Goal: Task Accomplishment & Management: Manage account settings

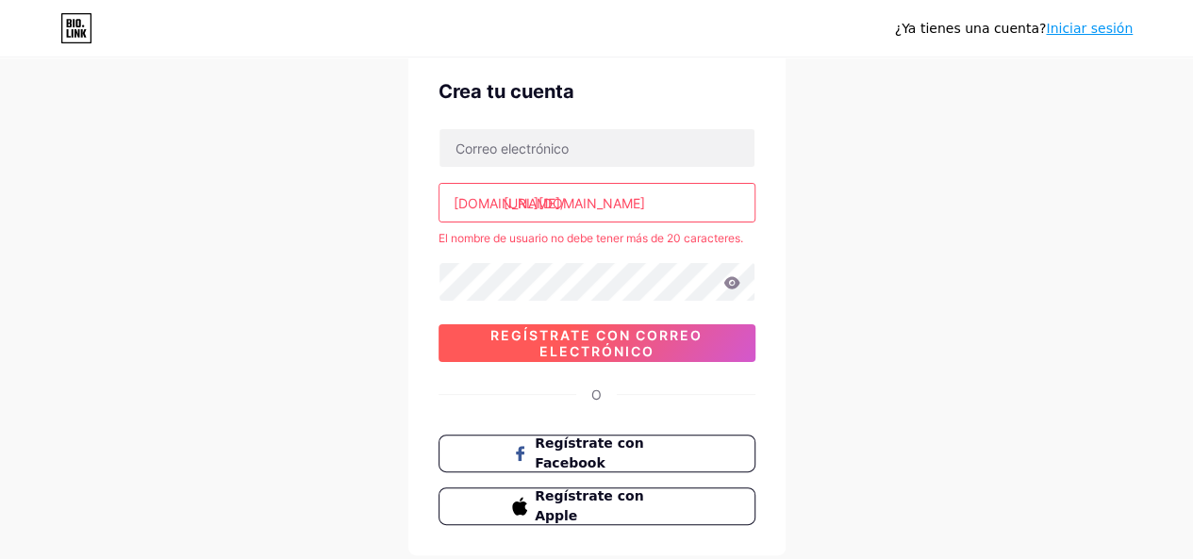
scroll to position [94, 0]
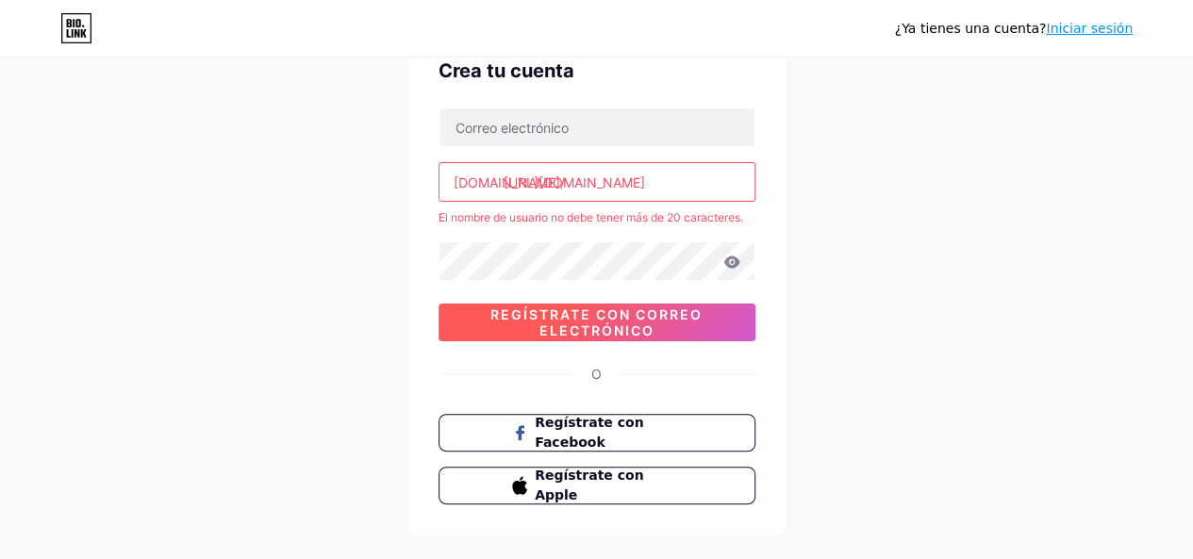
click at [636, 323] on font "Regístrate con correo electrónico" at bounding box center [597, 323] width 212 height 32
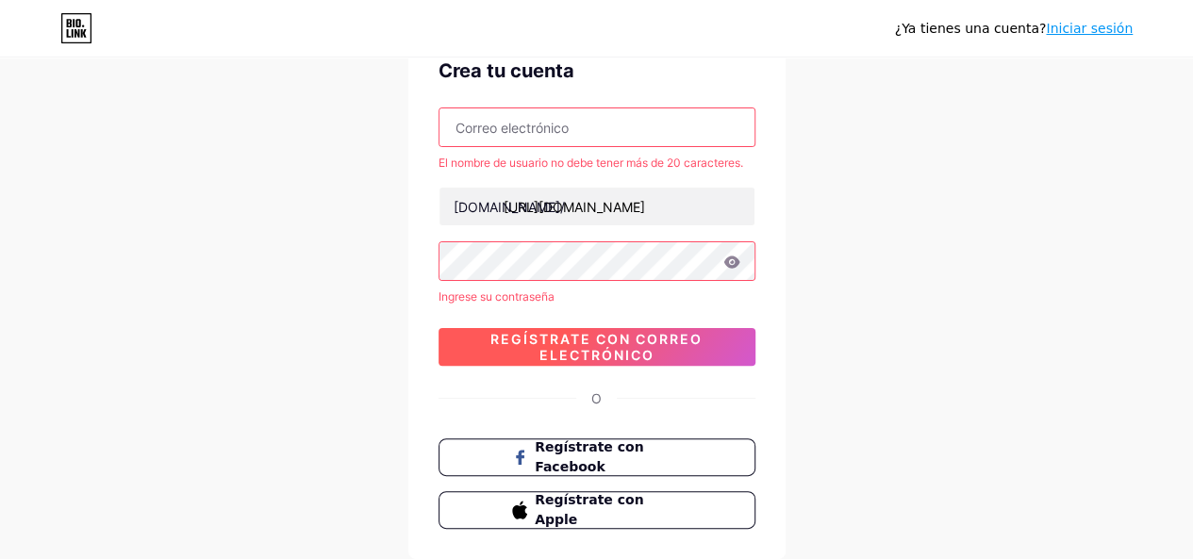
click at [622, 341] on font "Regístrate con correo electrónico" at bounding box center [597, 347] width 212 height 32
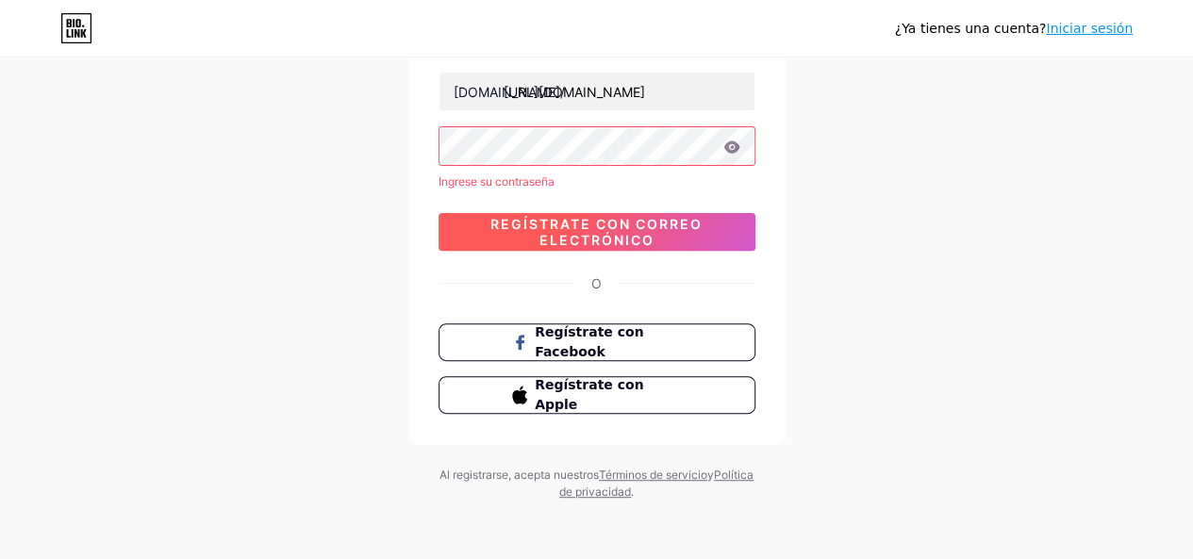
scroll to position [115, 0]
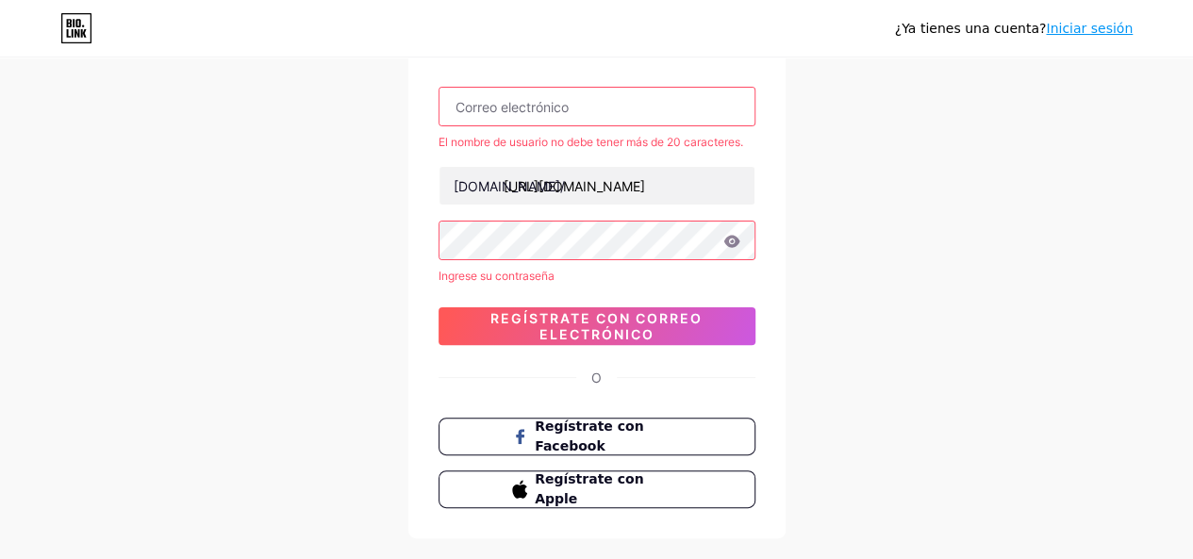
click at [581, 117] on input "text" at bounding box center [597, 107] width 315 height 38
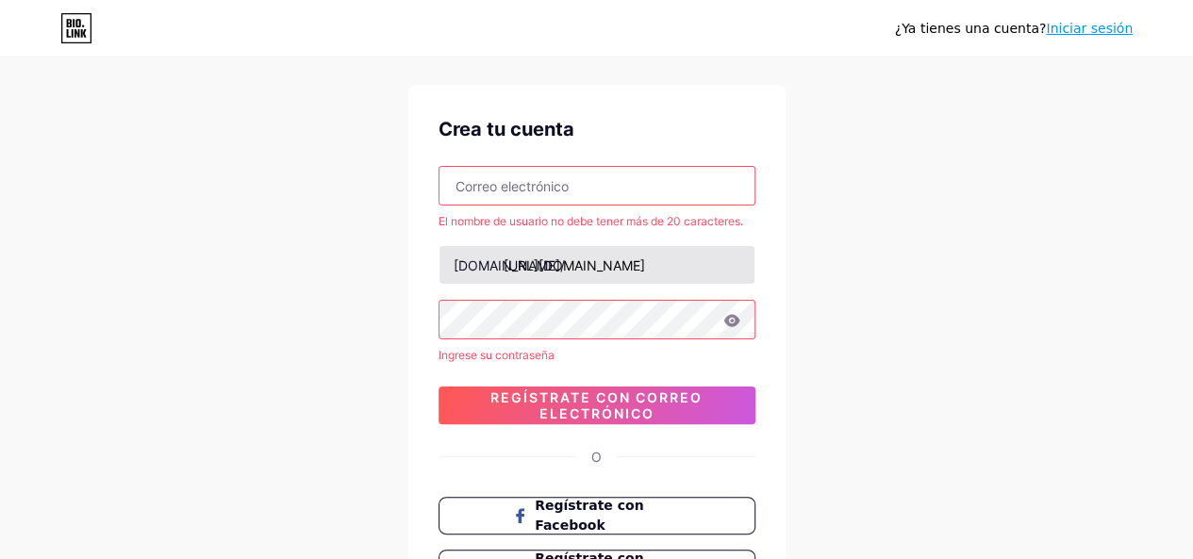
scroll to position [21, 0]
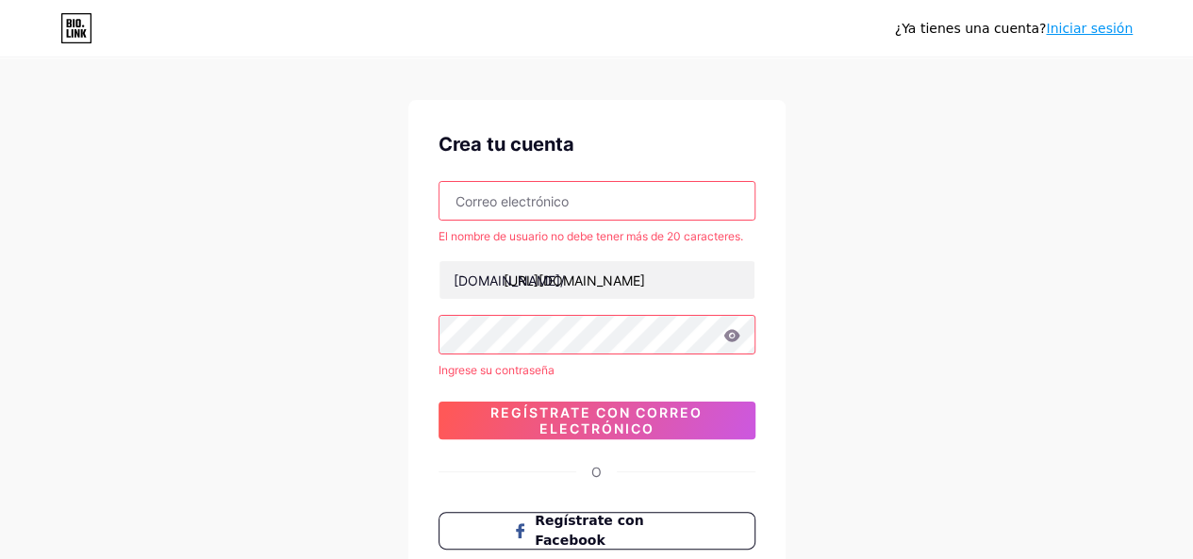
click at [1088, 23] on font "Iniciar sesión" at bounding box center [1089, 28] width 87 height 15
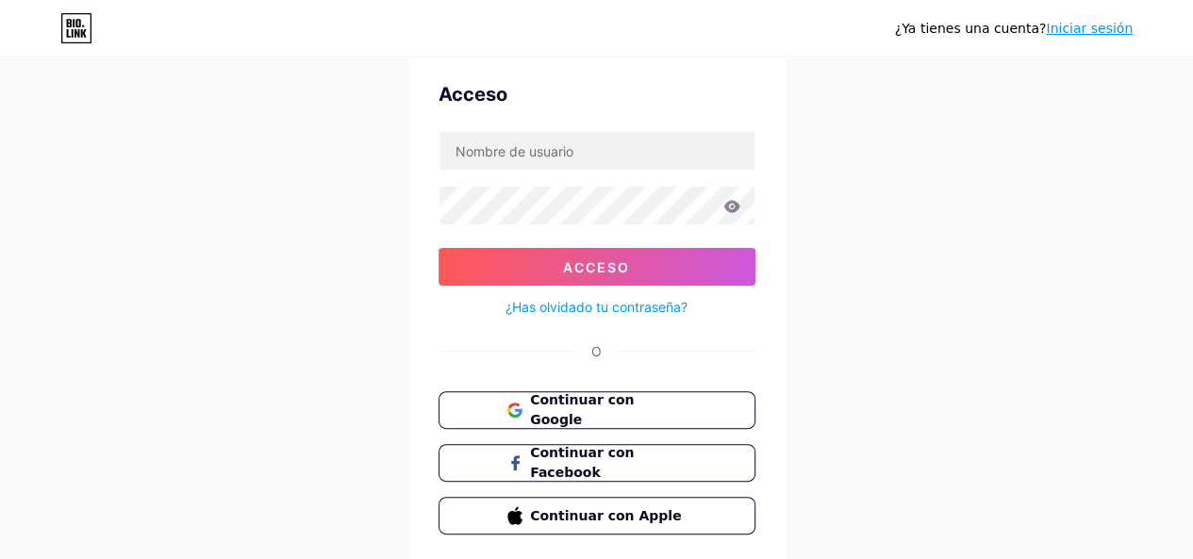
scroll to position [94, 0]
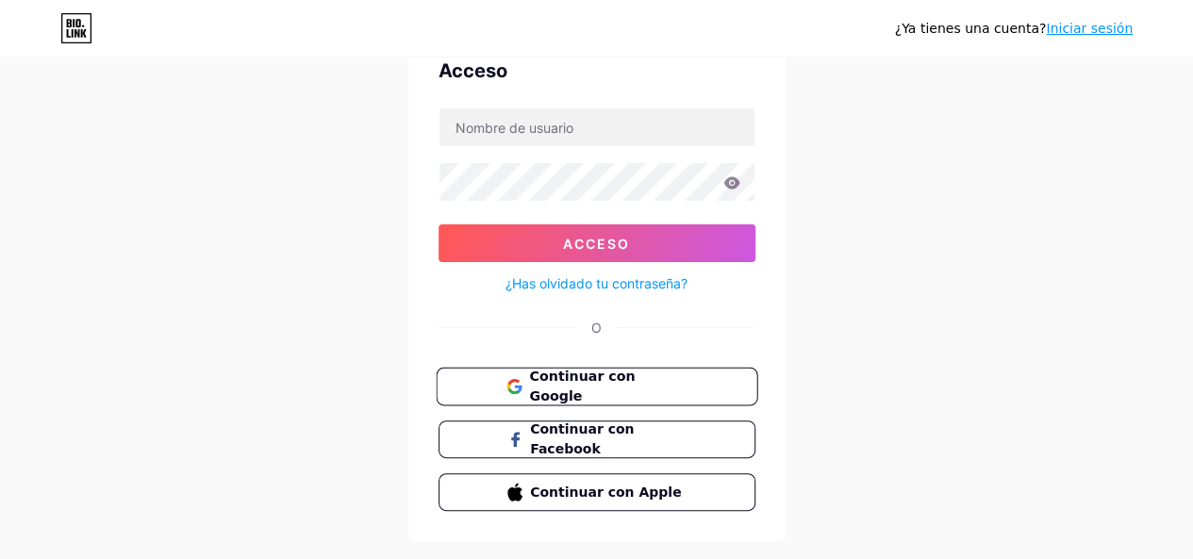
click at [617, 397] on button "Continuar con Google" at bounding box center [597, 387] width 322 height 39
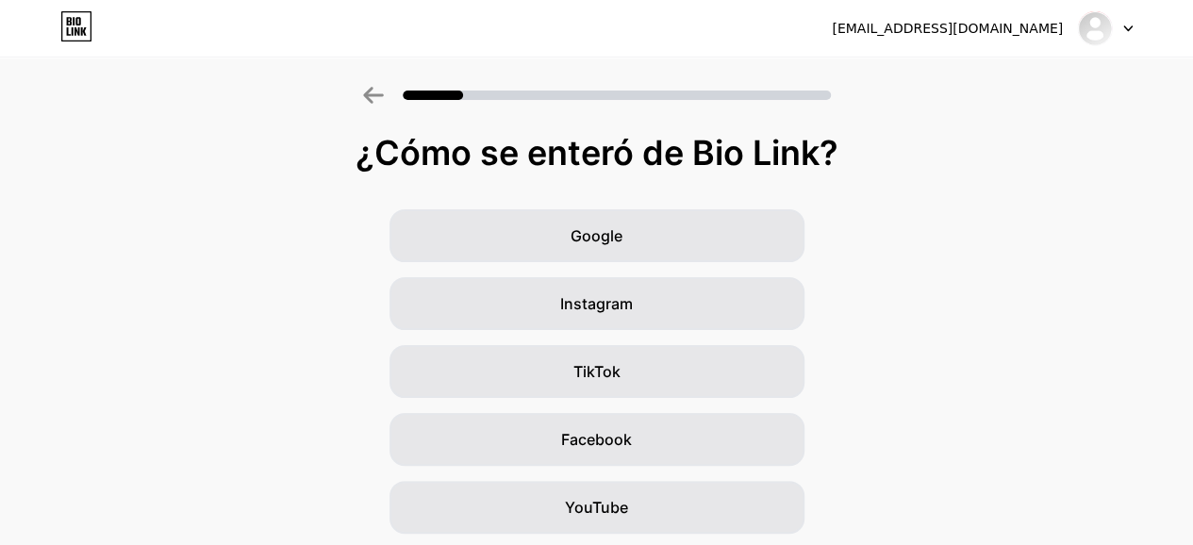
click at [502, 166] on font "¿Cómo se enteró de Bio Link?" at bounding box center [597, 153] width 483 height 42
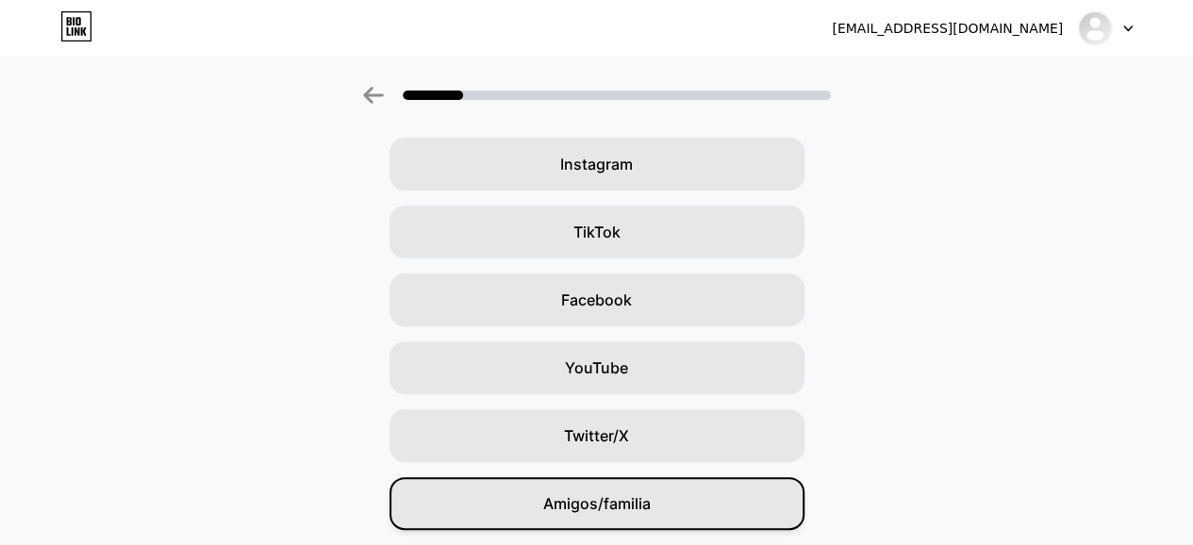
scroll to position [268, 0]
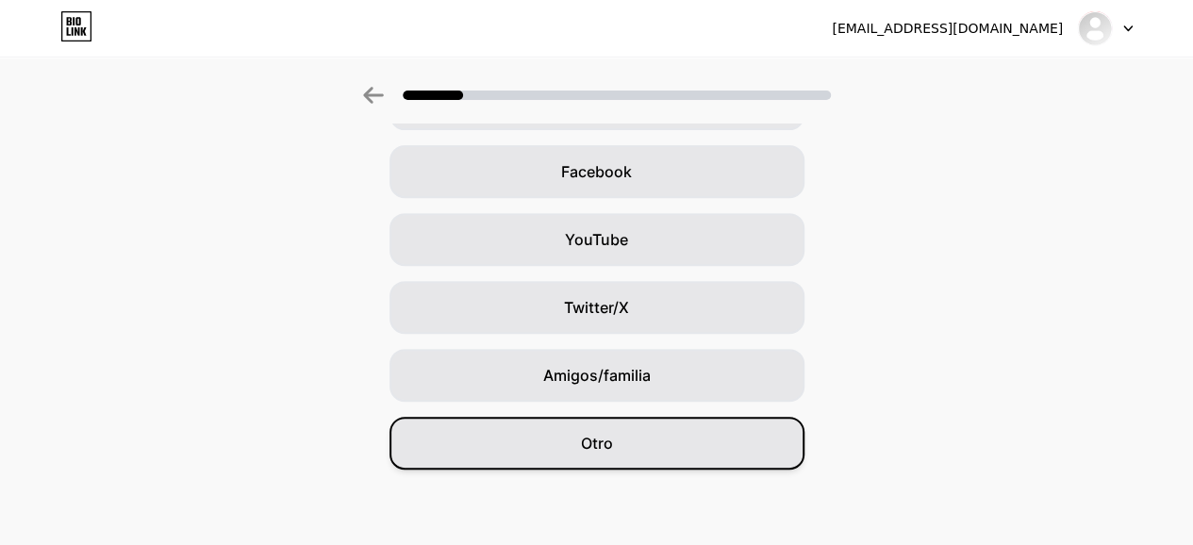
click at [634, 446] on div "Otro" at bounding box center [597, 443] width 415 height 53
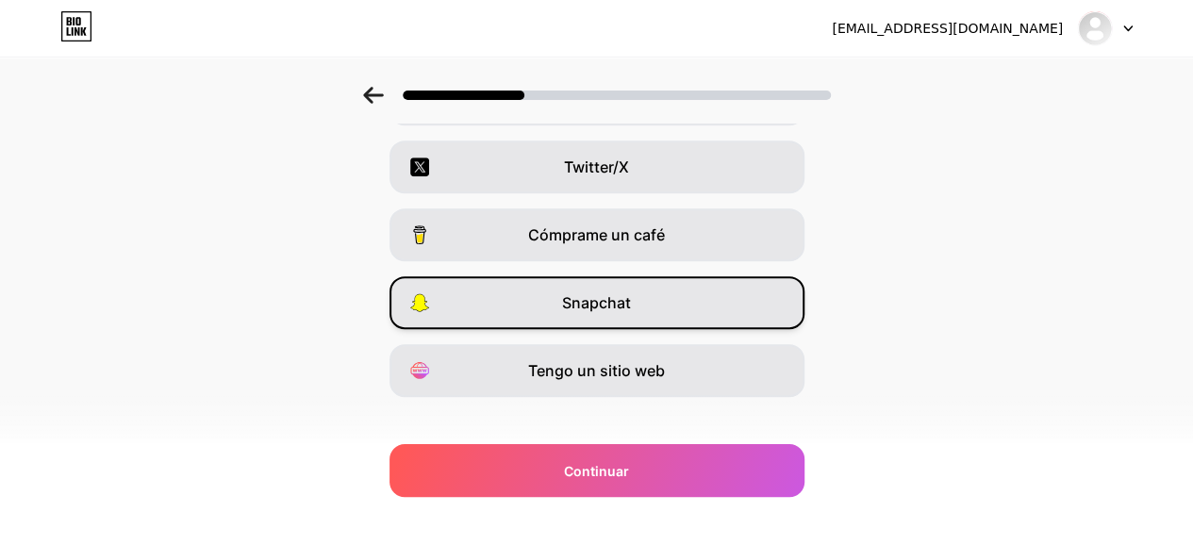
scroll to position [362, 0]
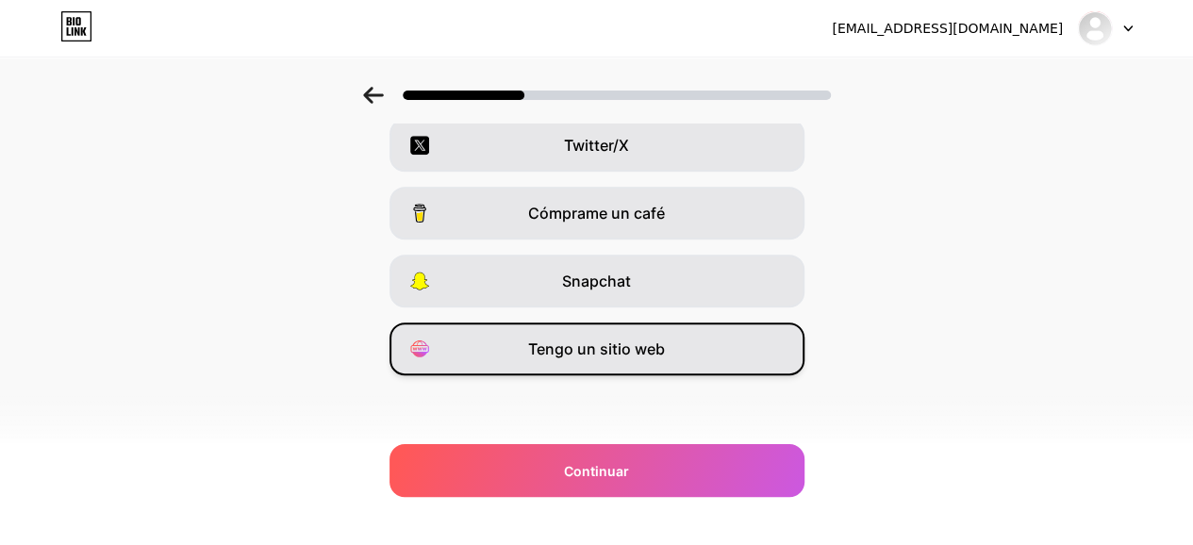
click at [614, 358] on span "Tengo un sitio web" at bounding box center [596, 349] width 137 height 23
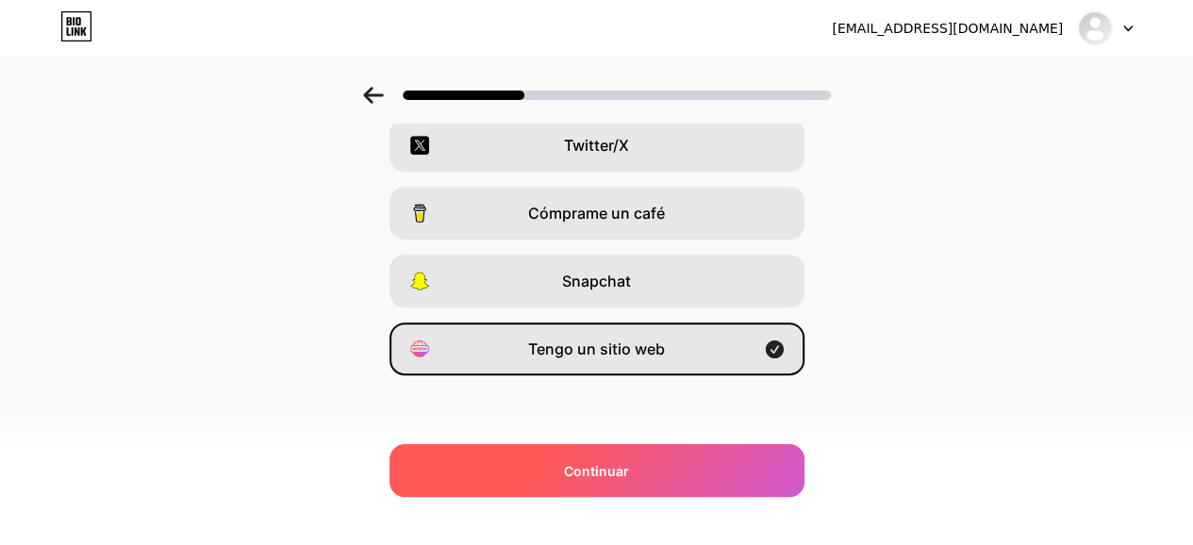
click at [579, 459] on div "Continuar" at bounding box center [597, 470] width 415 height 53
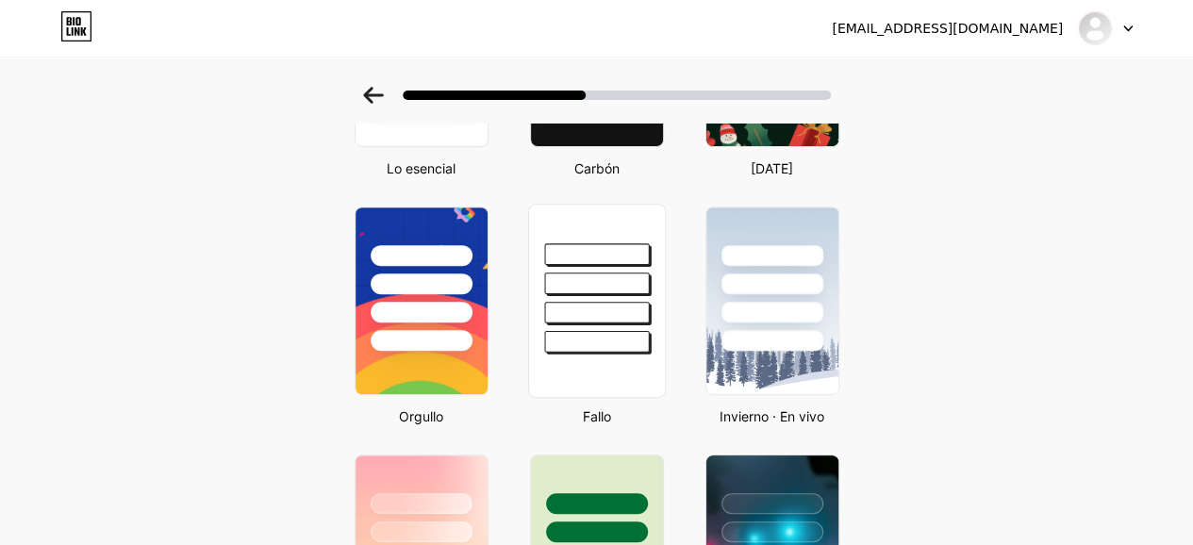
scroll to position [189, 0]
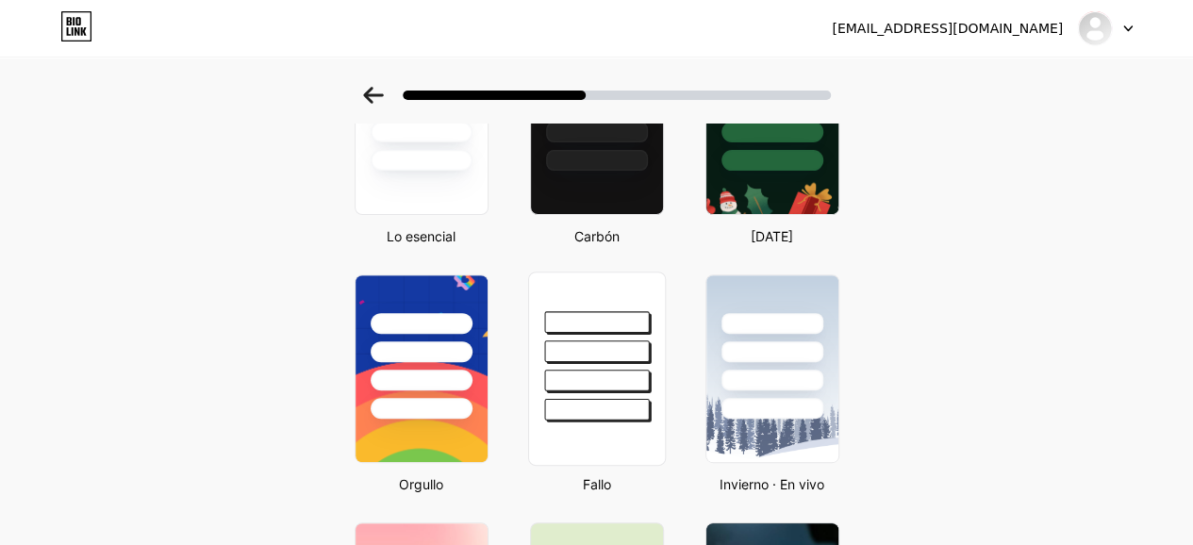
click at [596, 361] on div at bounding box center [596, 352] width 105 height 22
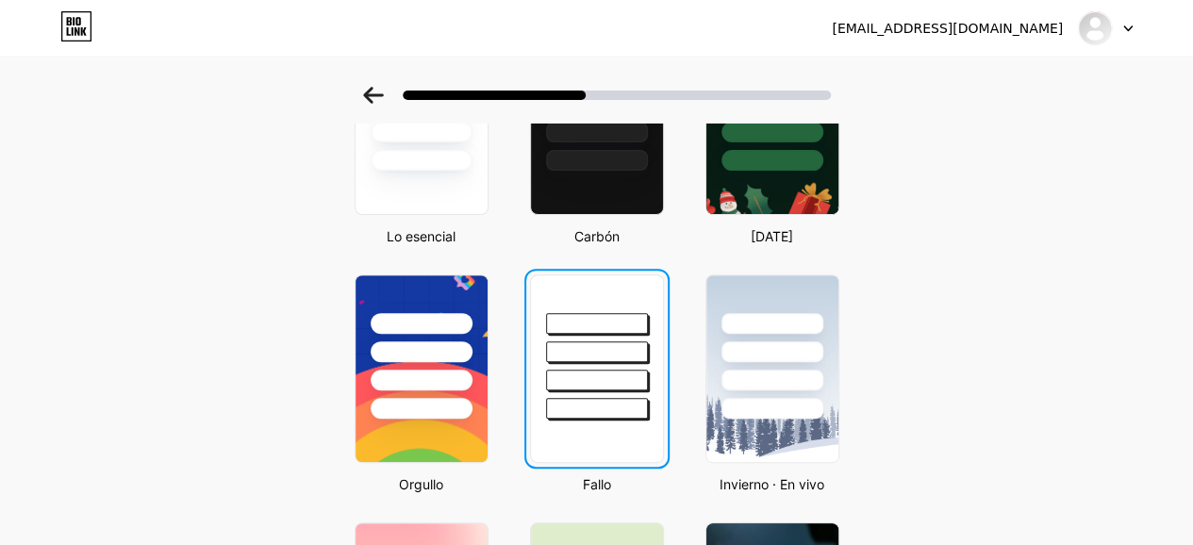
scroll to position [0, 0]
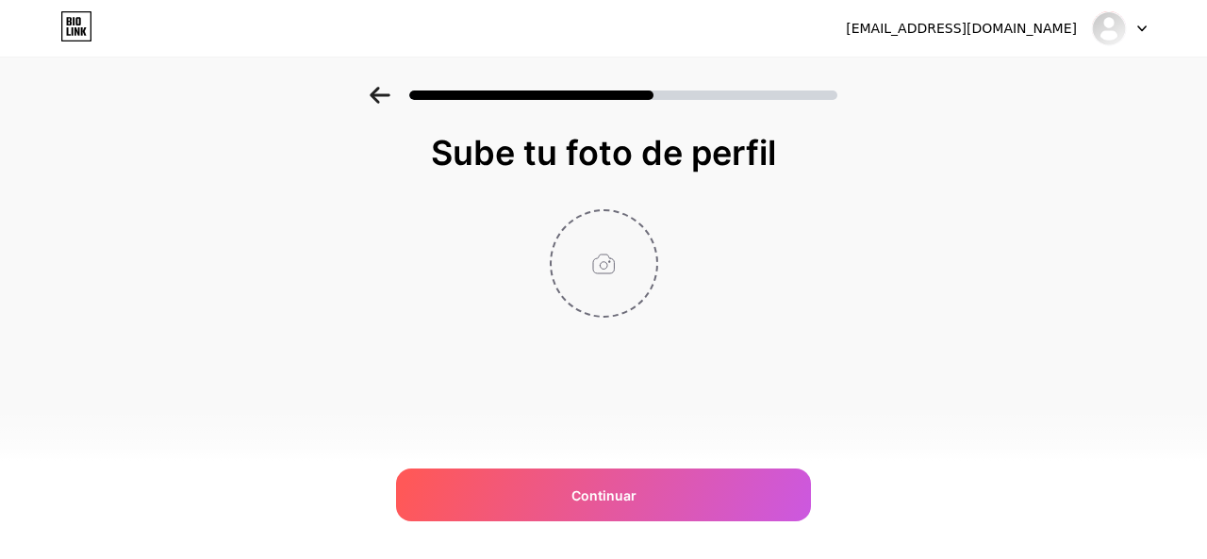
click at [624, 250] on input "file" at bounding box center [604, 263] width 105 height 105
type input "C:\fakepath\logo.jpg"
click at [645, 224] on icon at bounding box center [646, 223] width 7 height 7
click at [606, 270] on input "file" at bounding box center [604, 263] width 105 height 105
type input "C:\fakepath\logo-adix-corporation-transparent.png"
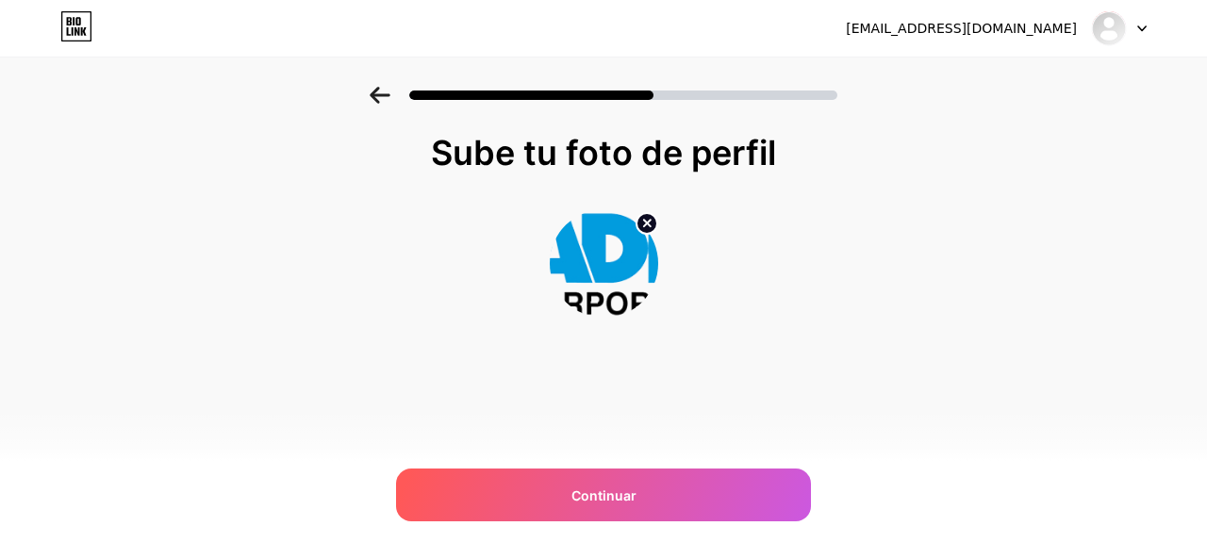
click at [639, 215] on icon at bounding box center [647, 223] width 23 height 23
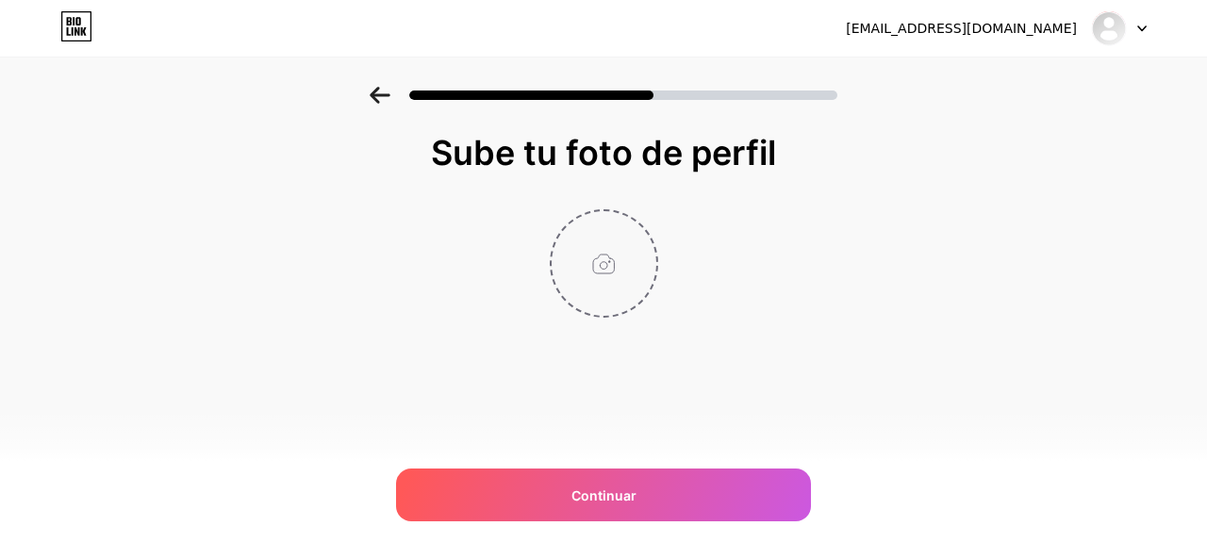
click at [615, 250] on input "file" at bounding box center [604, 263] width 105 height 105
type input "C:\fakepath\logo adixcorp.jpg"
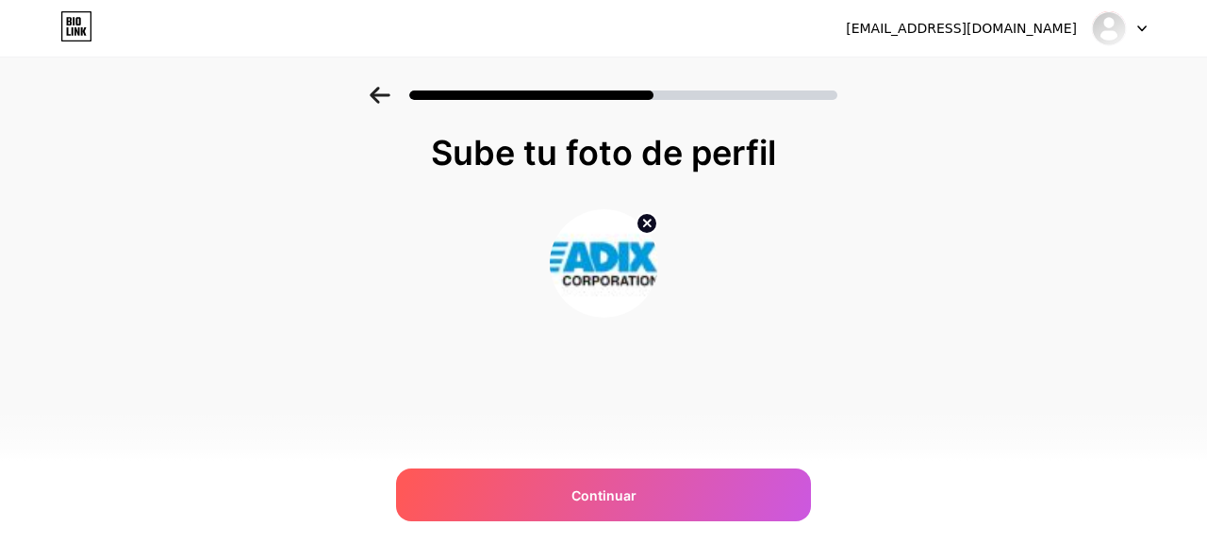
click at [645, 230] on circle at bounding box center [647, 223] width 21 height 21
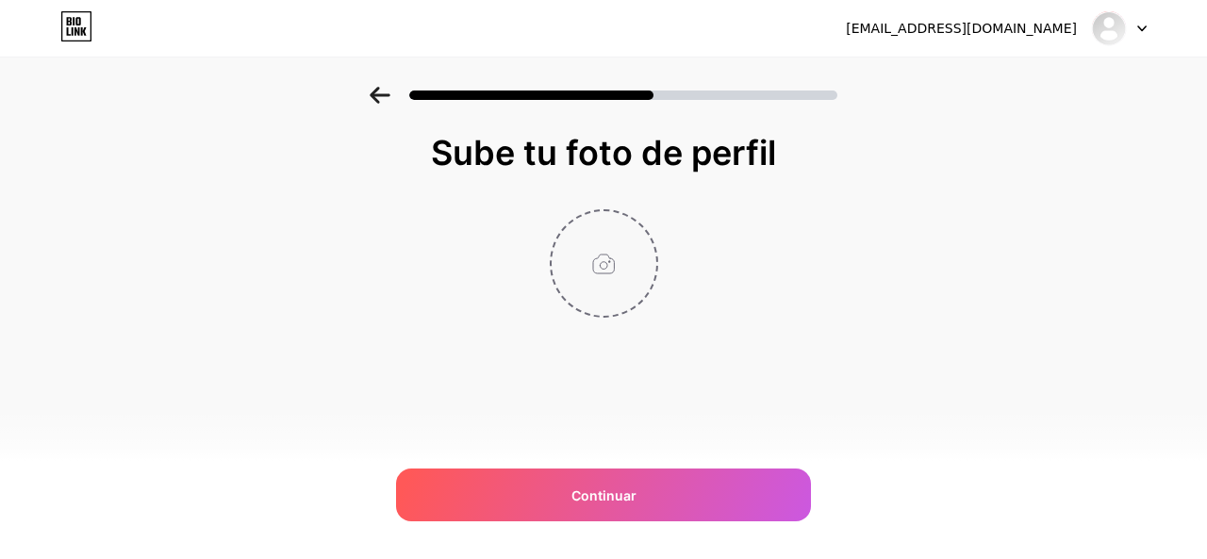
click at [614, 273] on input "file" at bounding box center [604, 263] width 105 height 105
type input "C:\fakepath\logo.jpg"
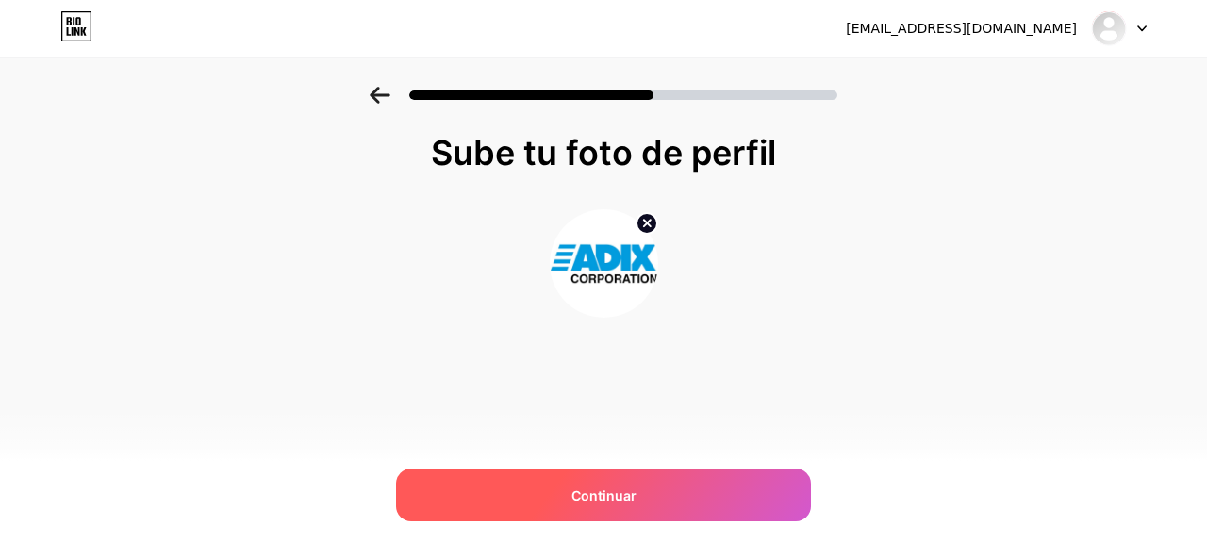
click at [632, 483] on div "Continuar" at bounding box center [603, 495] width 415 height 53
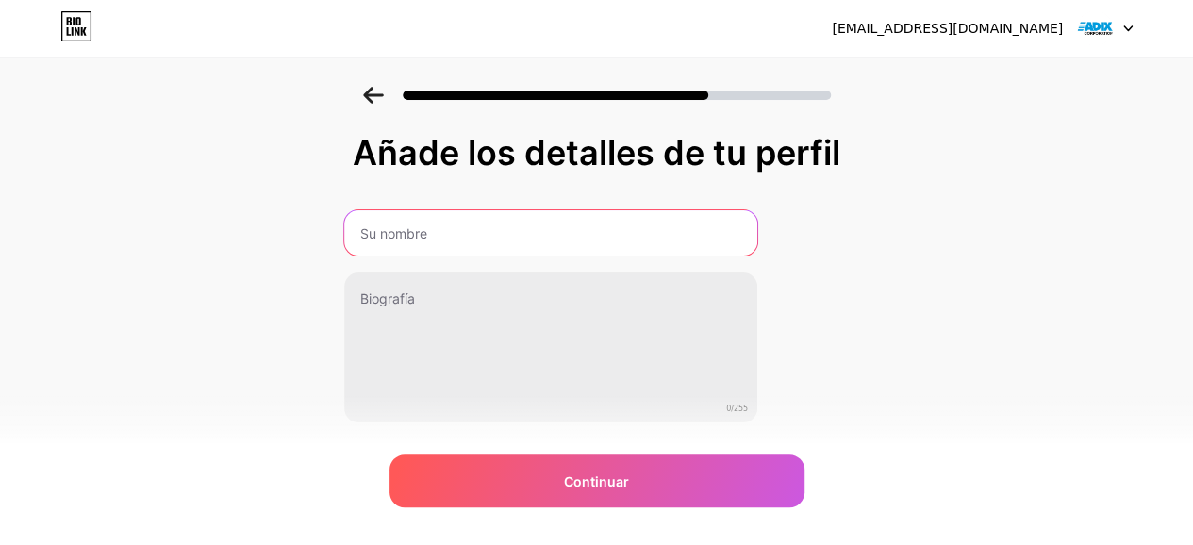
drag, startPoint x: 665, startPoint y: 245, endPoint x: 667, endPoint y: 227, distance: 18.0
click at [665, 244] on input "text" at bounding box center [550, 232] width 413 height 45
click at [441, 244] on input "text" at bounding box center [550, 232] width 417 height 45
click at [391, 240] on input "Adixcorporation" at bounding box center [550, 232] width 417 height 45
click at [407, 235] on input "Adix corporation" at bounding box center [550, 232] width 417 height 45
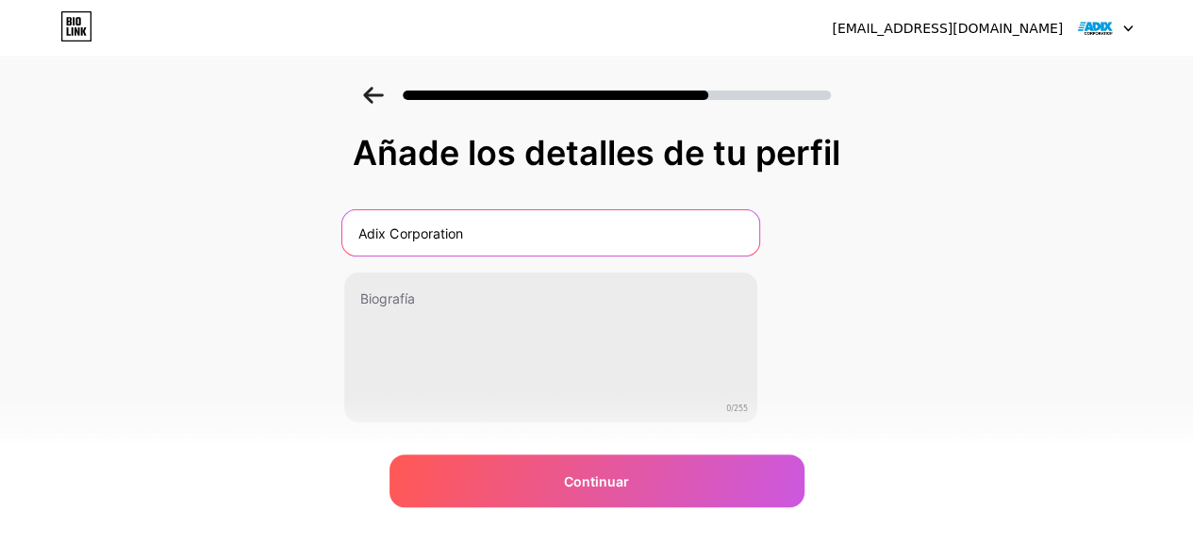
type input "Adix Corporation"
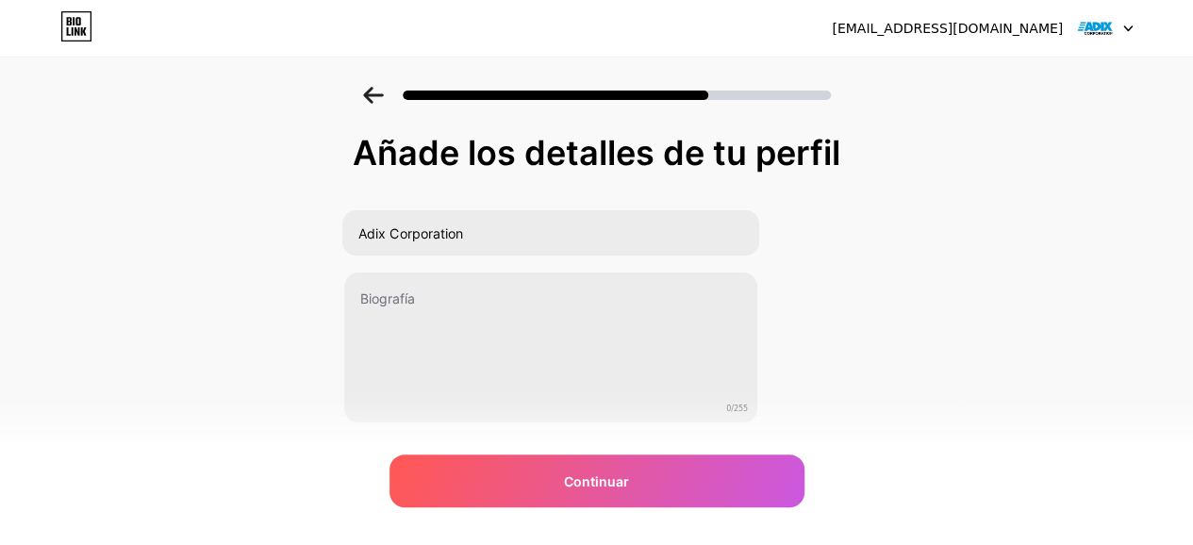
click at [249, 268] on div "Añade los detalles de tu perfil Adix Corporation 0/255 Continuar Error" at bounding box center [596, 302] width 1193 height 431
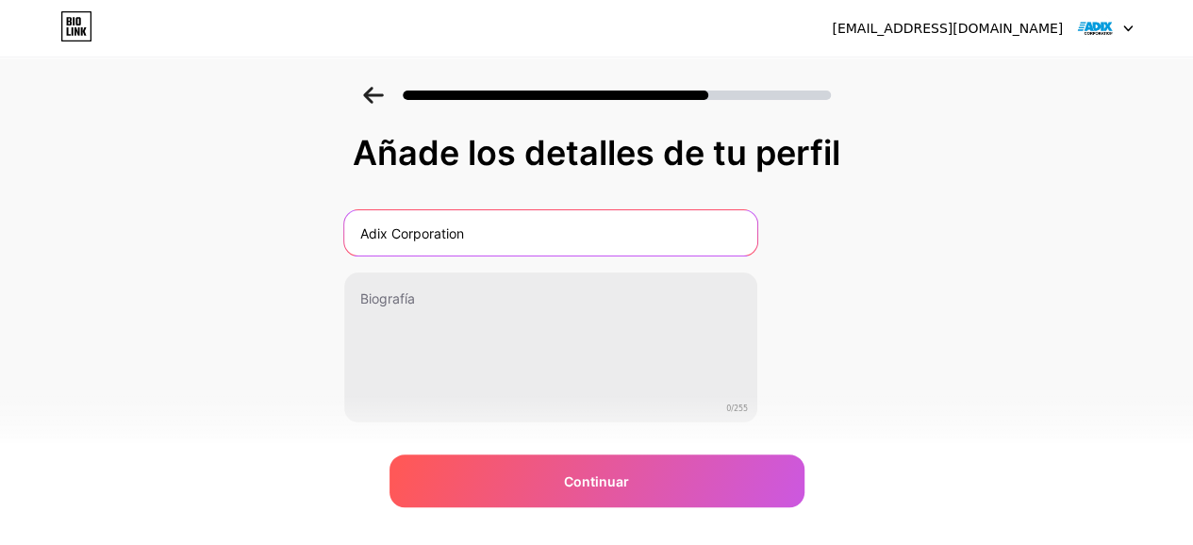
click at [619, 236] on input "Adix Corporation" at bounding box center [550, 232] width 413 height 45
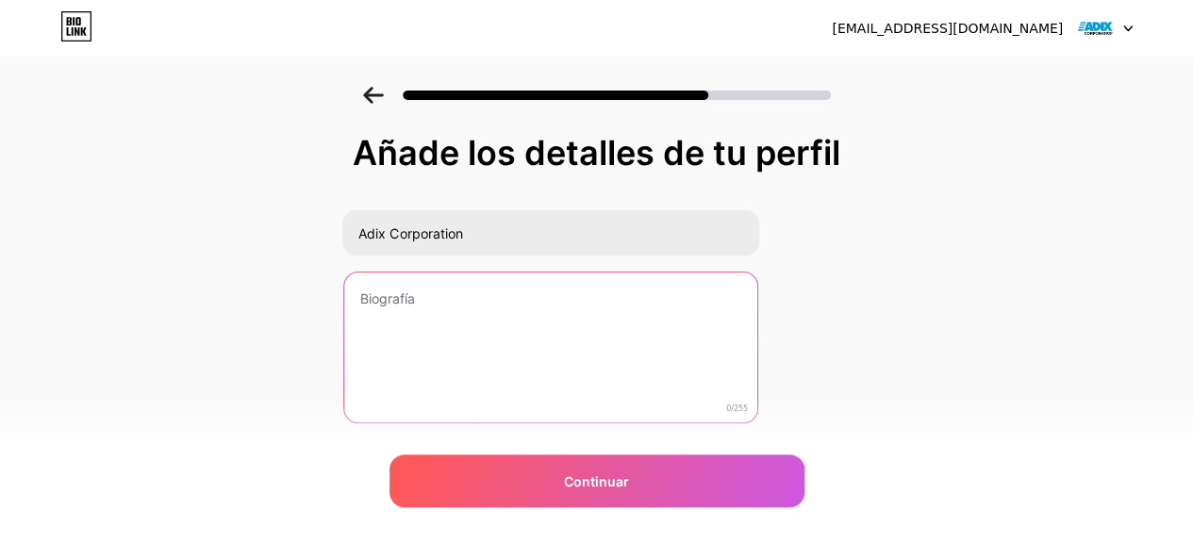
click at [570, 304] on textarea at bounding box center [550, 349] width 413 height 152
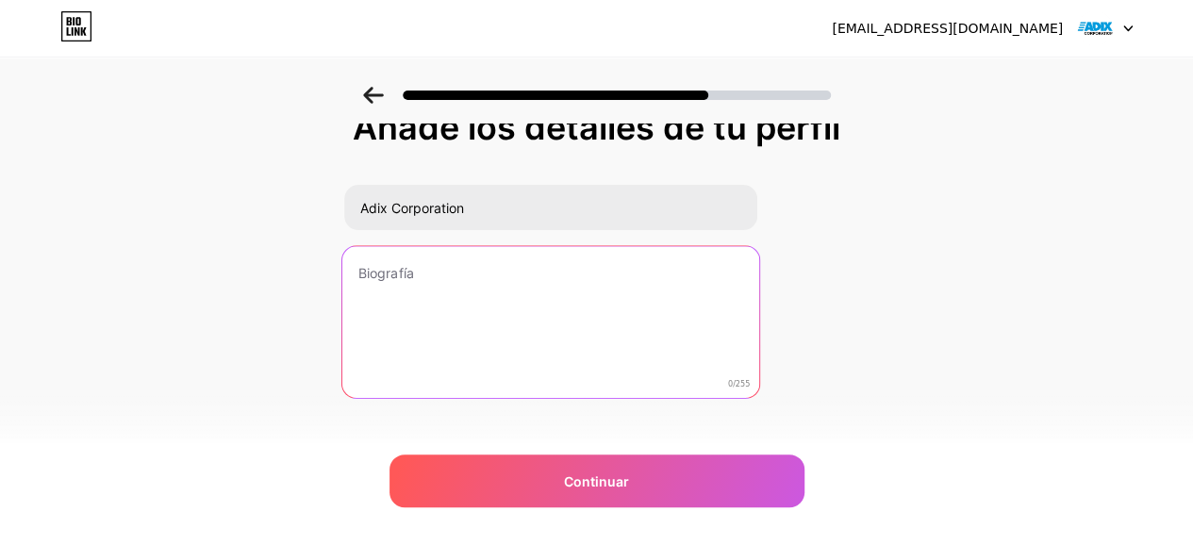
scroll to position [47, 0]
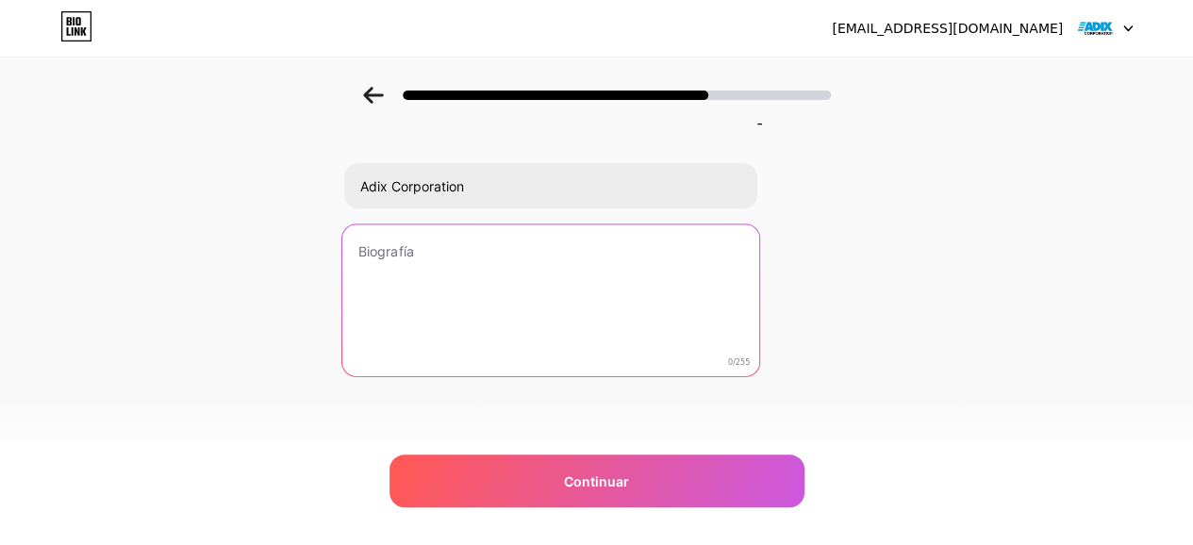
click at [444, 306] on textarea at bounding box center [550, 302] width 417 height 154
paste textarea "Pioneros en Sistemas de enfermería que conectan pacientes y personal al instant…"
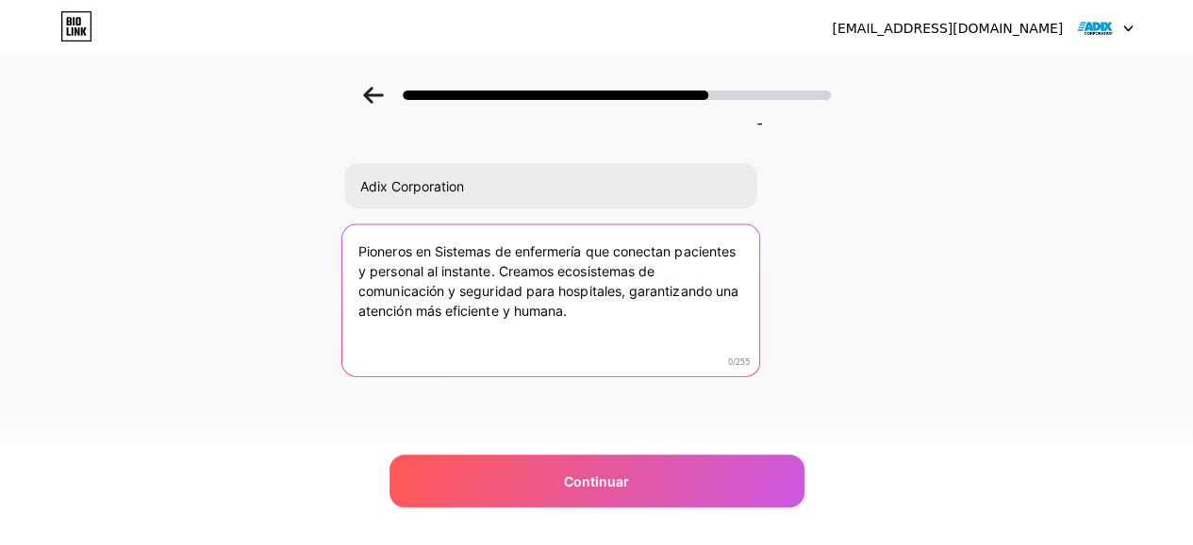
click at [647, 324] on textarea "Pioneros en Sistemas de enfermería que conectan pacientes y personal al instant…" at bounding box center [550, 302] width 417 height 154
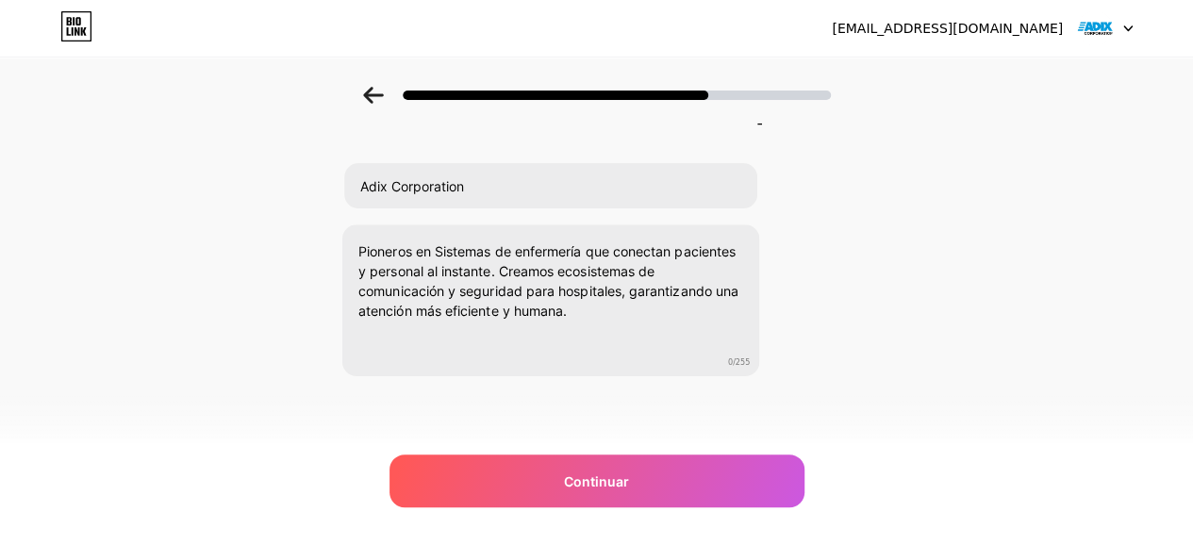
click at [864, 293] on div "Añade los detalles de tu perfil Adix Corporation Pioneros en Sistemas de enferm…" at bounding box center [596, 255] width 1193 height 431
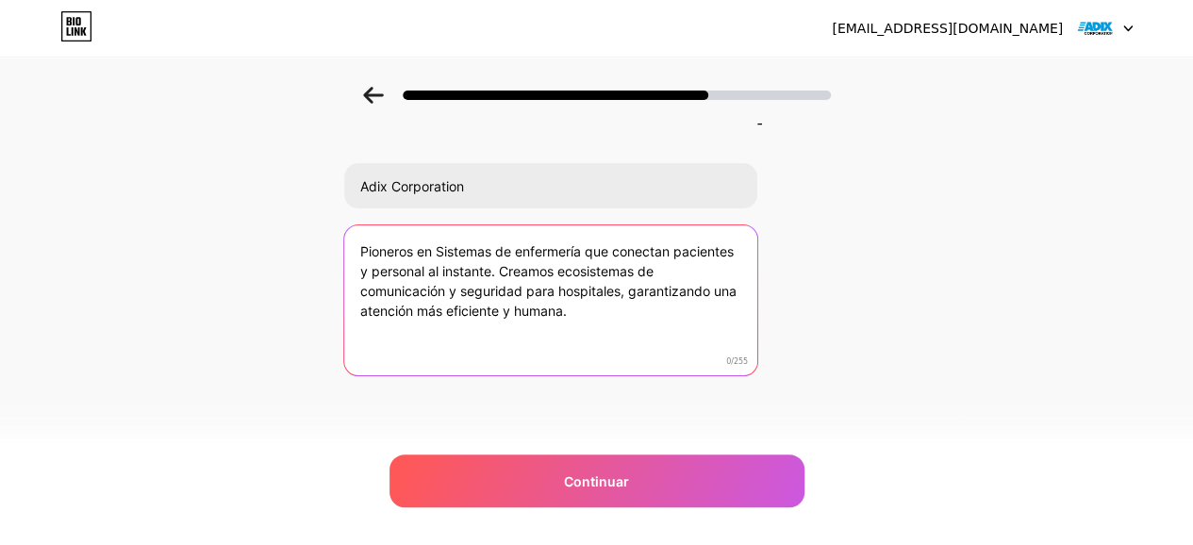
click at [663, 350] on textarea "Pioneros en Sistemas de enfermería que conectan pacientes y personal al instant…" at bounding box center [550, 301] width 413 height 152
click at [670, 321] on textarea "Pioneros en Sistemas de enfermería que conectan pacientes y personal al instant…" at bounding box center [550, 302] width 417 height 154
type textarea "Pioneros en Sistemas de enfermería que conectan pacientes y personal al instant…"
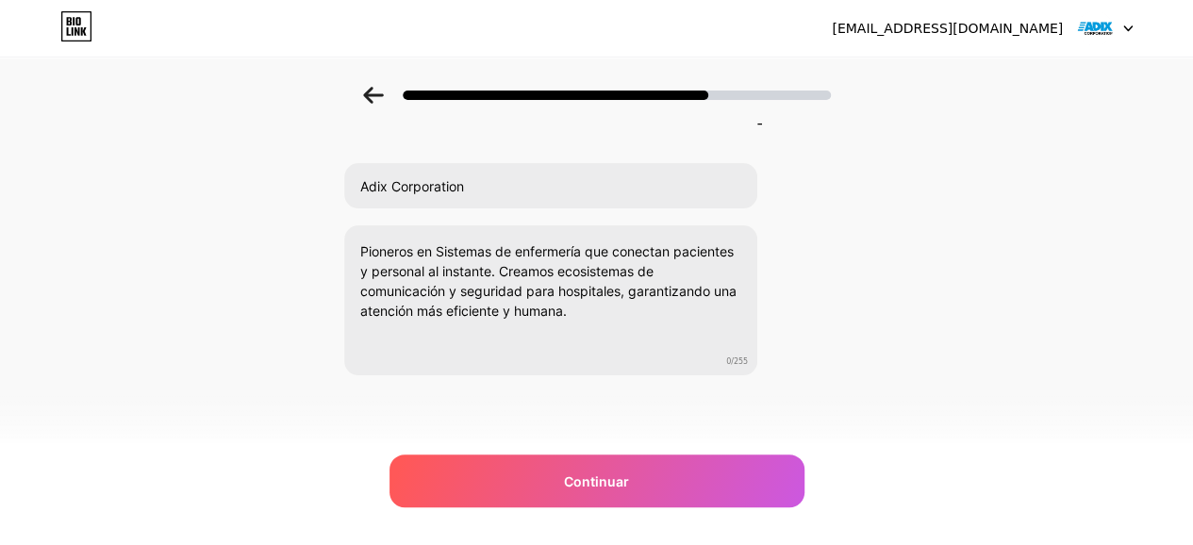
click at [824, 299] on div "Añade los detalles de tu perfil Adix Corporation Pioneros en Sistemas de enferm…" at bounding box center [596, 232] width 507 height 290
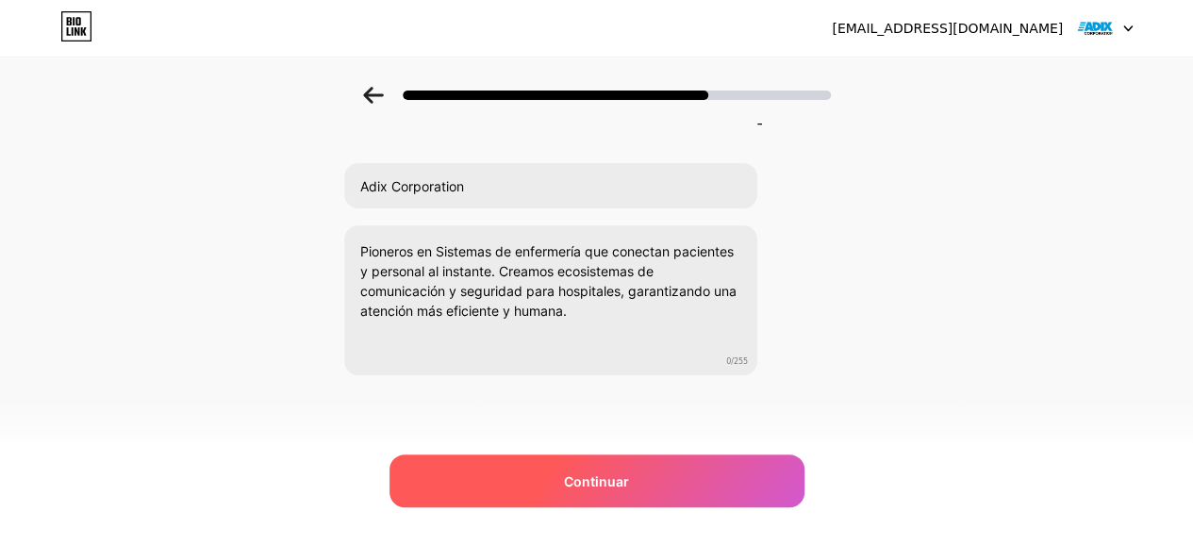
click at [753, 483] on div "Continuar" at bounding box center [597, 481] width 415 height 53
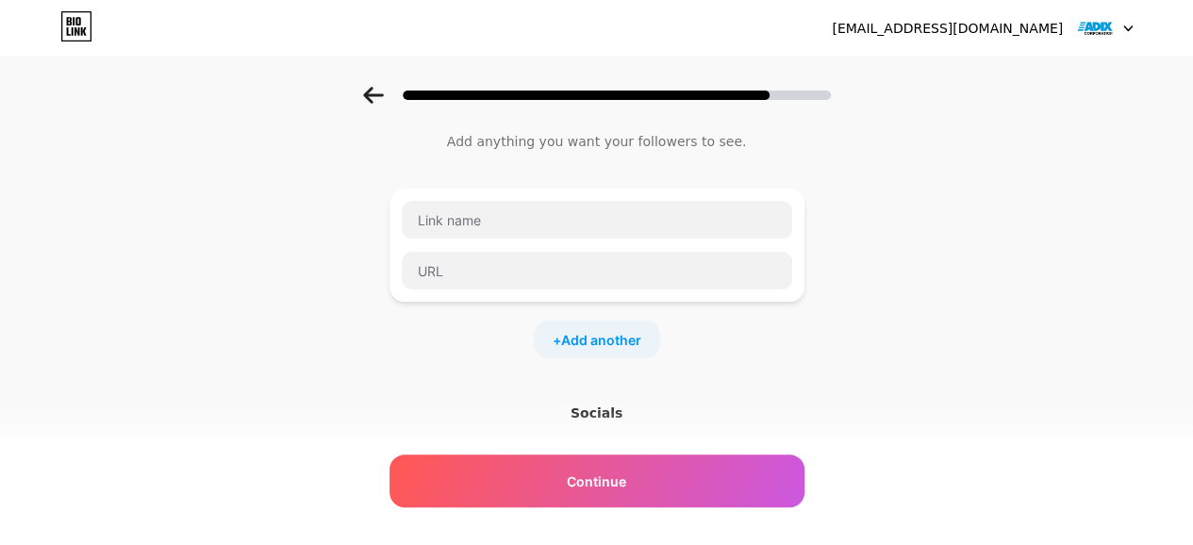
scroll to position [0, 0]
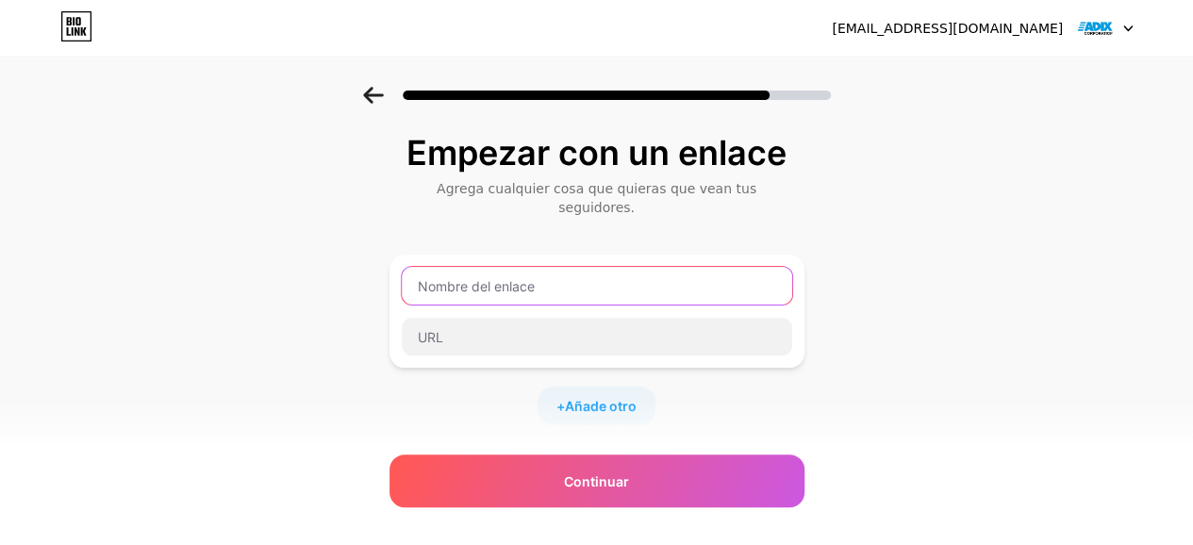
click at [594, 278] on input "text" at bounding box center [597, 286] width 391 height 38
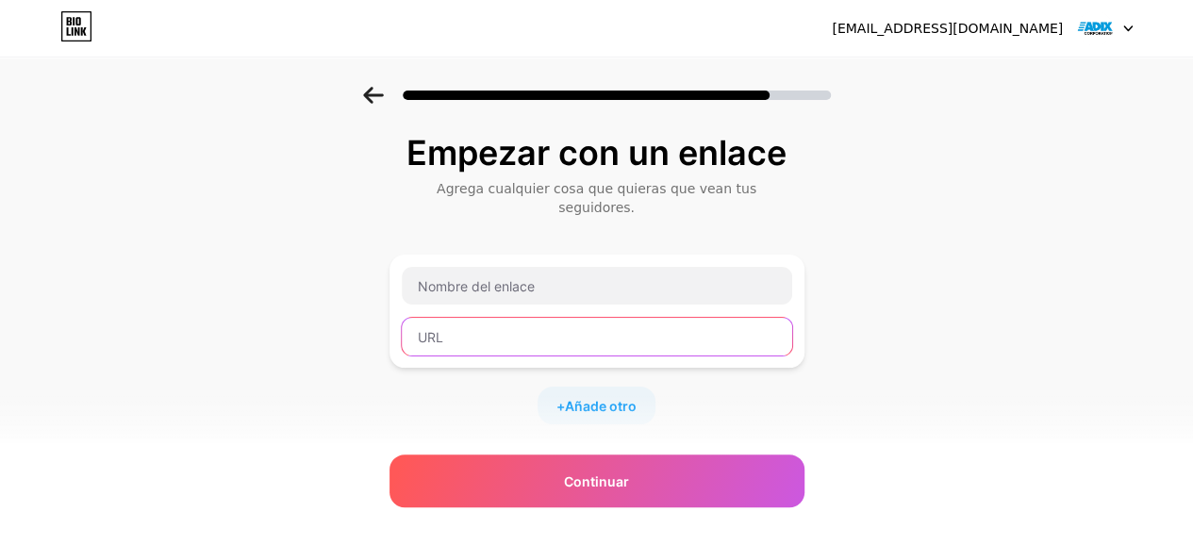
click at [509, 318] on input "text" at bounding box center [597, 337] width 391 height 38
click at [497, 318] on input "text" at bounding box center [597, 337] width 391 height 38
paste input "https://www.adixcorp.com/"
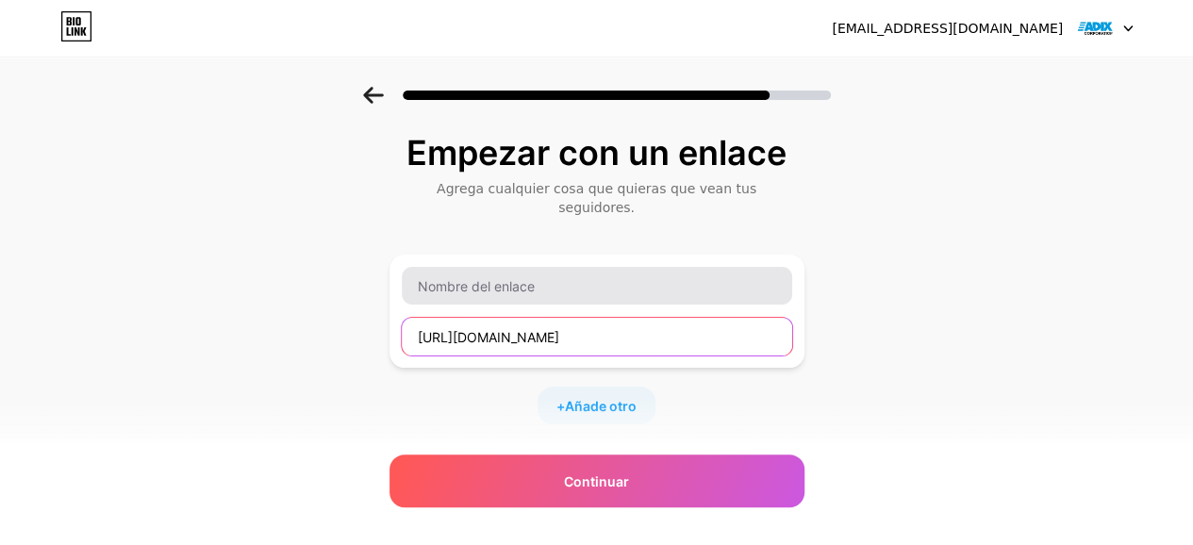
type input "https://www.adixcorp.com/"
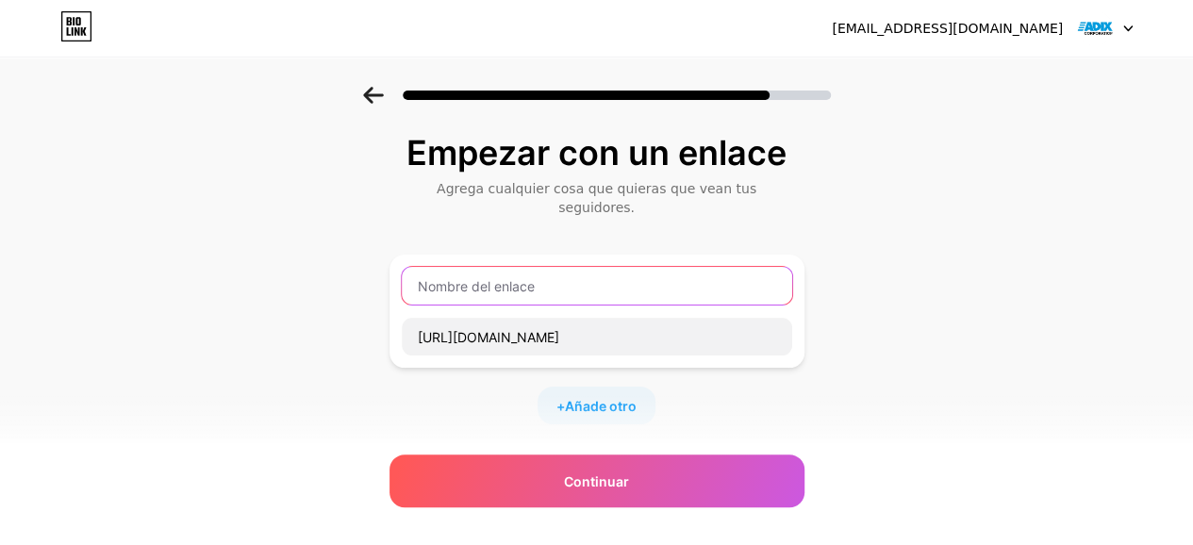
click at [482, 268] on input "text" at bounding box center [597, 286] width 391 height 38
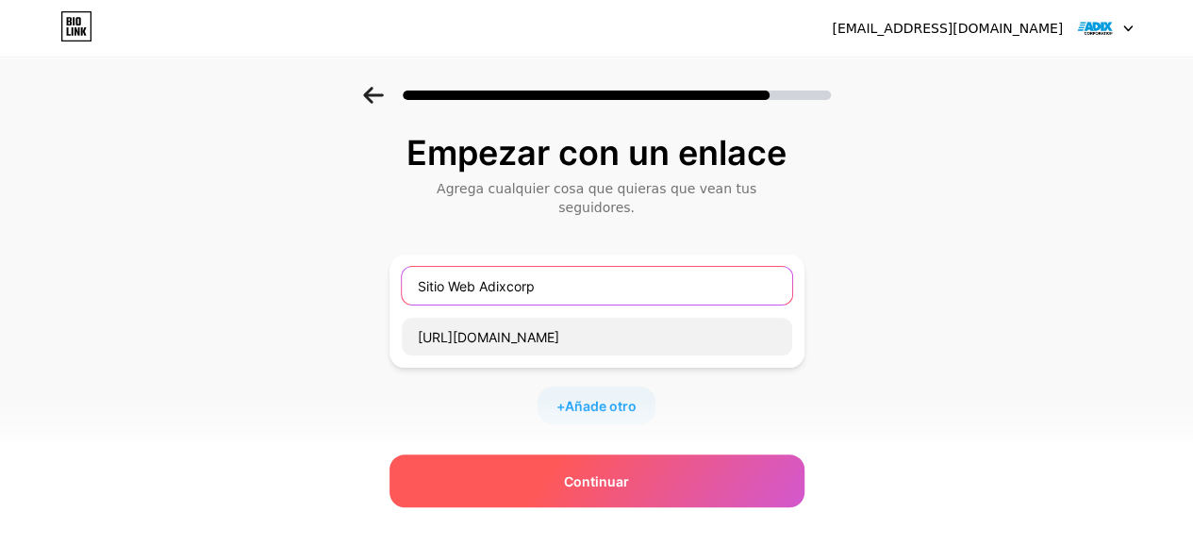
type input "Sitio Web Adixcorp"
click at [635, 467] on div "Continuar" at bounding box center [597, 481] width 415 height 53
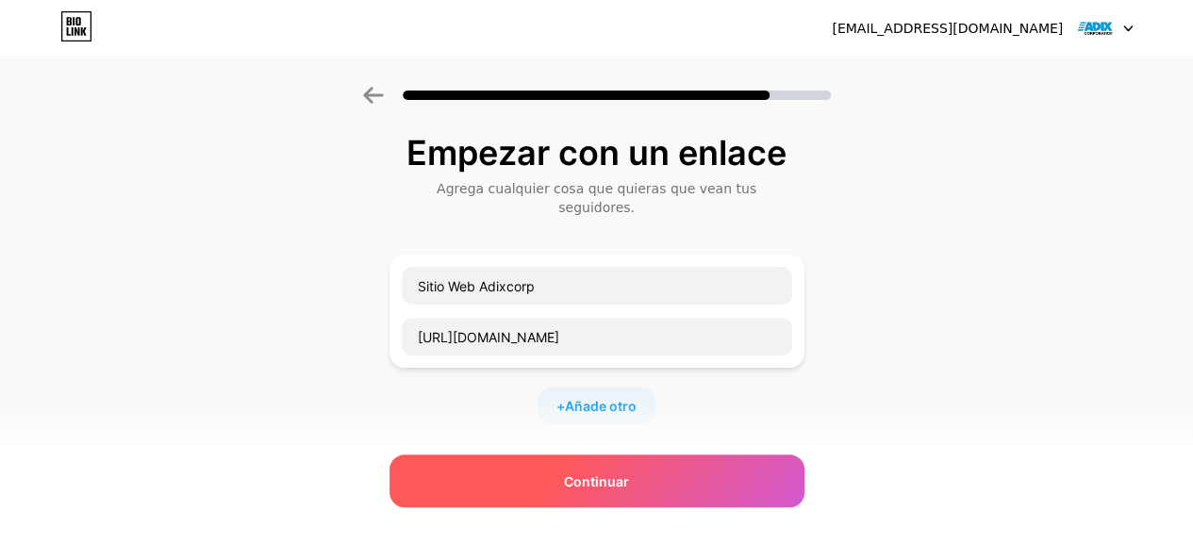
click at [626, 478] on font "Continuar" at bounding box center [596, 482] width 65 height 16
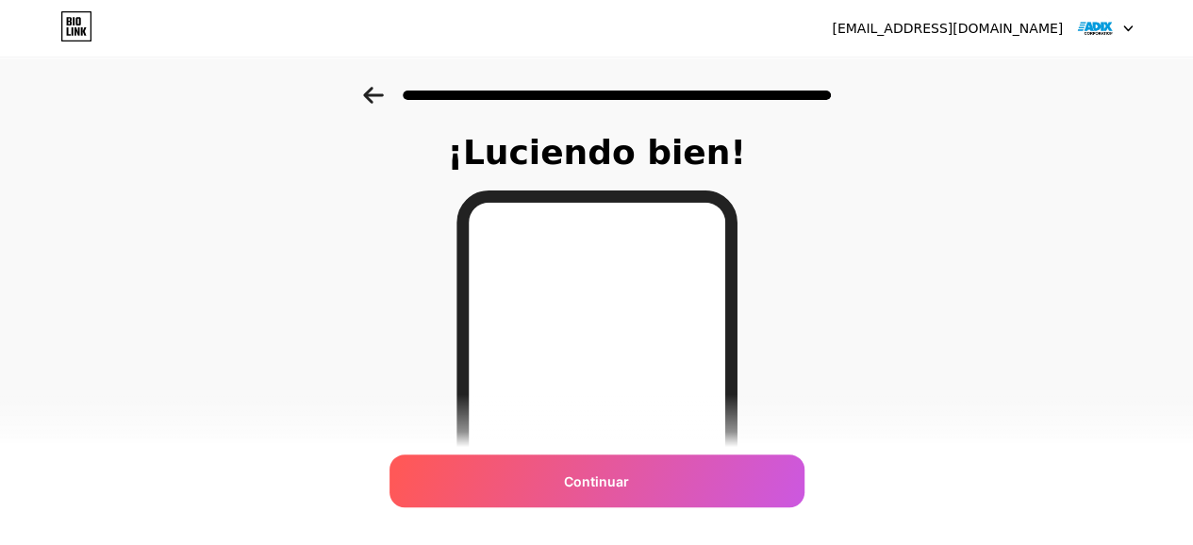
click at [382, 82] on div at bounding box center [596, 90] width 1193 height 66
click at [372, 91] on icon at bounding box center [373, 95] width 21 height 17
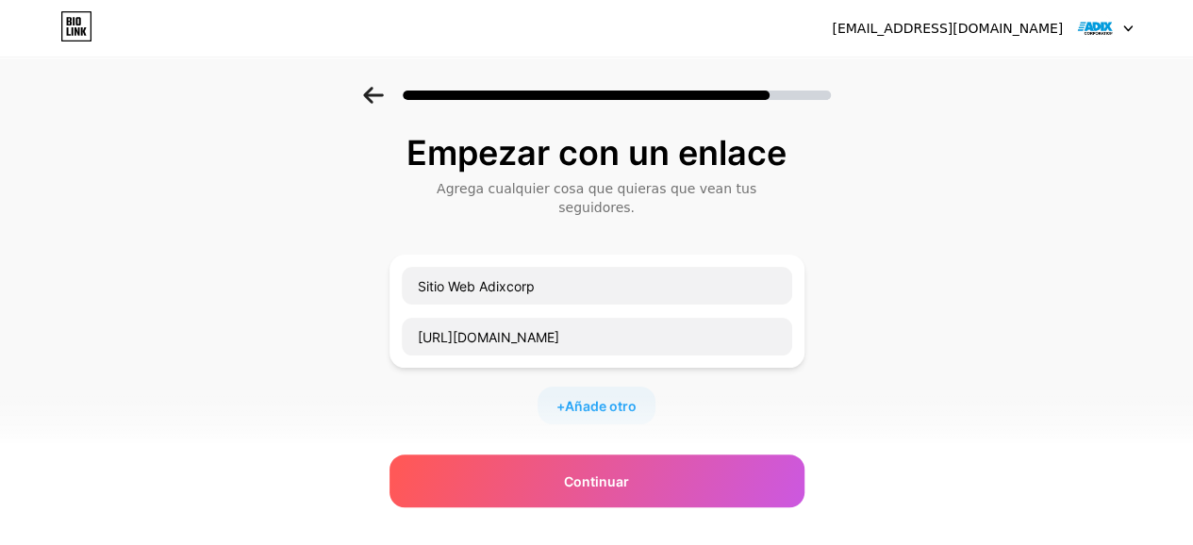
click at [378, 93] on icon at bounding box center [373, 95] width 20 height 17
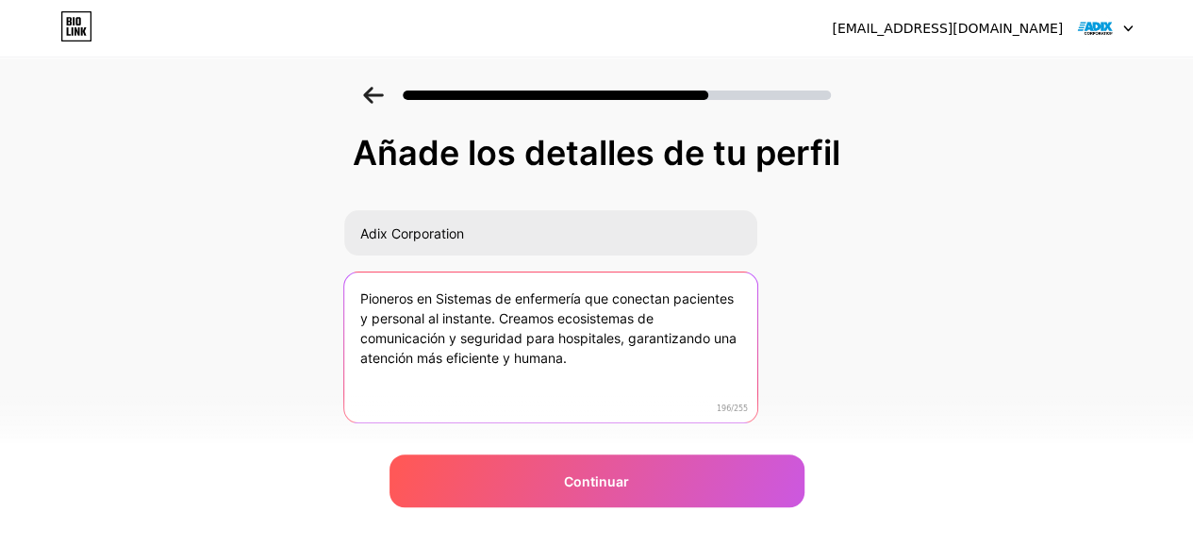
click at [487, 299] on textarea "Pioneros en Sistemas de enfermería que conectan pacientes y personal al instant…" at bounding box center [550, 349] width 413 height 152
click at [487, 299] on textarea "Pioneros en Sistemas de enfermería que conectan pacientes y personal al instant…" at bounding box center [550, 349] width 417 height 154
paste textarea "En Adix Corp, transformamos la seguridad hospitalaria. Diseñamos avanzados Sist…"
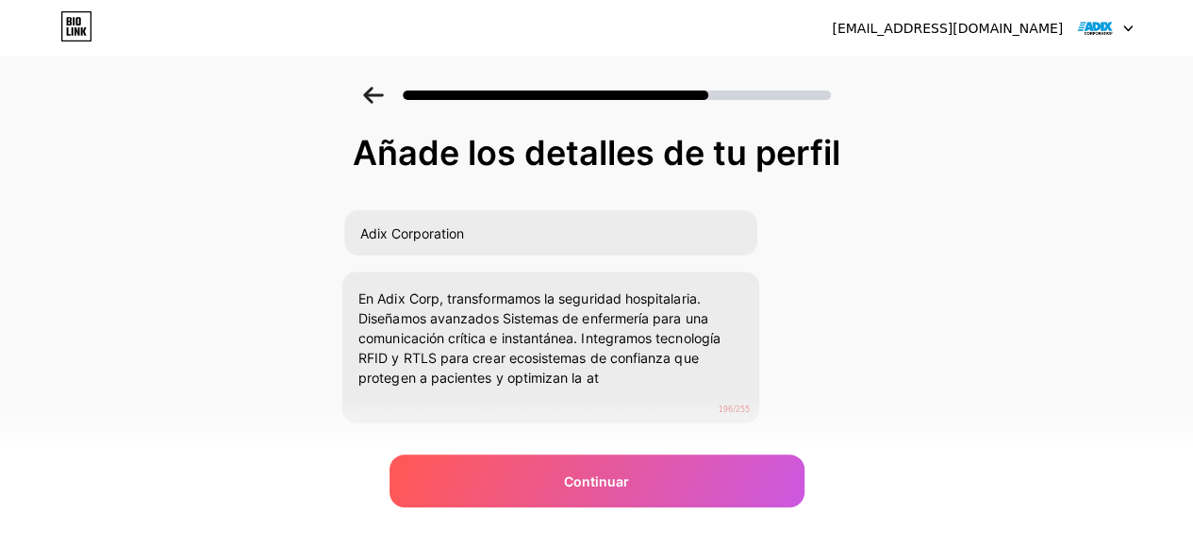
click at [775, 316] on div "Añade los detalles de tu perfil Adix Corporation En Adix Corp, transformamos la…" at bounding box center [596, 279] width 507 height 290
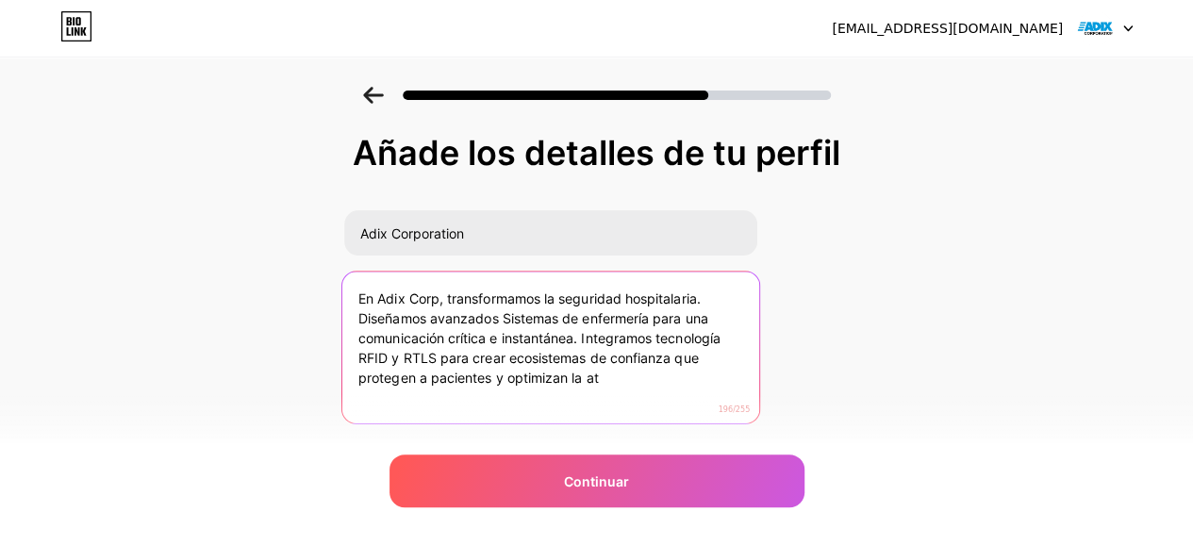
click at [605, 380] on textarea "En Adix Corp, transformamos la seguridad hospitalaria. Diseñamos avanzados Sist…" at bounding box center [550, 349] width 417 height 154
click at [653, 397] on textarea "En Adix Corp, transformamos la seguridad hospitalaria. Diseñamos avanzados Sist…" at bounding box center [550, 349] width 417 height 154
click at [639, 381] on textarea "En Adix Corp, transformamos la seguridad hospitalaria. Diseñamos avanzados Sist…" at bounding box center [550, 349] width 417 height 154
drag, startPoint x: 609, startPoint y: 391, endPoint x: 500, endPoint y: 393, distance: 109.5
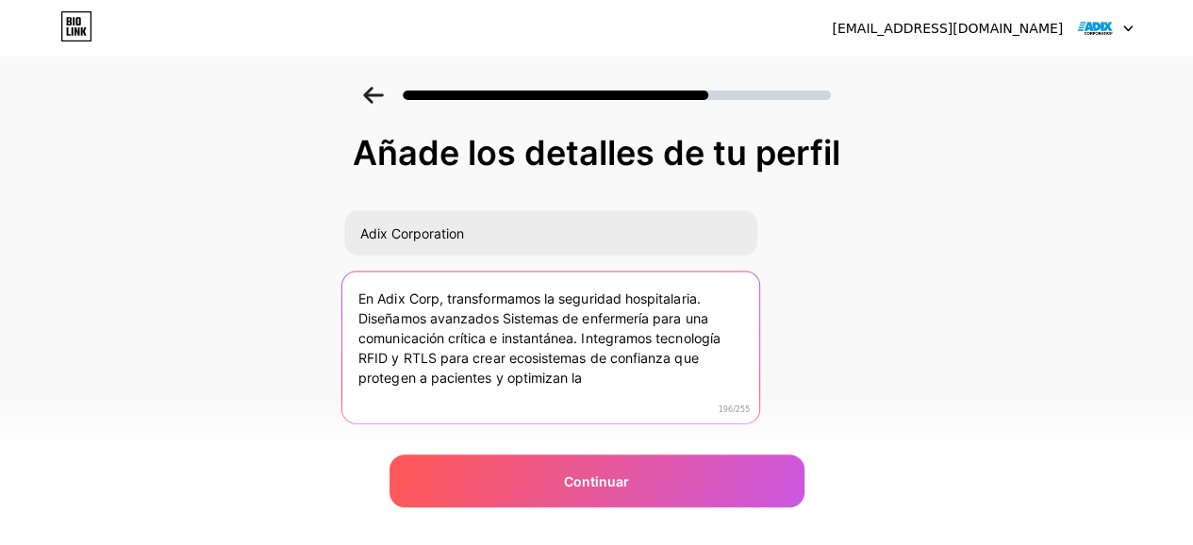
click at [500, 393] on textarea "En Adix Corp, transformamos la seguridad hospitalaria. Diseñamos avanzados Sist…" at bounding box center [550, 349] width 417 height 154
click at [621, 369] on textarea "En Adix Corp, transformamos la seguridad hospitalaria. Diseñamos avanzados Sist…" at bounding box center [550, 349] width 417 height 154
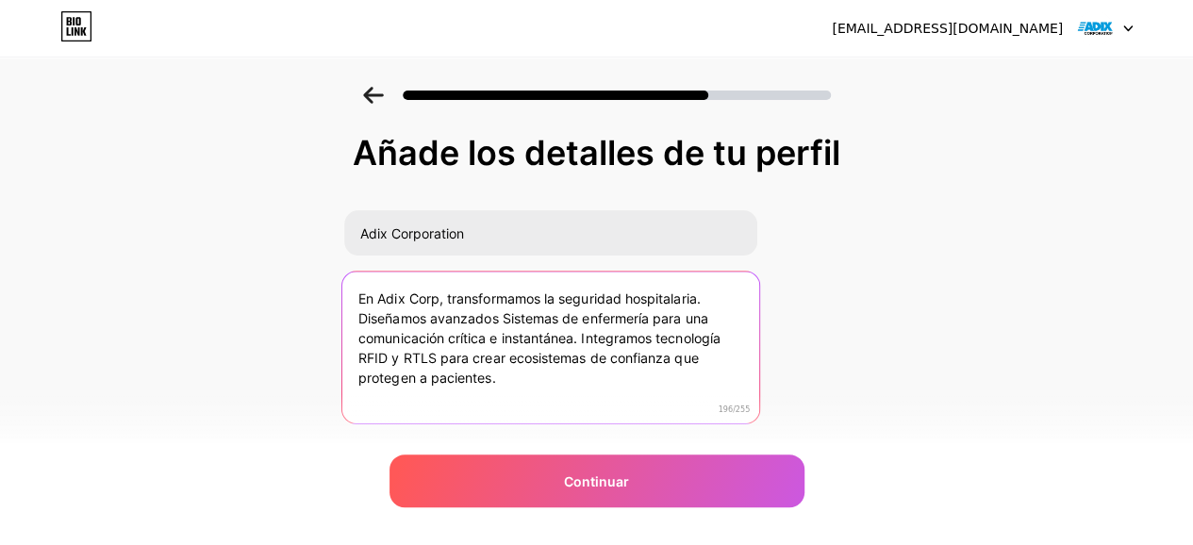
paste textarea "Conectamos tecnología y bienestar. Somos líderes en Sistemas de enfermería que …"
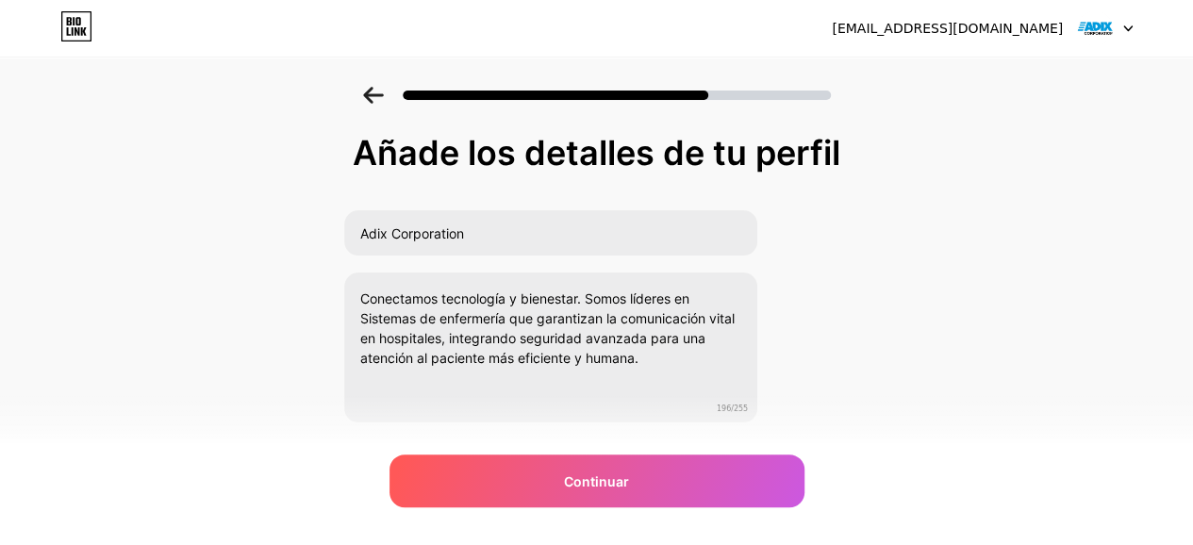
click at [870, 344] on div "Añade los detalles de tu perfil Adix Corporation Conectamos tecnología y bienes…" at bounding box center [596, 302] width 1193 height 431
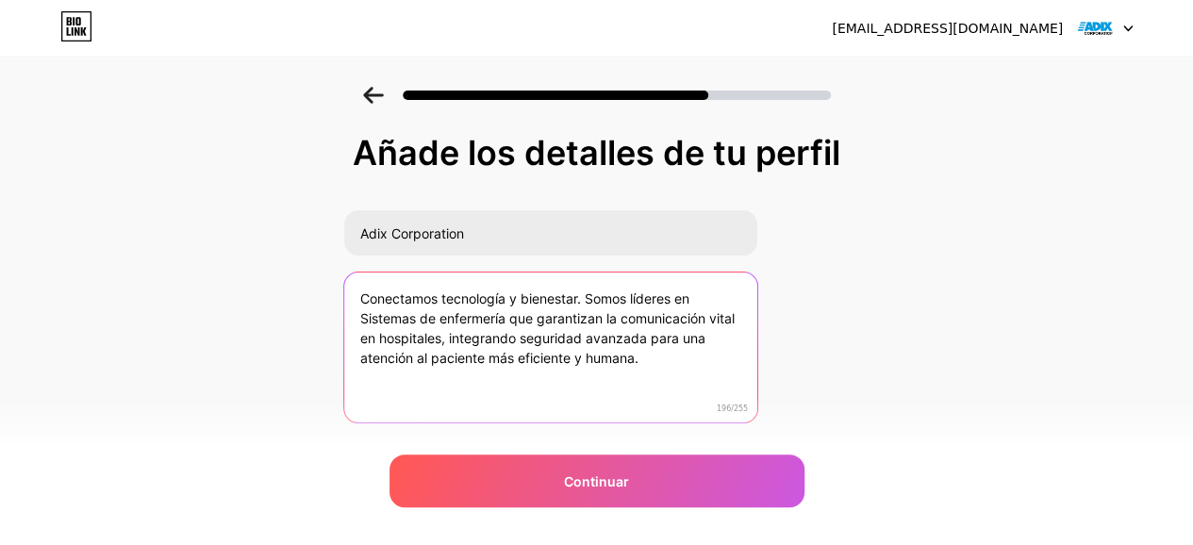
click at [724, 358] on textarea "Conectamos tecnología y bienestar. Somos líderes en Sistemas de enfermería que …" at bounding box center [550, 349] width 413 height 152
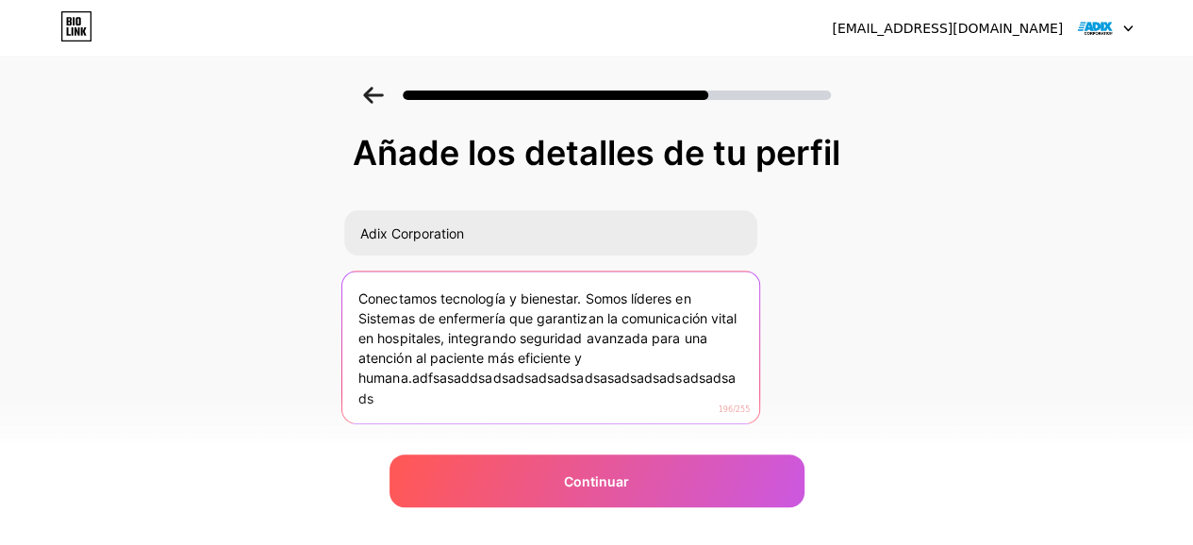
click at [711, 386] on textarea "Conectamos tecnología y bienestar. Somos líderes en Sistemas de enfermería que …" at bounding box center [550, 349] width 417 height 154
click at [711, 385] on textarea "Conectamos tecnología y bienestar. Somos líderes en Sistemas de enfermería que …" at bounding box center [550, 349] width 417 height 154
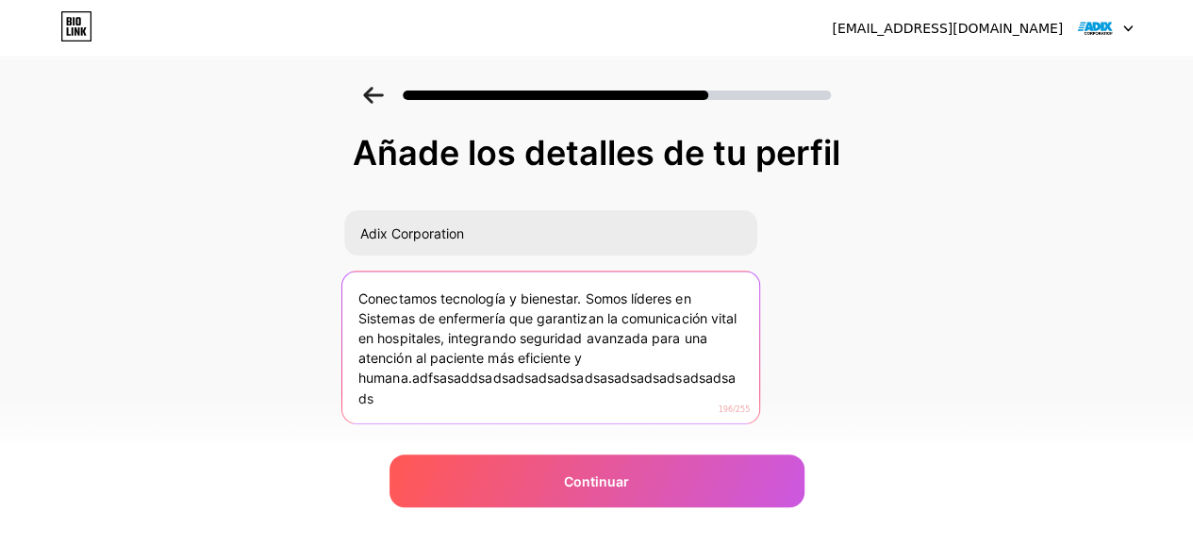
click at [711, 385] on textarea "Conectamos tecnología y bienestar. Somos líderes en Sistemas de enfermería que …" at bounding box center [550, 349] width 417 height 154
click at [651, 393] on textarea "Conectamos tecnología y bienestar. Somos líderes en Sistemas de enfermería que …" at bounding box center [550, 349] width 417 height 154
click at [590, 401] on textarea "Conectamos tecnología y bienestar. Somos líderes en Sistemas de enfermería que …" at bounding box center [550, 349] width 417 height 154
drag, startPoint x: 583, startPoint y: 407, endPoint x: 343, endPoint y: 380, distance: 241.1
click at [343, 380] on div "Añade los detalles de tu perfil Adix Corporation Conectamos tecnología y bienes…" at bounding box center [596, 302] width 1193 height 431
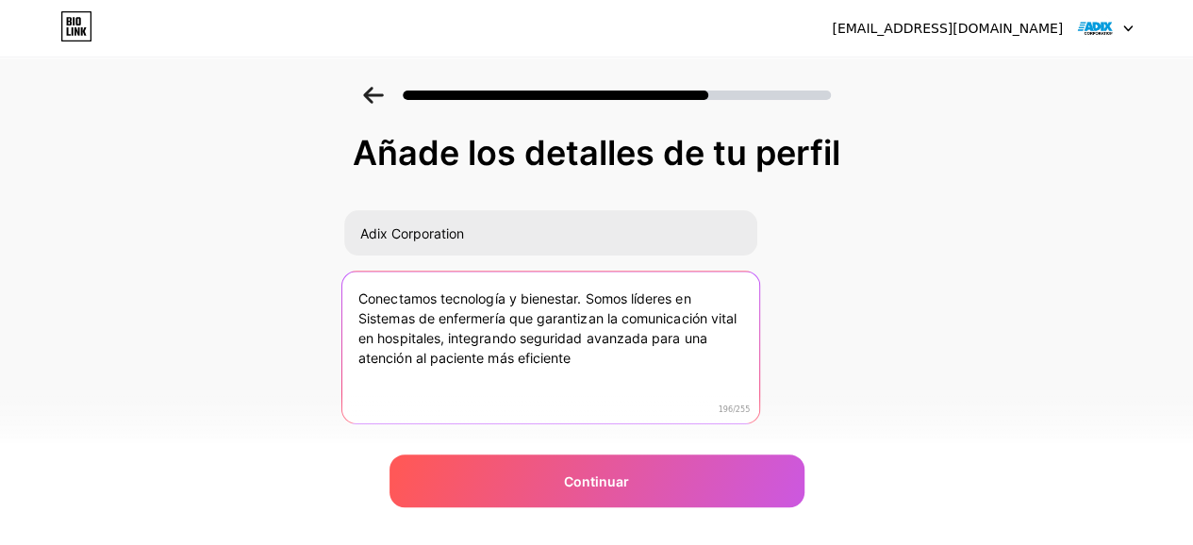
click at [652, 344] on textarea "Conectamos tecnología y bienestar. Somos líderes en Sistemas de enfermería que …" at bounding box center [550, 349] width 417 height 154
click at [651, 344] on textarea "Conectamos tecnología y bienestar. Somos líderes en Sistemas de enfermería que …" at bounding box center [550, 349] width 417 height 154
paste textarea "y humana."
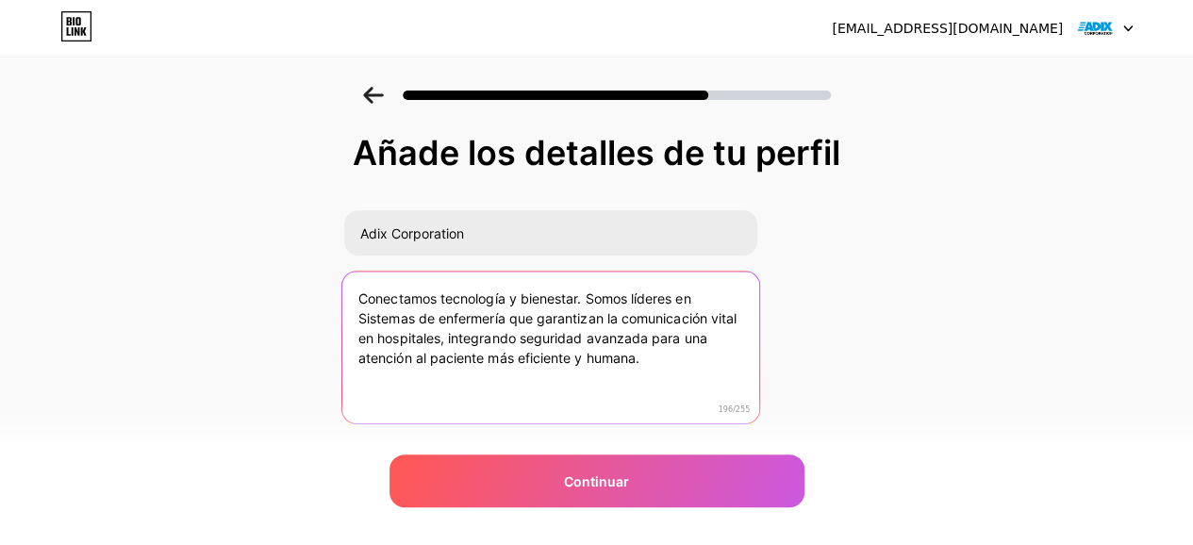
type textarea "Conectamos tecnología y bienestar. Somos líderes en Sistemas de enfermería que …"
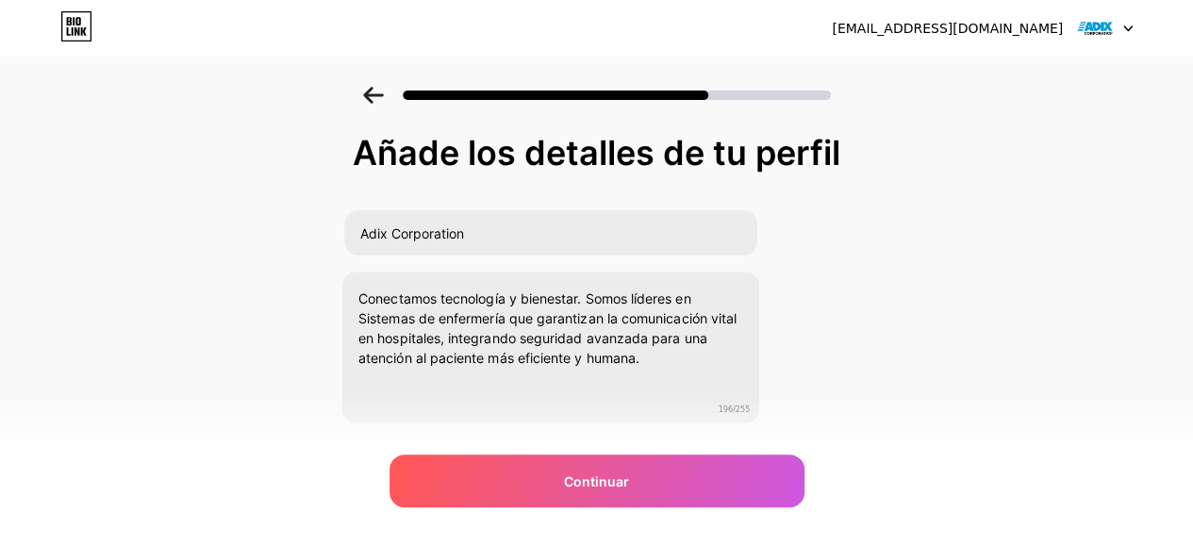
click at [843, 343] on div "Añade los detalles de tu perfil Adix Corporation Conectamos tecnología y bienes…" at bounding box center [596, 279] width 507 height 290
click at [661, 451] on div "Añade los detalles de tu perfil Adix Corporation Conectamos tecnología y bienes…" at bounding box center [596, 326] width 507 height 384
click at [643, 450] on div "Añade los detalles de tu perfil Adix Corporation Conectamos tecnología y bienes…" at bounding box center [596, 326] width 507 height 384
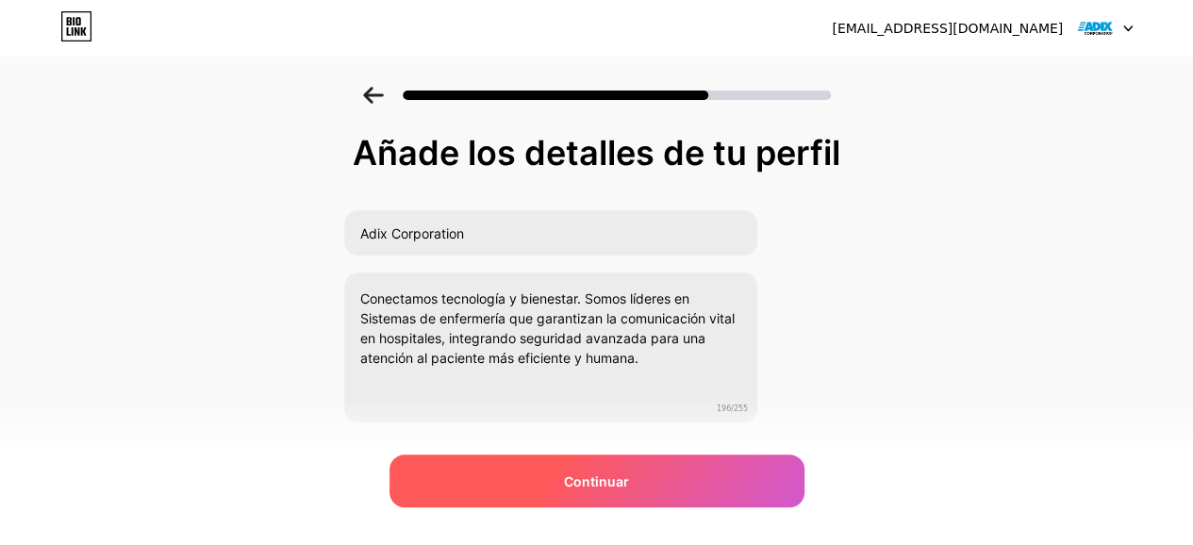
click at [580, 480] on font "Continuar" at bounding box center [596, 482] width 65 height 16
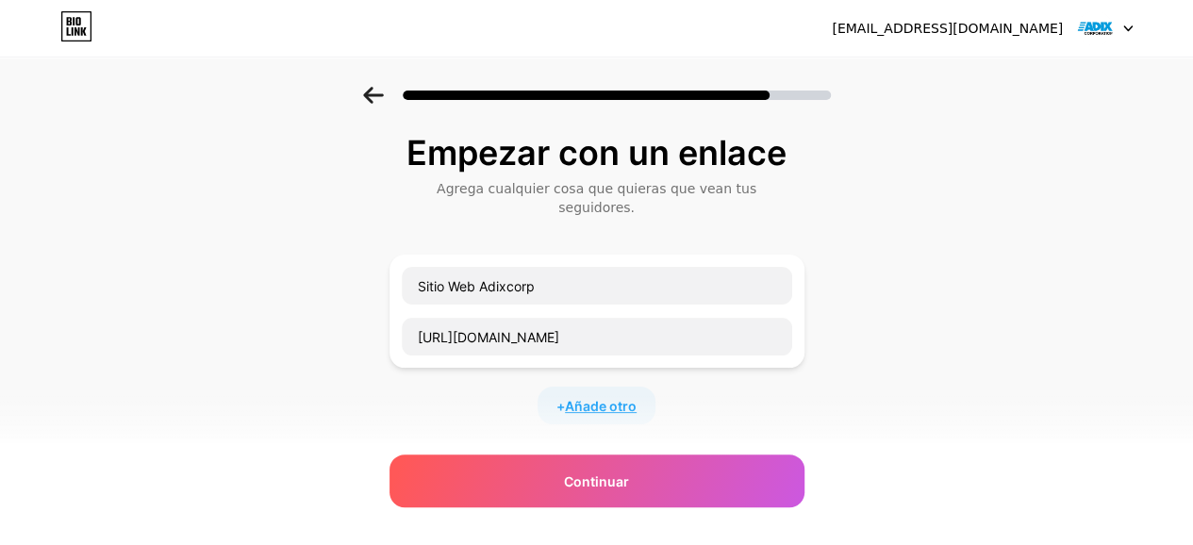
click at [598, 396] on span "Añade otro" at bounding box center [601, 406] width 72 height 20
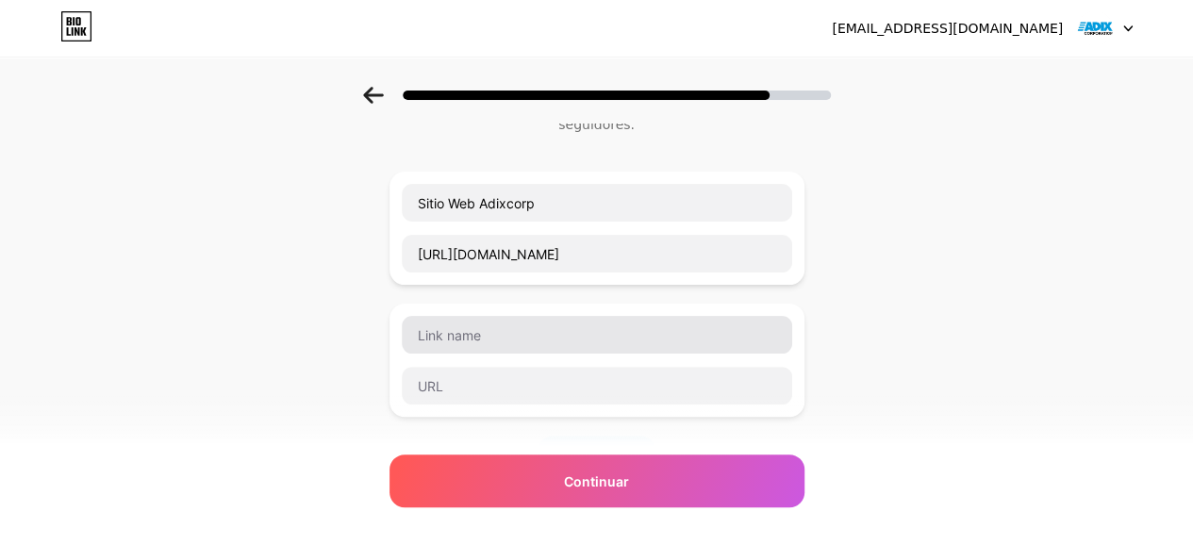
scroll to position [94, 0]
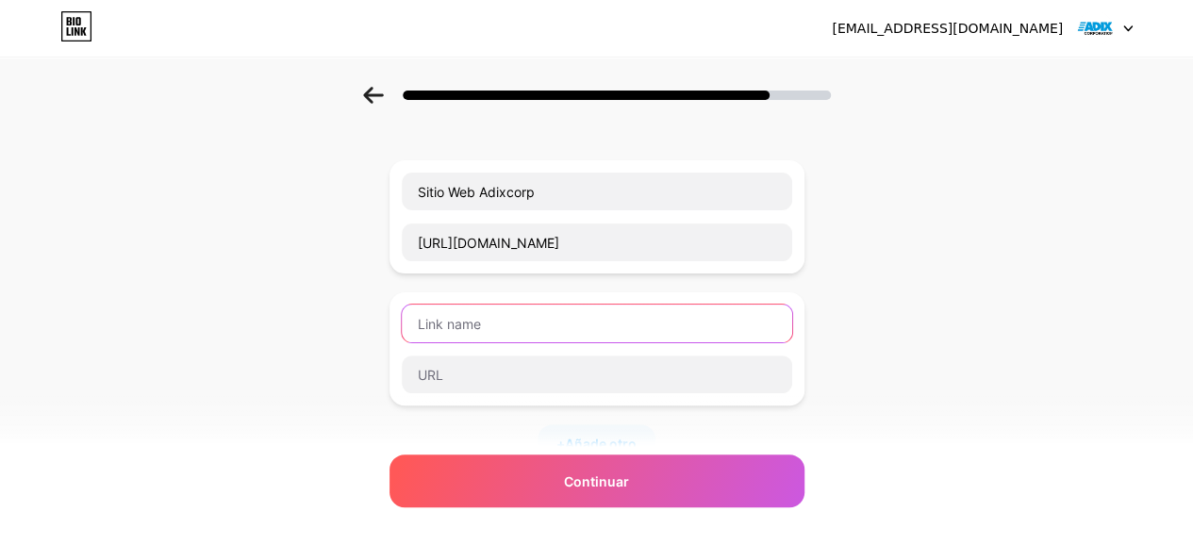
click at [596, 312] on input "text" at bounding box center [597, 324] width 391 height 38
drag, startPoint x: 354, startPoint y: 90, endPoint x: 381, endPoint y: 107, distance: 32.2
click at [357, 90] on div at bounding box center [596, 90] width 1193 height 66
click at [381, 107] on div at bounding box center [596, 90] width 1193 height 66
click at [367, 89] on div at bounding box center [596, 90] width 1193 height 66
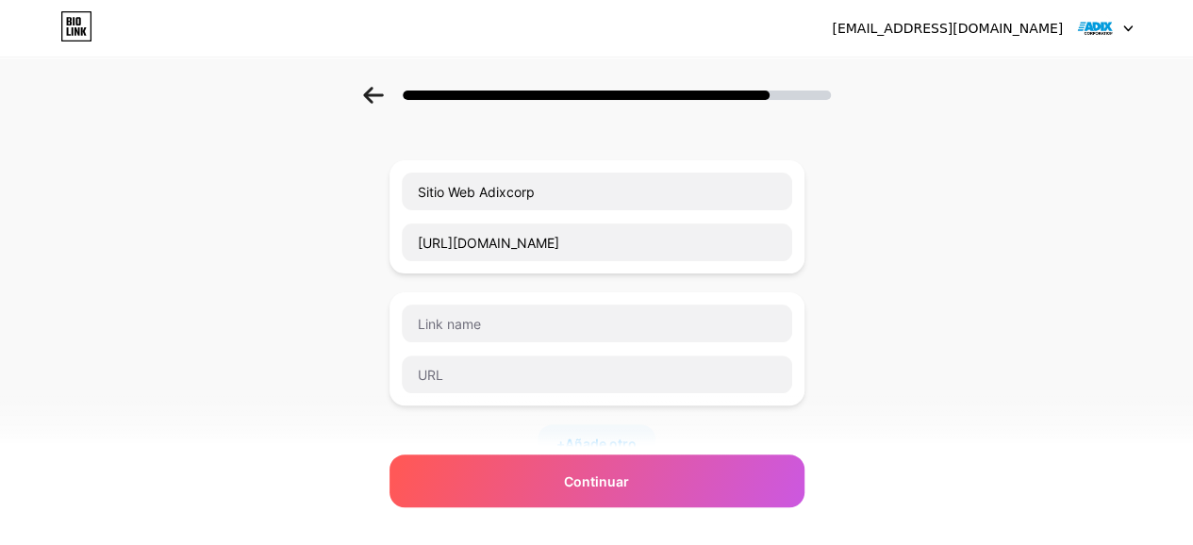
click at [369, 91] on div at bounding box center [596, 90] width 1193 height 66
click at [374, 93] on icon at bounding box center [373, 95] width 20 height 17
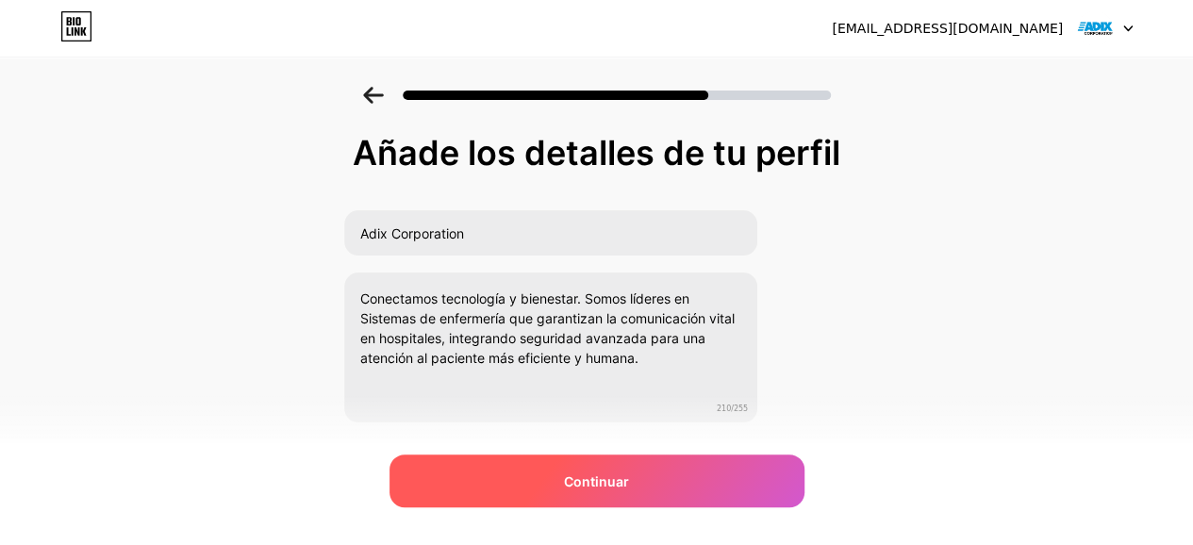
click at [679, 461] on div "Continuar" at bounding box center [597, 481] width 415 height 53
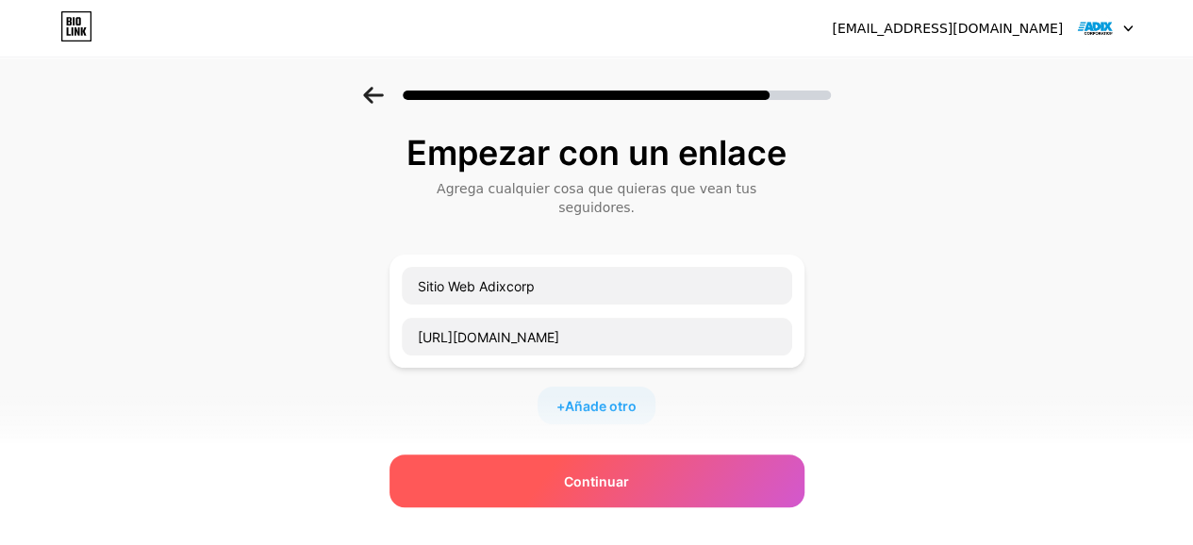
click at [646, 474] on div "Continuar" at bounding box center [597, 481] width 415 height 53
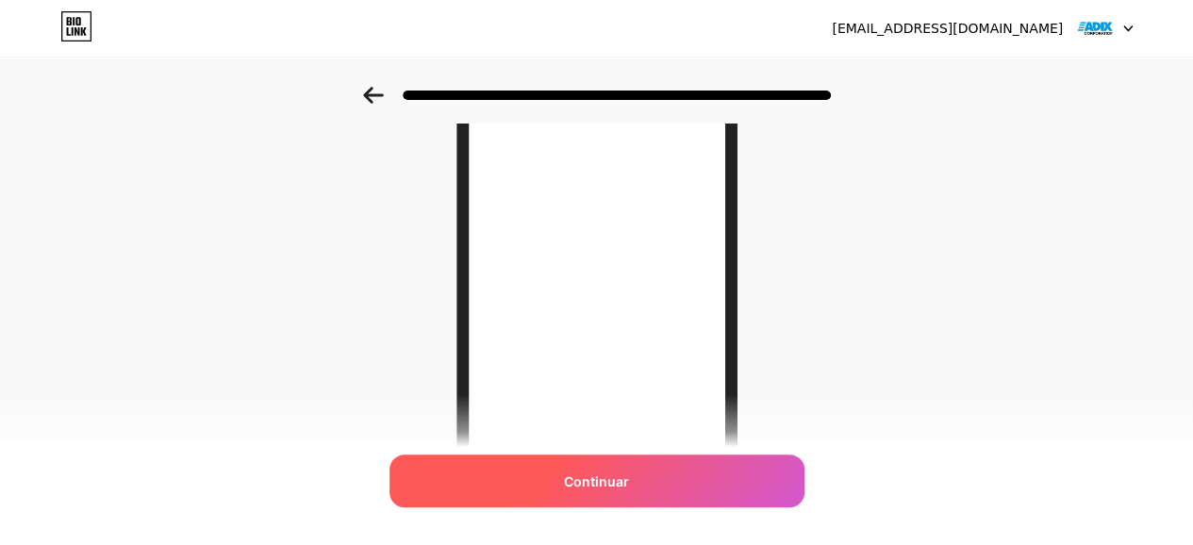
scroll to position [214, 0]
click at [590, 475] on font "Continuar" at bounding box center [596, 482] width 65 height 16
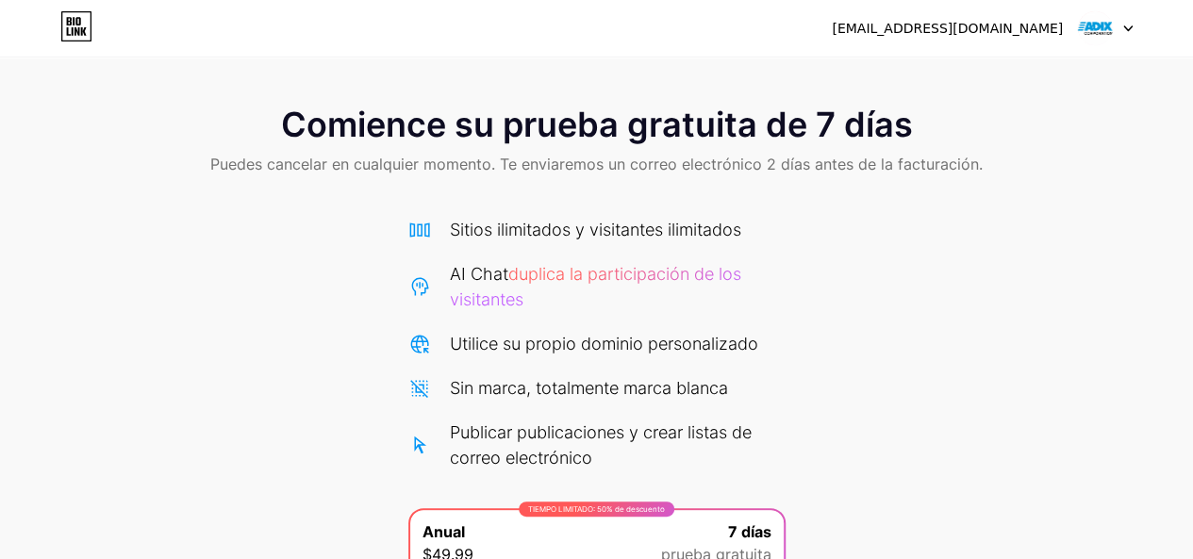
click at [558, 220] on font "Sitios ilimitados y visitantes ilimitados" at bounding box center [595, 230] width 291 height 20
click at [577, 348] on font "Utilice su propio dominio personalizado" at bounding box center [604, 344] width 308 height 20
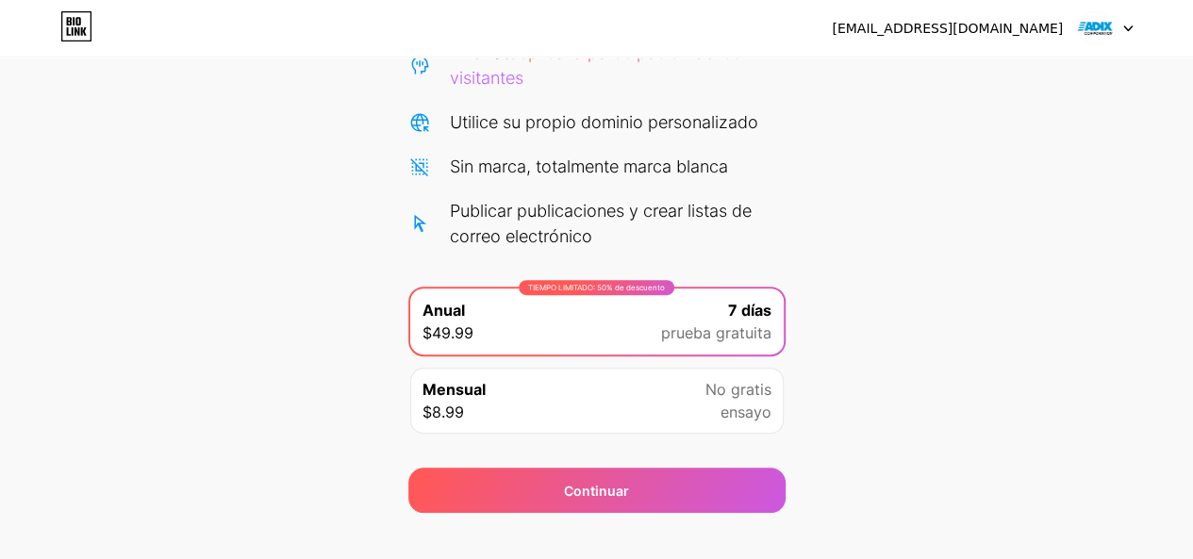
scroll to position [249, 0]
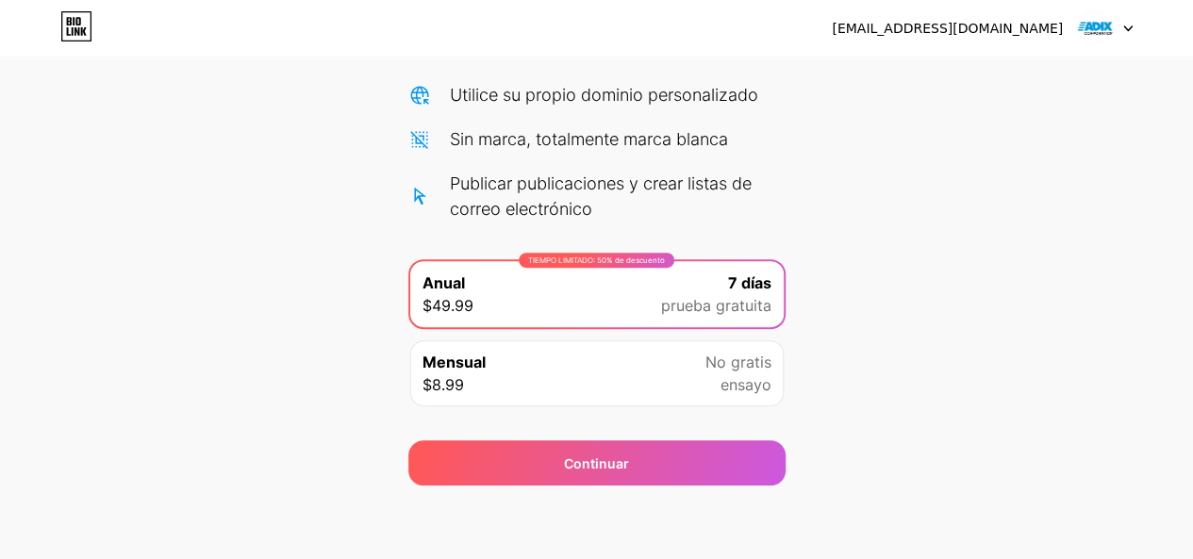
click at [702, 370] on div "Mensual $8.99 No gratis ensayo" at bounding box center [597, 374] width 374 height 66
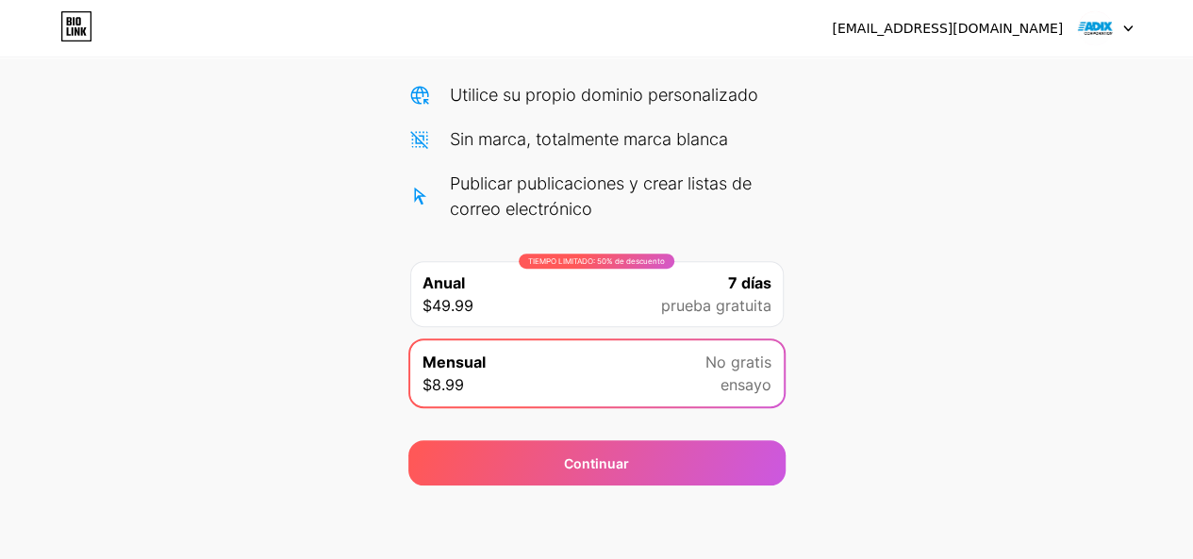
click at [721, 302] on font "prueba gratuita" at bounding box center [716, 305] width 110 height 19
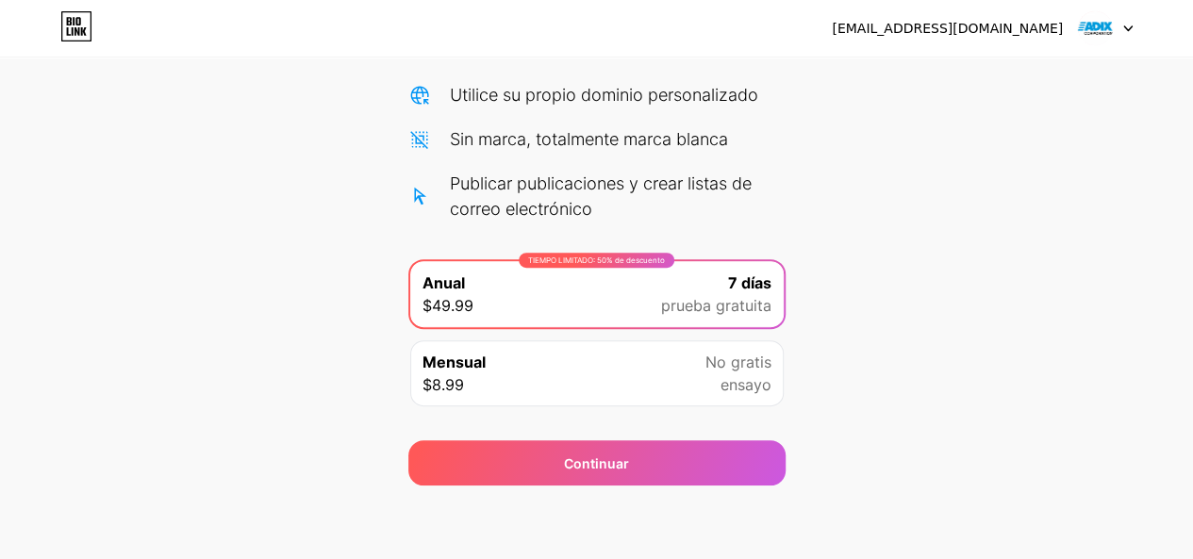
click at [748, 366] on font "No gratis" at bounding box center [739, 362] width 66 height 19
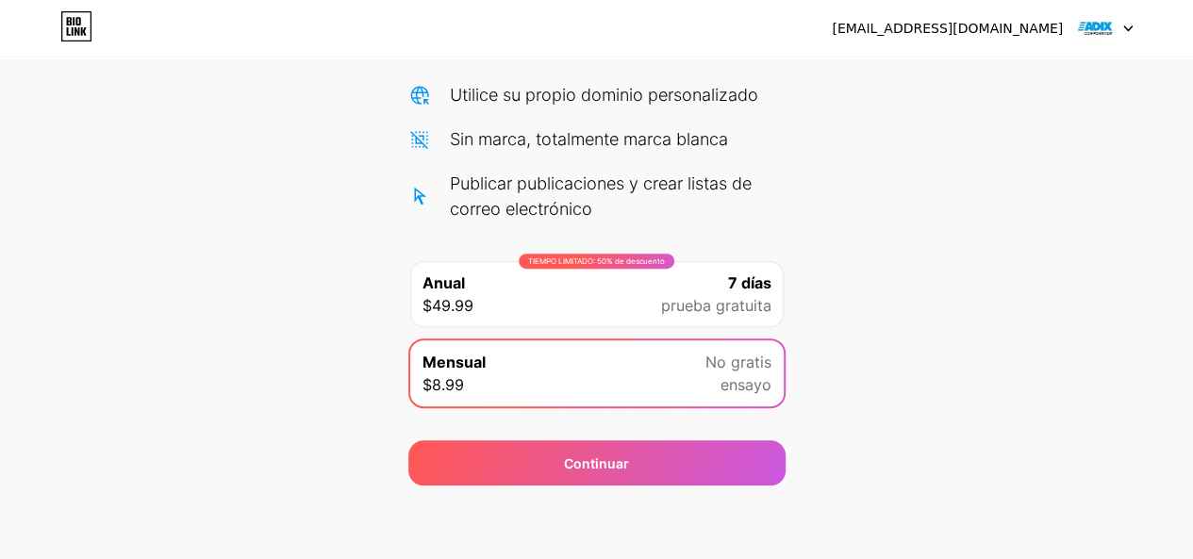
click at [692, 292] on div "7 días prueba gratuita" at bounding box center [716, 294] width 110 height 45
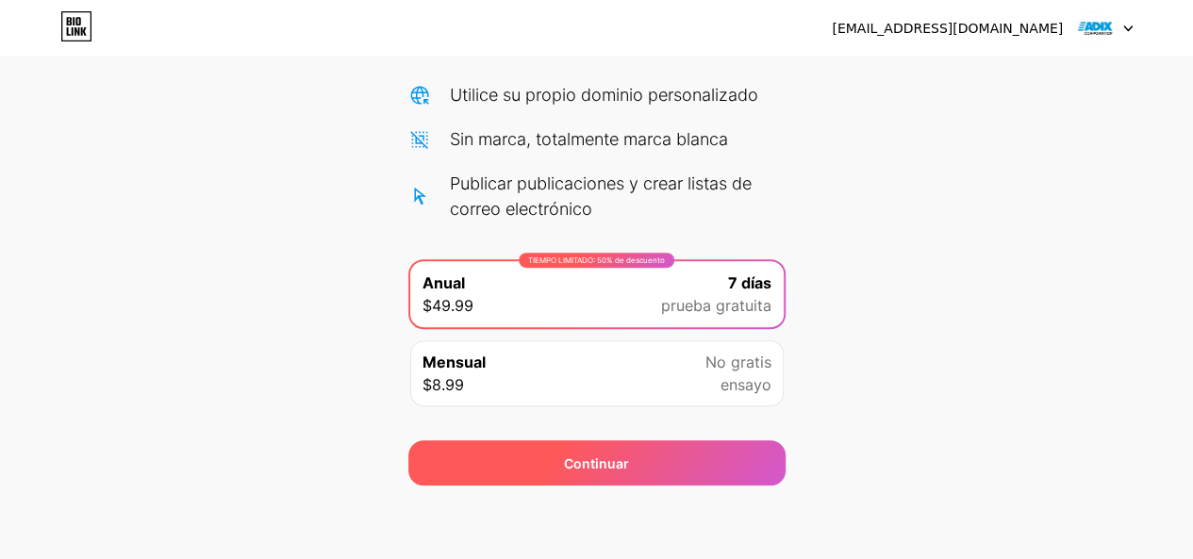
click at [652, 449] on div "Continuar" at bounding box center [596, 463] width 377 height 45
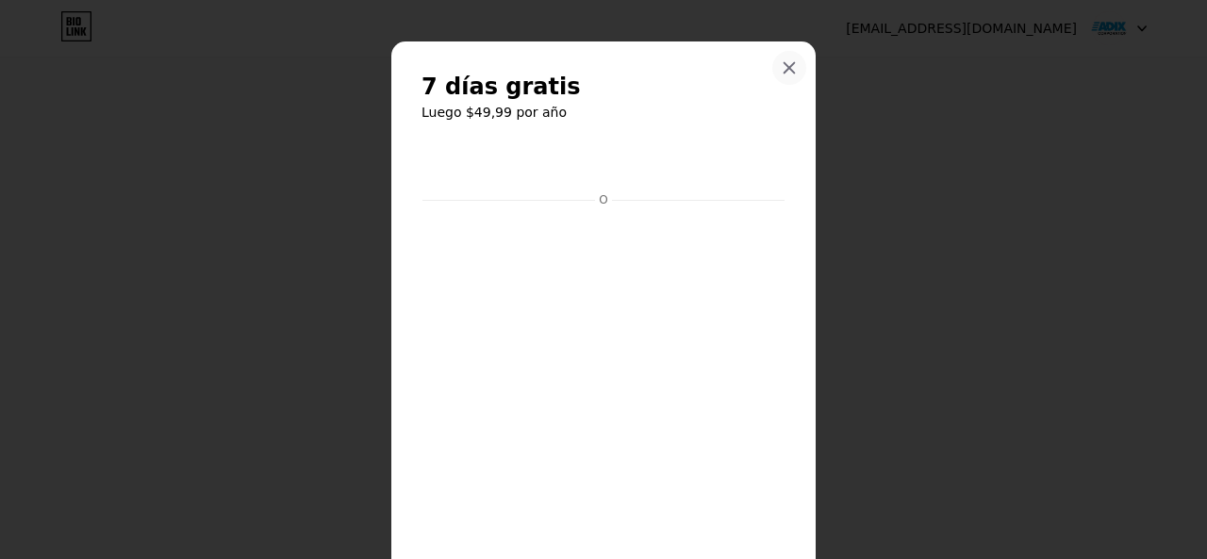
click at [793, 71] on div at bounding box center [790, 68] width 34 height 34
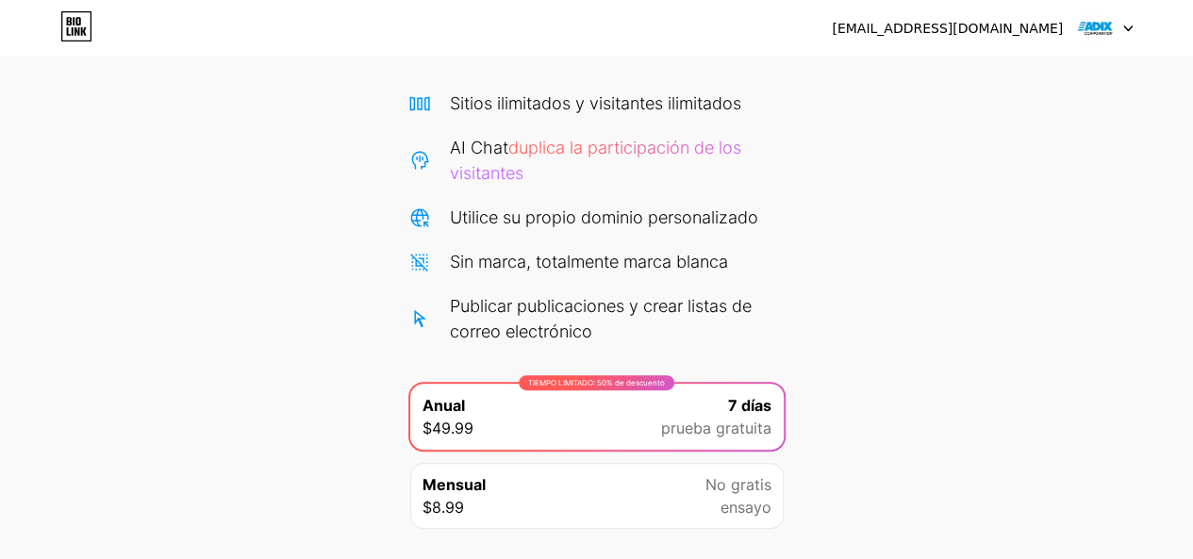
scroll to position [0, 0]
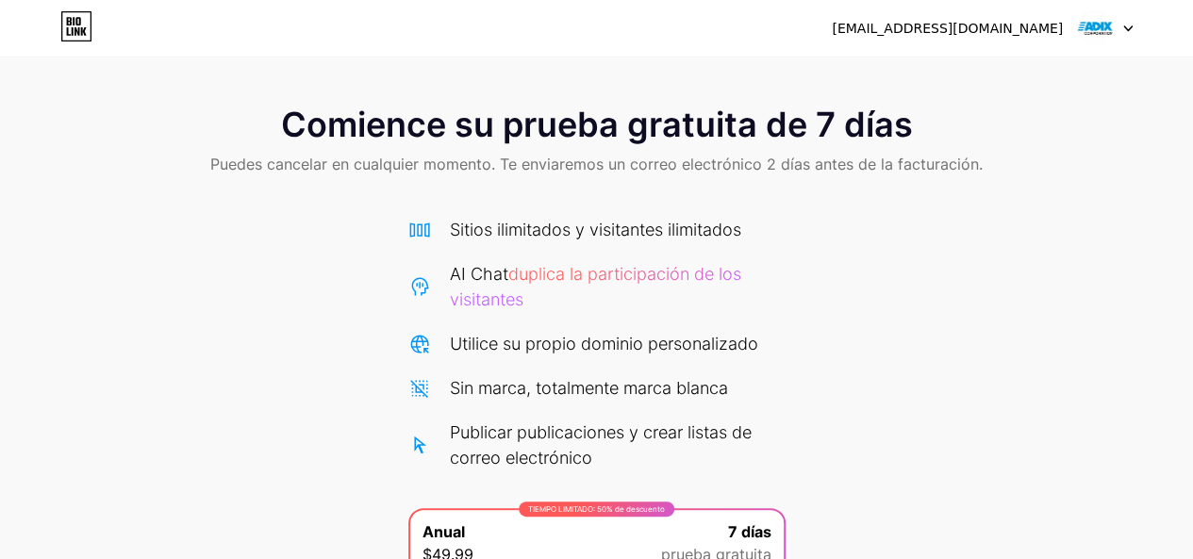
click at [624, 238] on font "Sitios ilimitados y visitantes ilimitados" at bounding box center [595, 230] width 291 height 20
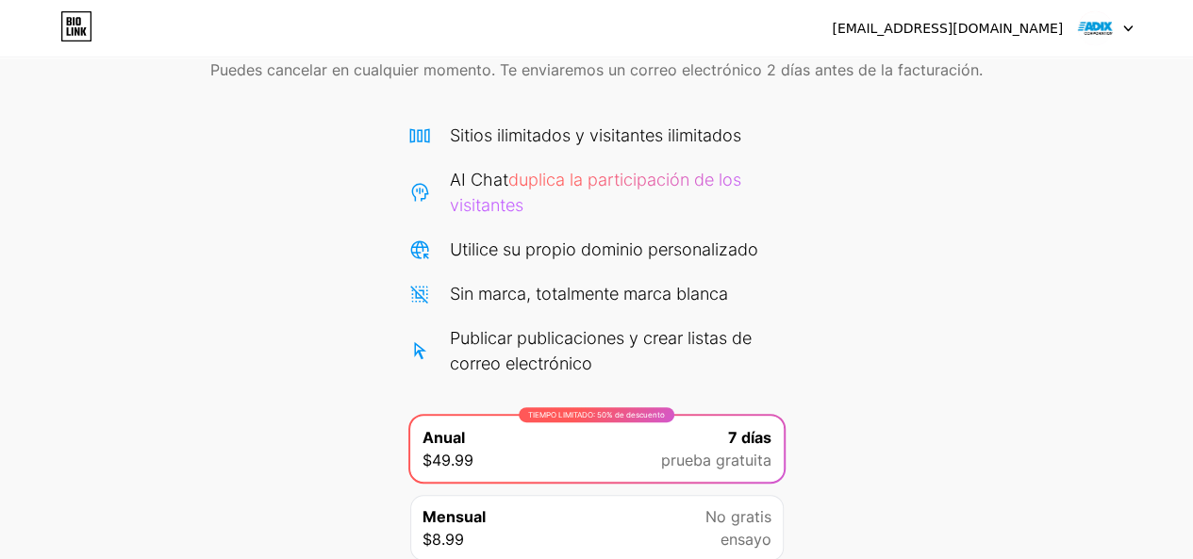
click at [698, 99] on div "Comience su prueba gratuita de 7 días Puedes cancelar en cualquier momento. Te …" at bounding box center [596, 47] width 1193 height 111
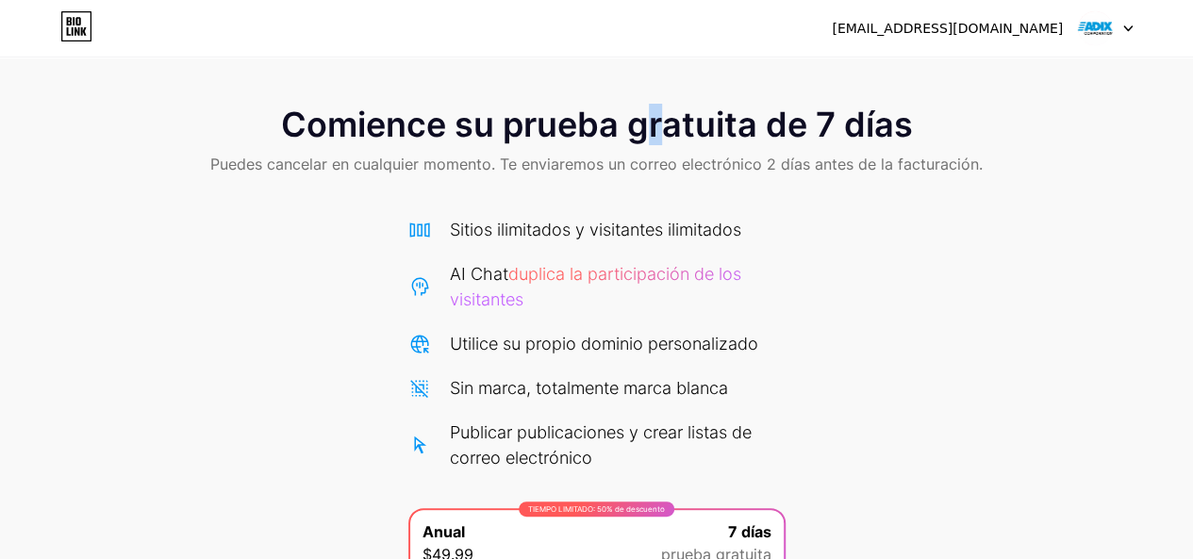
click at [655, 135] on font "Comience su prueba gratuita de 7 días" at bounding box center [597, 125] width 632 height 42
click at [482, 169] on font "Puedes cancelar en cualquier momento. Te enviaremos un correo electrónico 2 día…" at bounding box center [596, 164] width 773 height 19
click at [475, 168] on font "Puedes cancelar en cualquier momento. Te enviaremos un correo electrónico 2 día…" at bounding box center [596, 164] width 773 height 19
click at [404, 155] on font "Puedes cancelar en cualquier momento. Te enviaremos un correo electrónico 2 día…" at bounding box center [596, 164] width 773 height 19
click at [399, 142] on div "Comience su prueba gratuita de 7 días Puedes cancelar en cualquier momento. Te …" at bounding box center [596, 142] width 1193 height 111
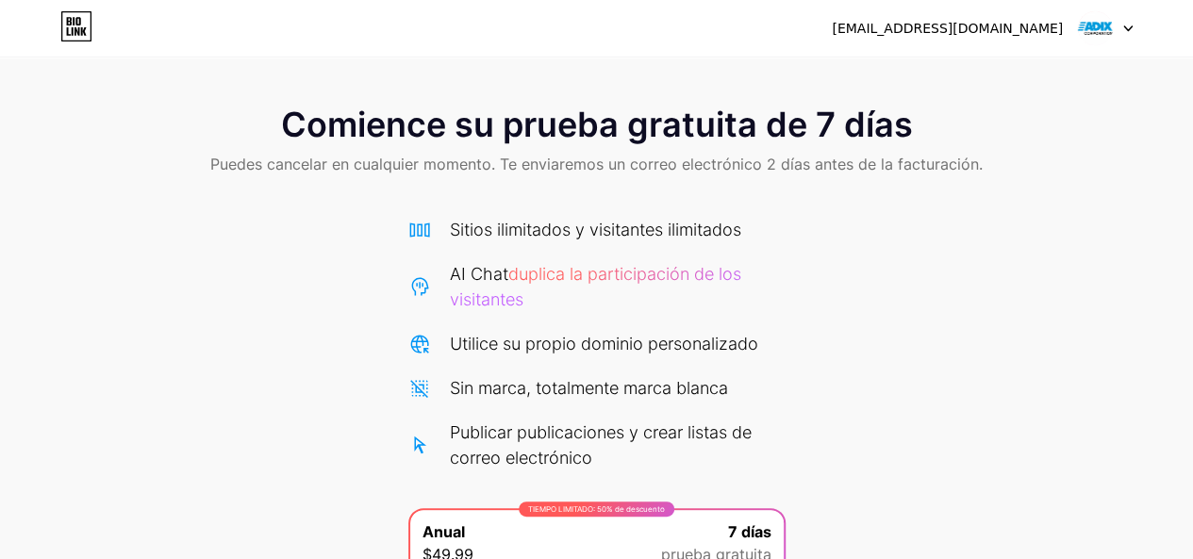
click at [398, 130] on font "Comience su prueba gratuita de 7 días" at bounding box center [597, 125] width 632 height 42
drag, startPoint x: 402, startPoint y: 132, endPoint x: 411, endPoint y: 139, distance: 11.5
click at [411, 139] on font "Comience su prueba gratuita de 7 días" at bounding box center [597, 125] width 632 height 42
click at [1102, 12] on img at bounding box center [1095, 28] width 36 height 36
click at [1121, 23] on div at bounding box center [1105, 28] width 55 height 34
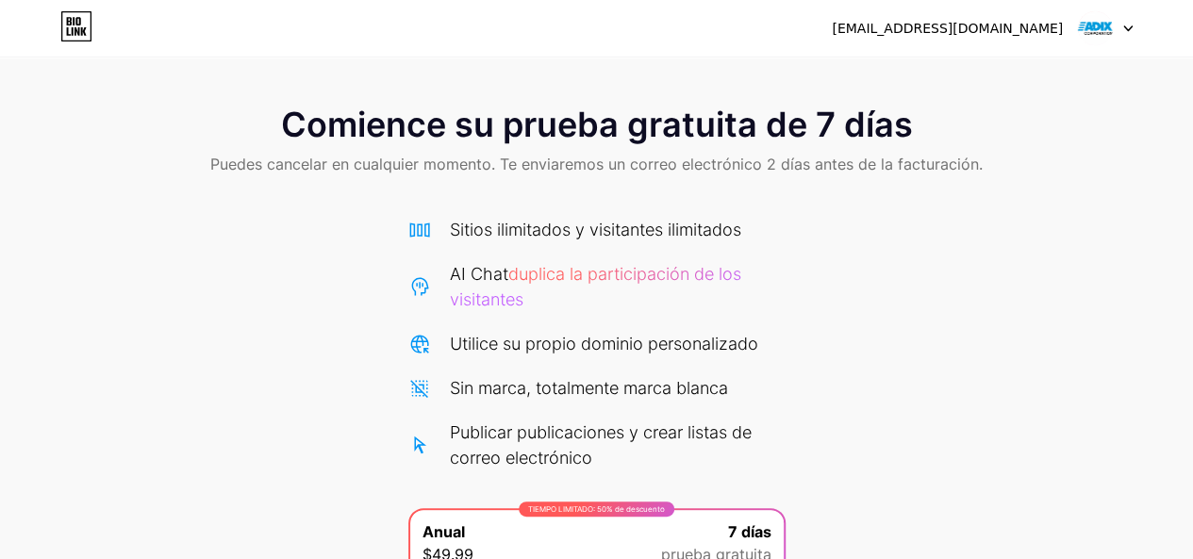
click at [1121, 24] on div at bounding box center [1105, 28] width 55 height 34
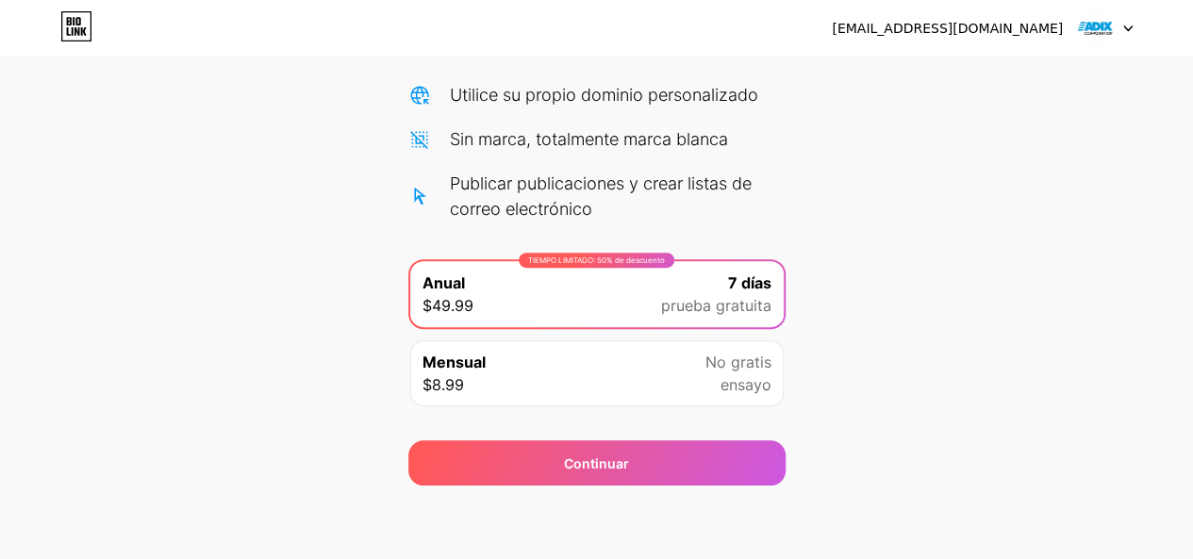
click at [834, 444] on div "Comience su prueba gratuita de 7 días Puedes cancelar en cualquier momento. Te …" at bounding box center [596, 162] width 1193 height 648
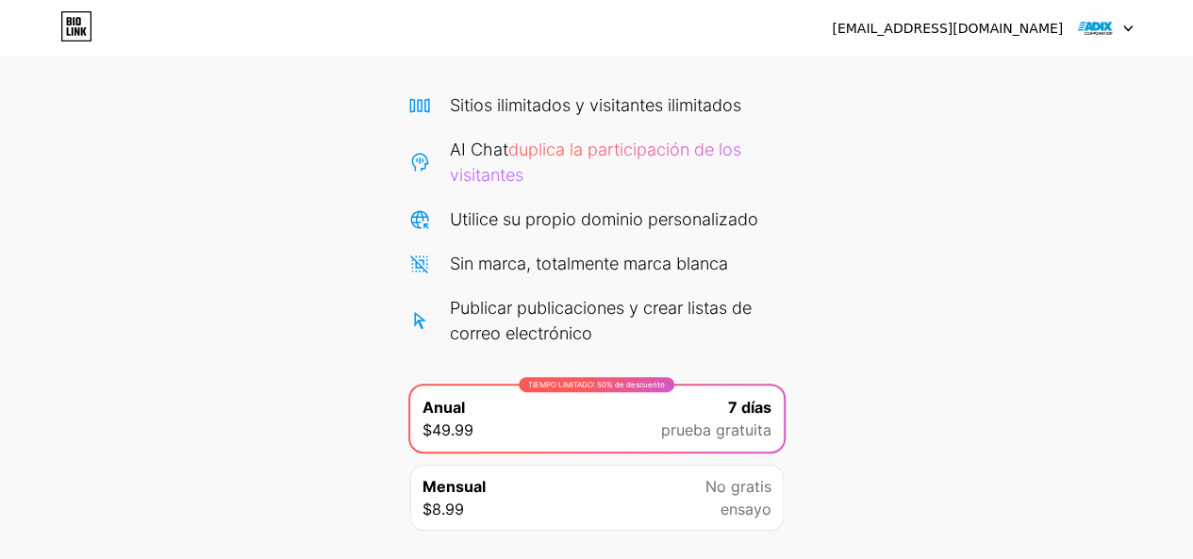
scroll to position [0, 0]
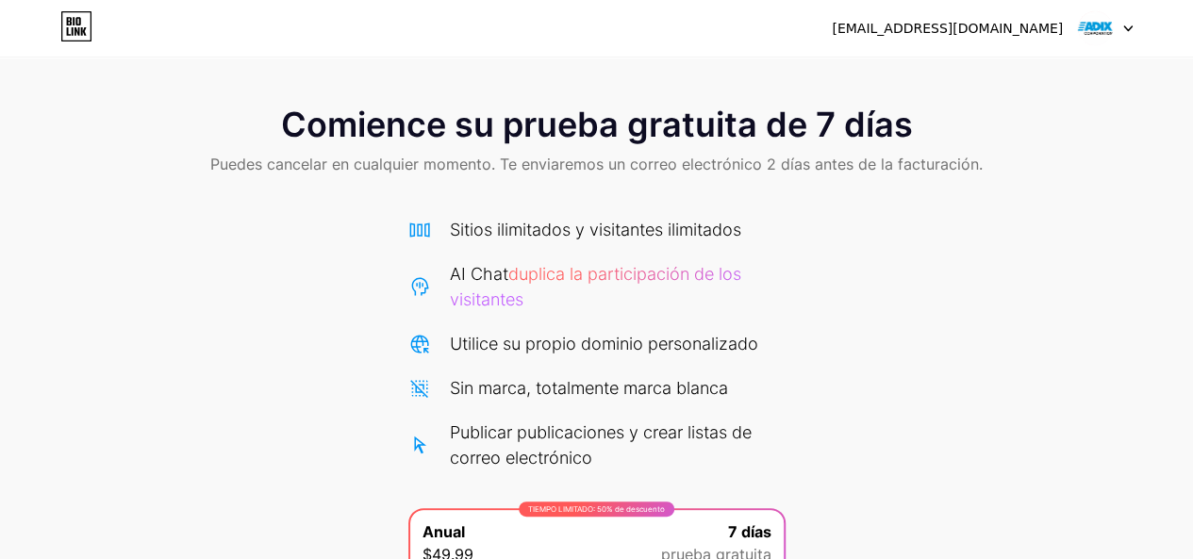
click at [608, 254] on div "Sitios ilimitados y visitantes ilimitados AI Chat duplica la participación de l…" at bounding box center [596, 344] width 377 height 254
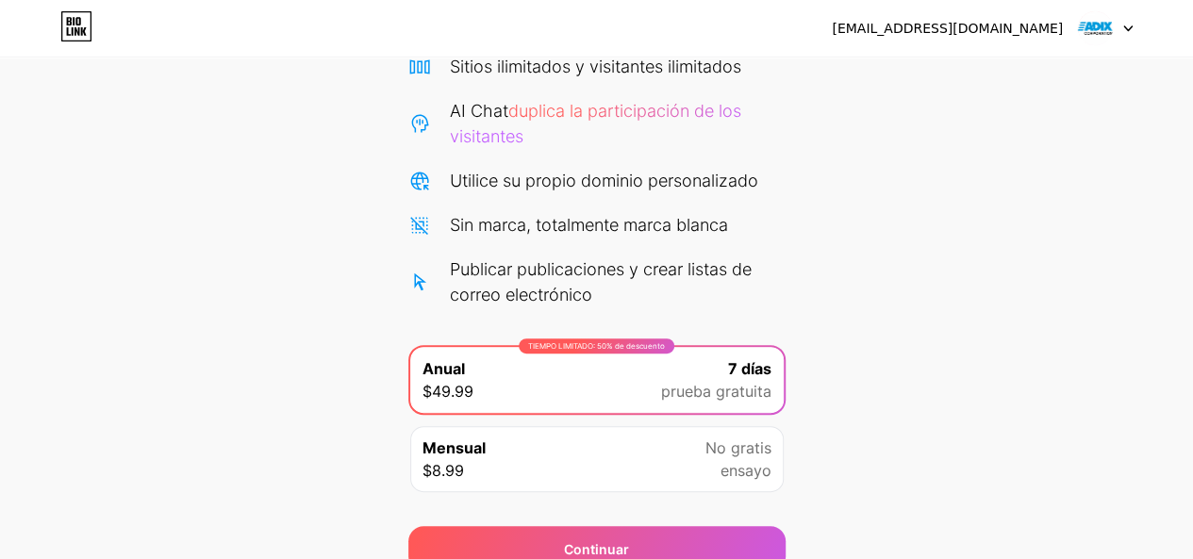
scroll to position [249, 0]
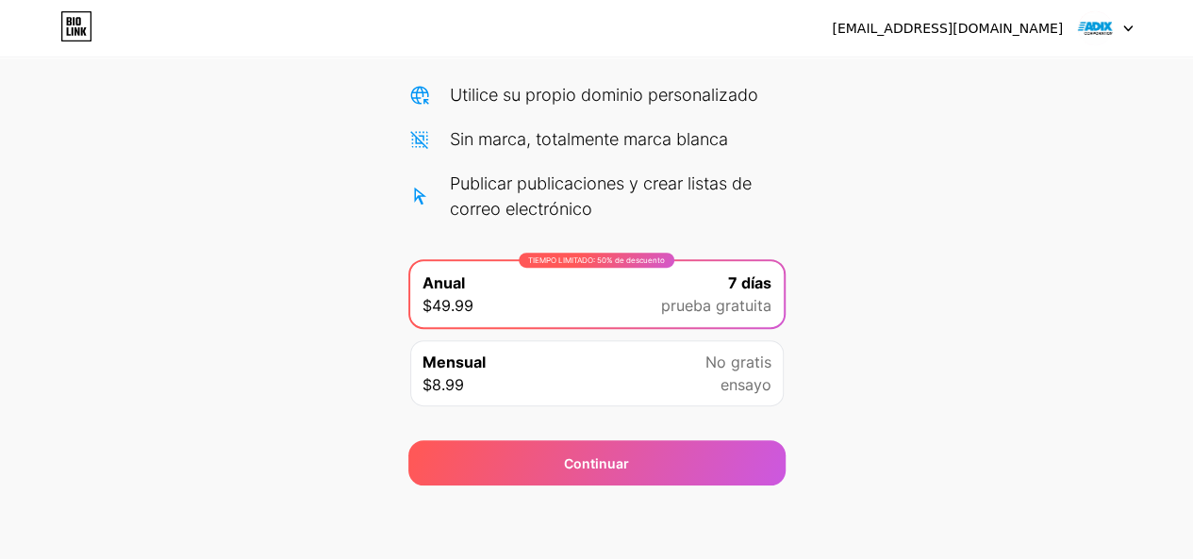
click at [68, 27] on icon at bounding box center [76, 26] width 32 height 30
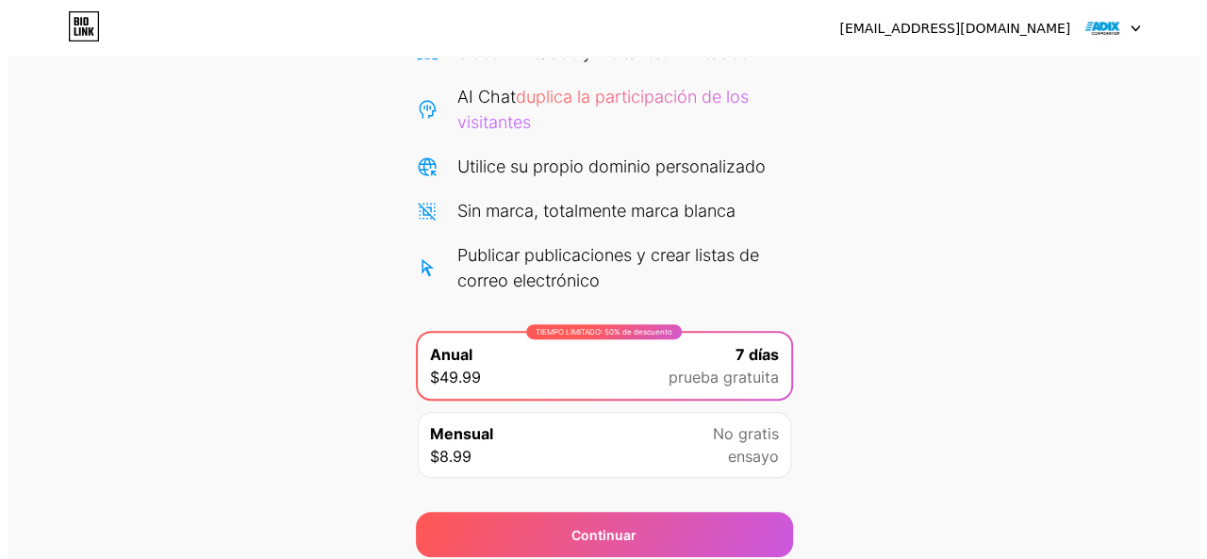
scroll to position [249, 0]
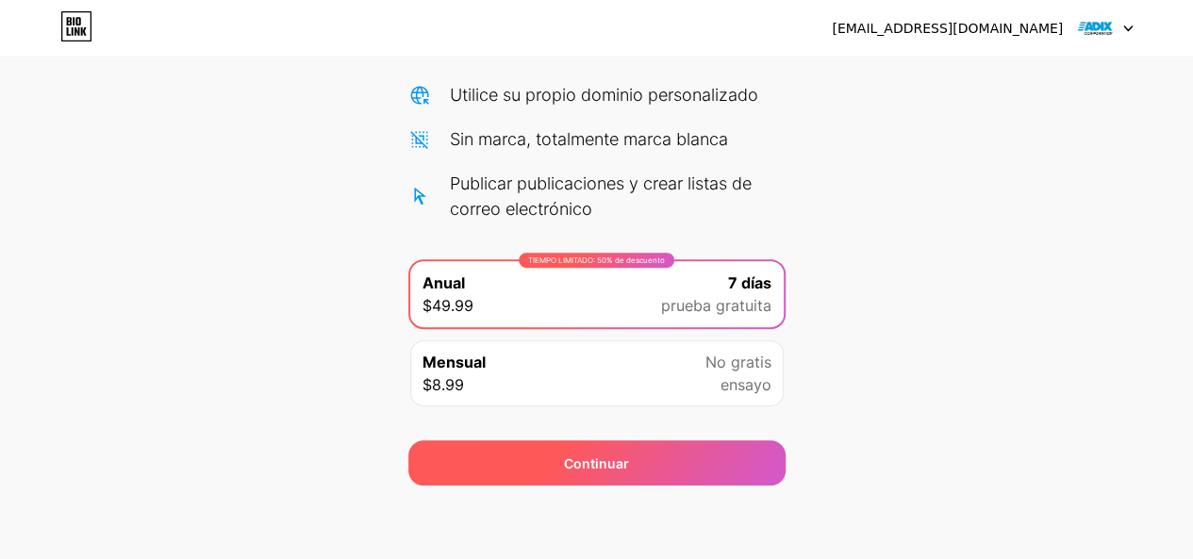
click at [565, 457] on font "Continuar" at bounding box center [596, 464] width 65 height 16
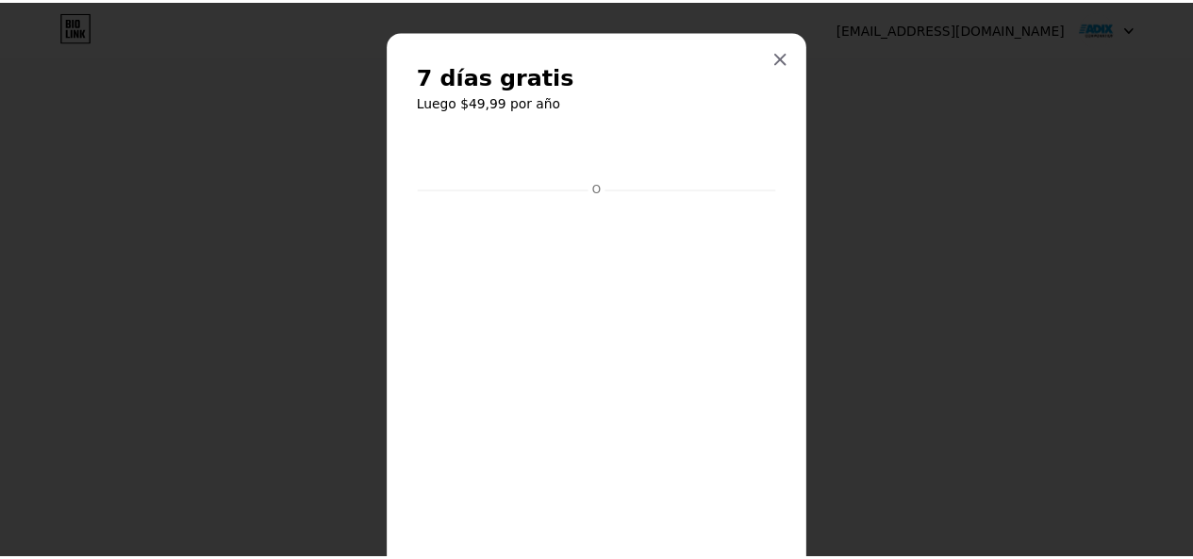
scroll to position [0, 0]
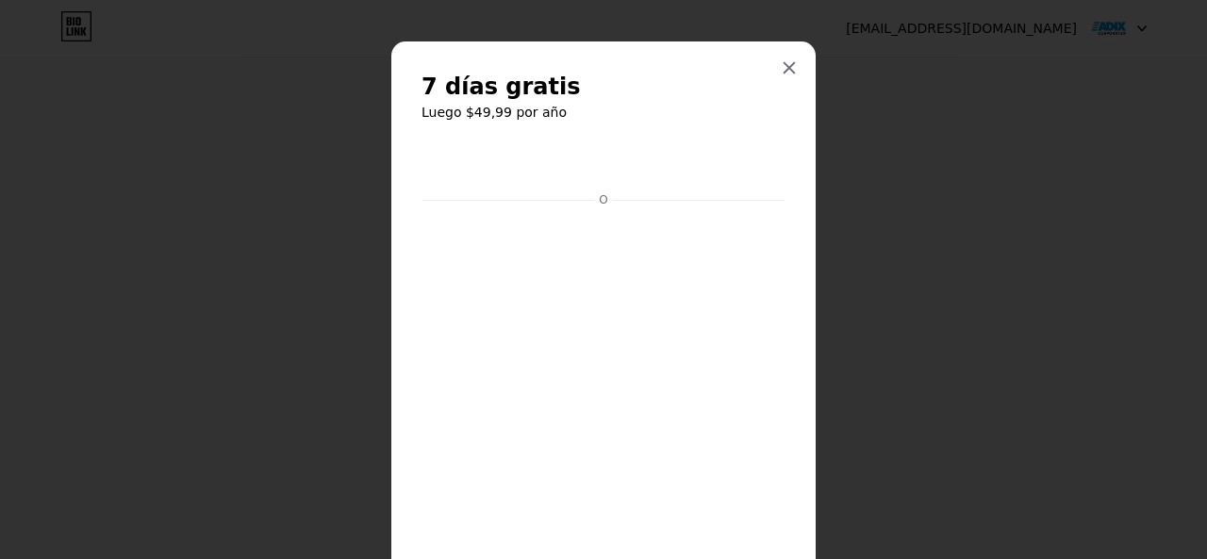
click at [755, 52] on div "7 días gratis Luego $49,99 por año O Iniciar prueba" at bounding box center [603, 414] width 424 height 745
click at [807, 86] on div "7 días gratis Luego $49,99 por año O Iniciar prueba" at bounding box center [603, 414] width 424 height 745
click at [786, 67] on icon at bounding box center [789, 67] width 15 height 15
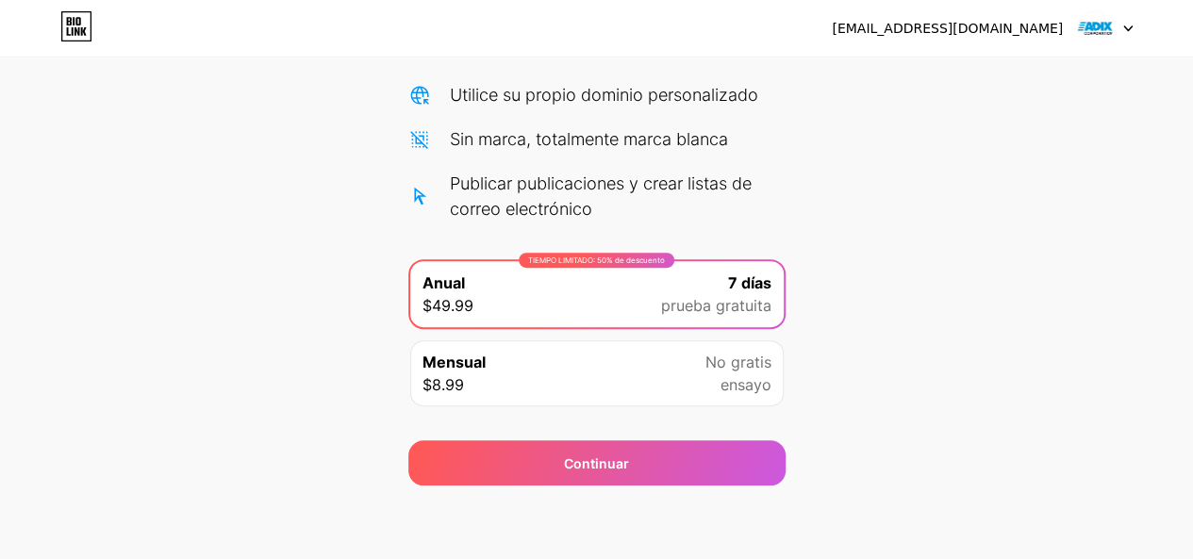
click at [1023, 33] on font "[EMAIL_ADDRESS][DOMAIN_NAME]" at bounding box center [947, 28] width 231 height 15
click at [1134, 16] on div "adixcorporation7@gmail.com Cerrar sesión" at bounding box center [596, 28] width 1193 height 34
click at [1131, 29] on icon at bounding box center [1127, 28] width 9 height 7
click at [1130, 25] on icon at bounding box center [1127, 28] width 9 height 7
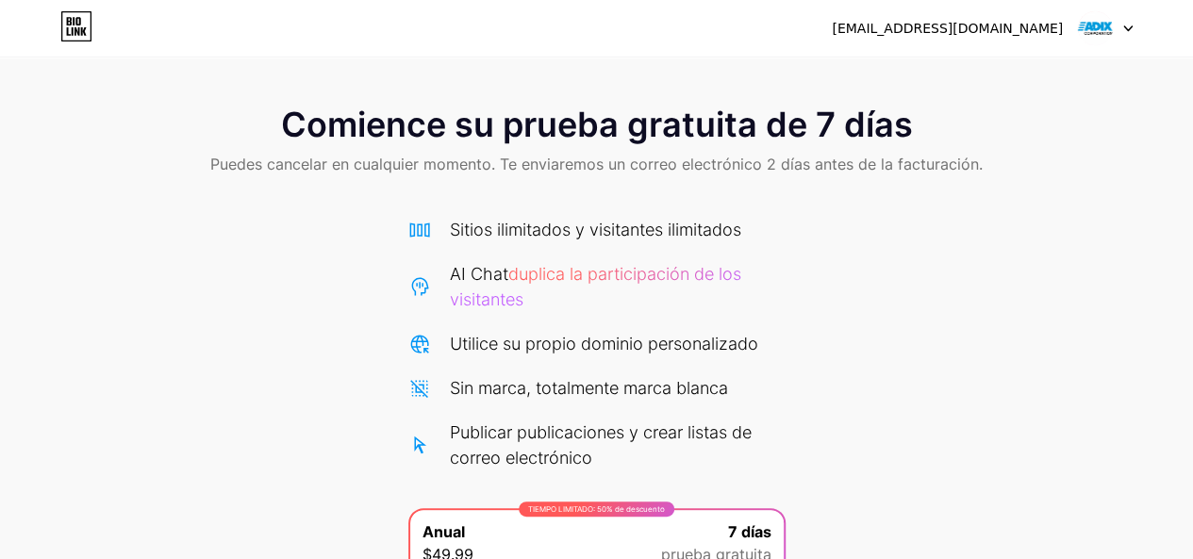
click at [95, 23] on div "adixcorporation7@gmail.com Cerrar sesión" at bounding box center [596, 28] width 1193 height 34
click at [79, 25] on icon at bounding box center [77, 21] width 5 height 8
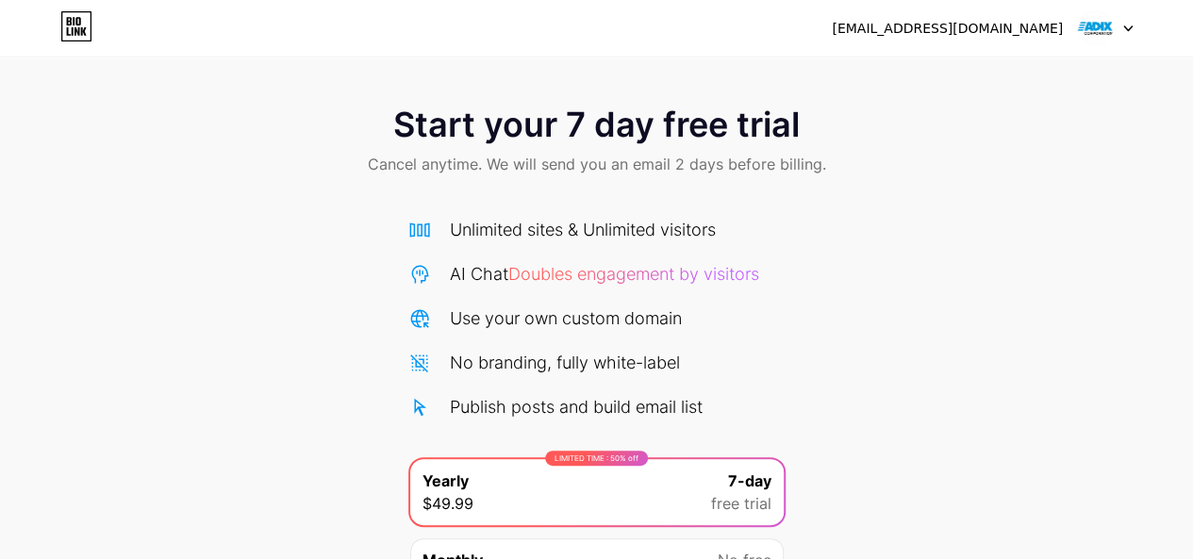
click at [1105, 37] on img at bounding box center [1095, 28] width 36 height 36
click at [979, 80] on li "Logout" at bounding box center [1015, 77] width 234 height 51
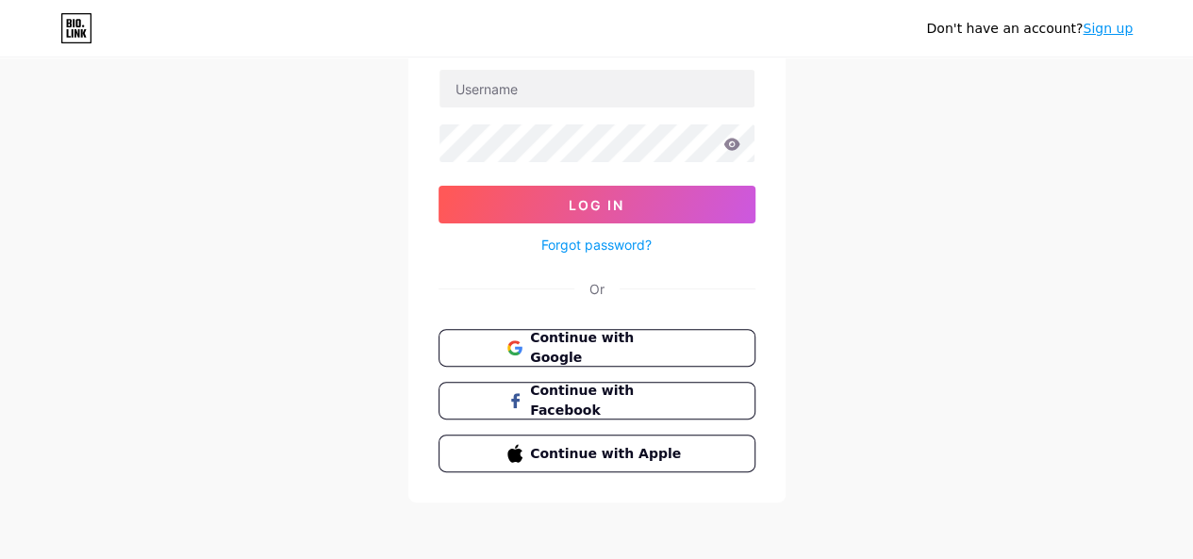
click at [323, 245] on div "Don't have an account? Sign up Login Log In Forgot password? Or Continue with G…" at bounding box center [596, 215] width 1193 height 696
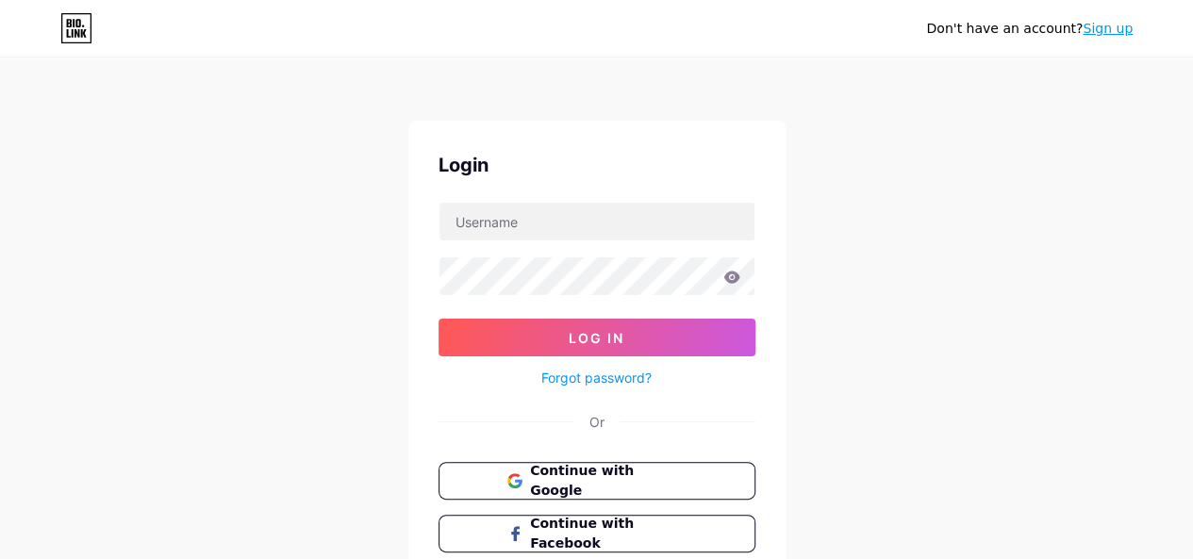
click at [70, 29] on icon at bounding box center [76, 28] width 32 height 30
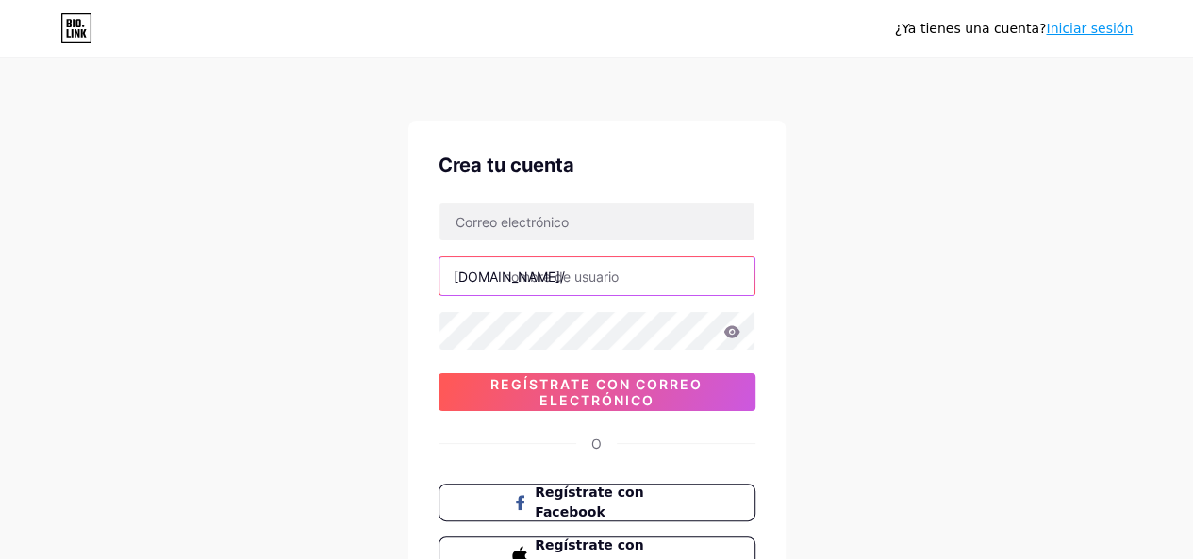
click at [576, 279] on input "text" at bounding box center [597, 277] width 315 height 38
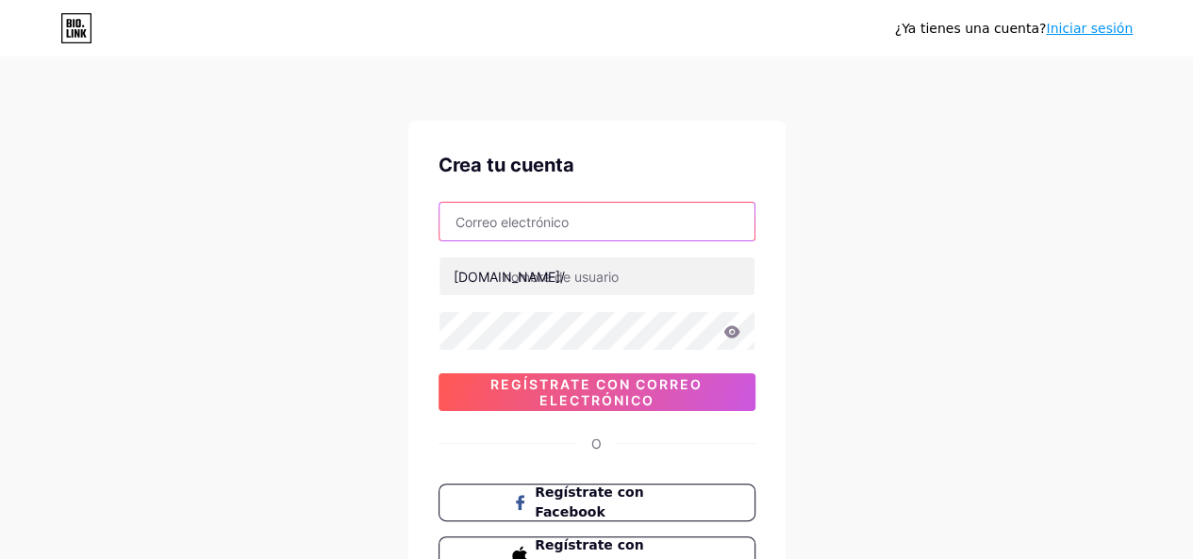
click at [570, 220] on input "text" at bounding box center [597, 222] width 315 height 38
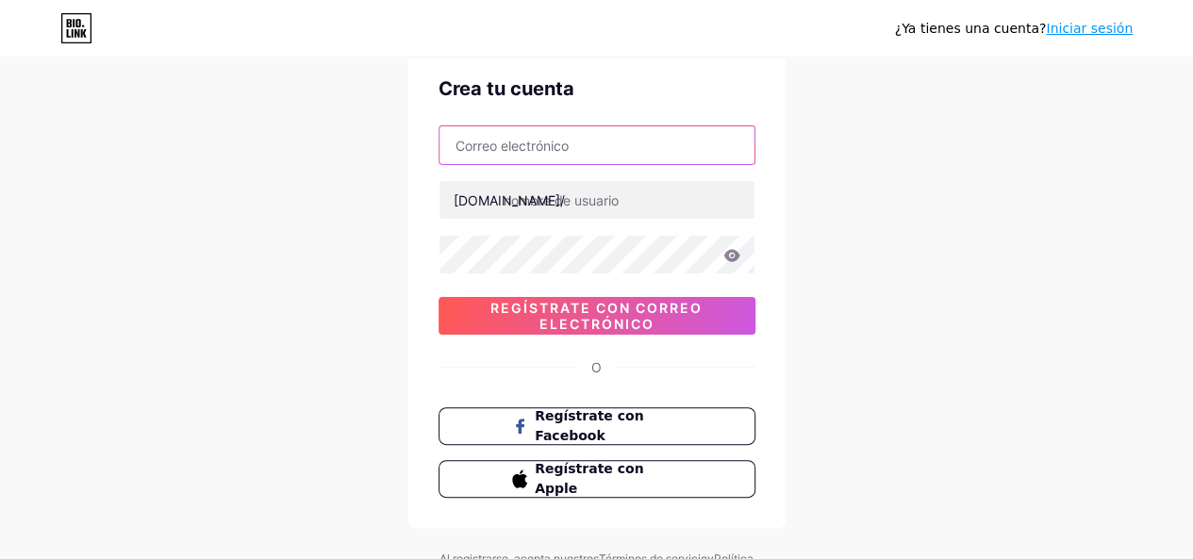
scroll to position [94, 0]
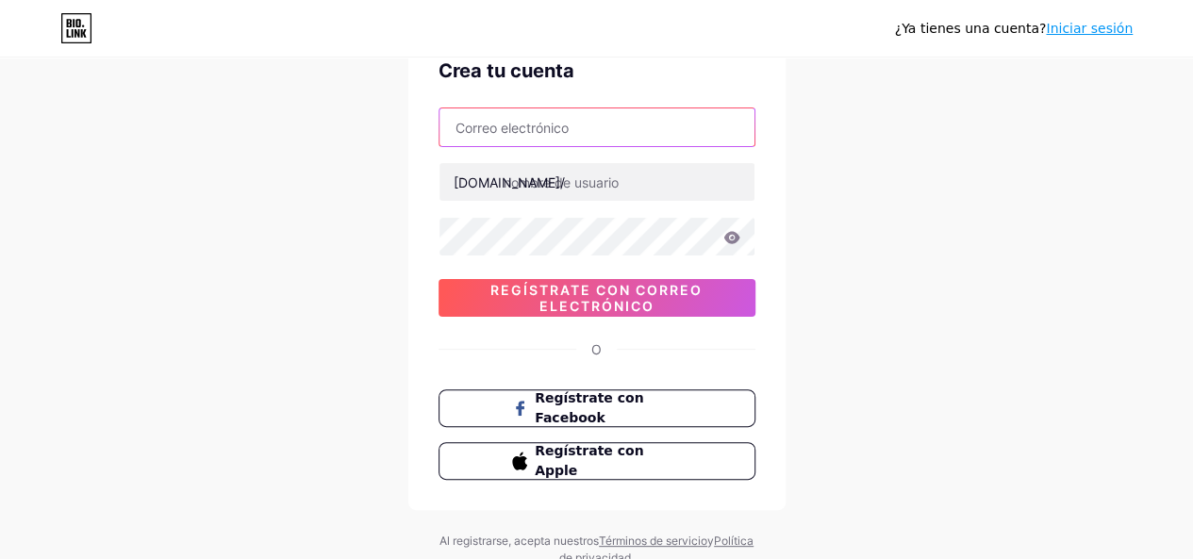
click at [600, 135] on input "text" at bounding box center [597, 127] width 315 height 38
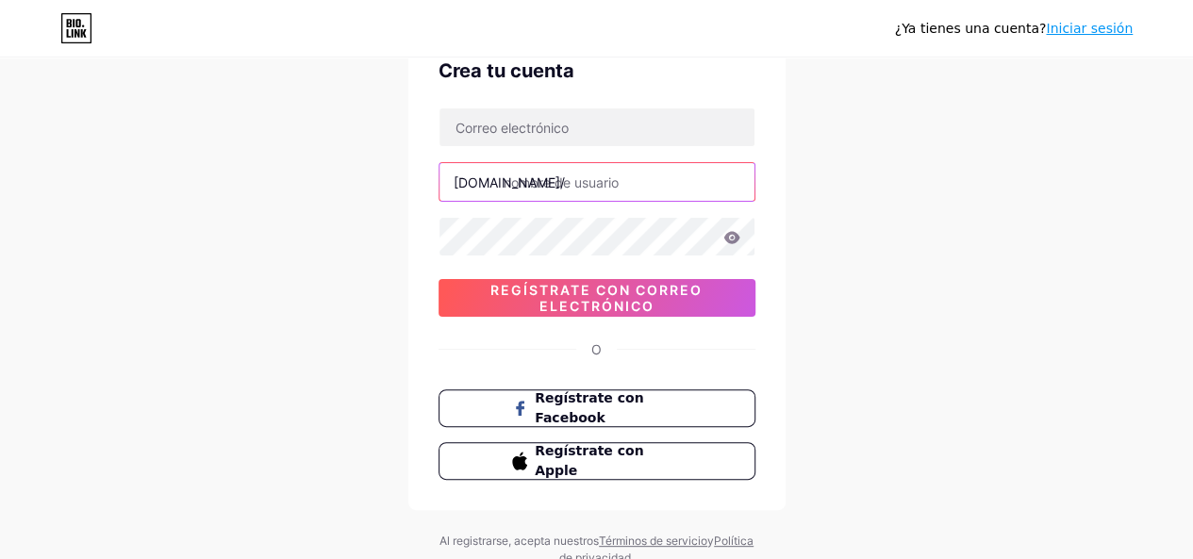
click at [551, 165] on input "text" at bounding box center [597, 182] width 315 height 38
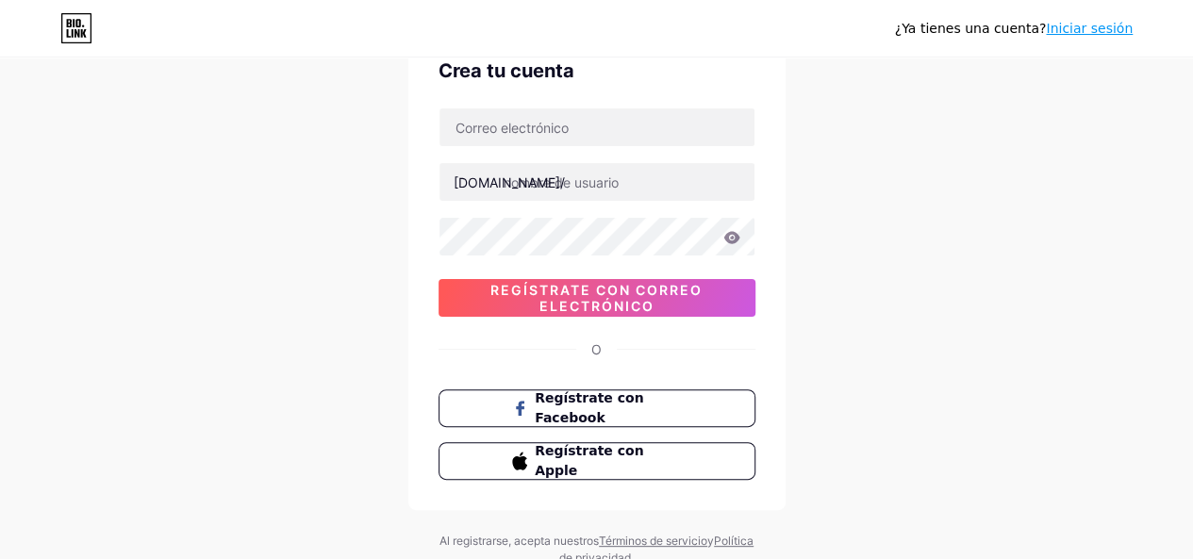
click at [585, 203] on div "bio.link/ 0cAFcWeA4UIQsTSMxpmhvPKacNPLTfxYw_UtjmDVIbUqxqX7lZ0t46BJH1Zy2pAQjx5Rk…" at bounding box center [597, 212] width 317 height 209
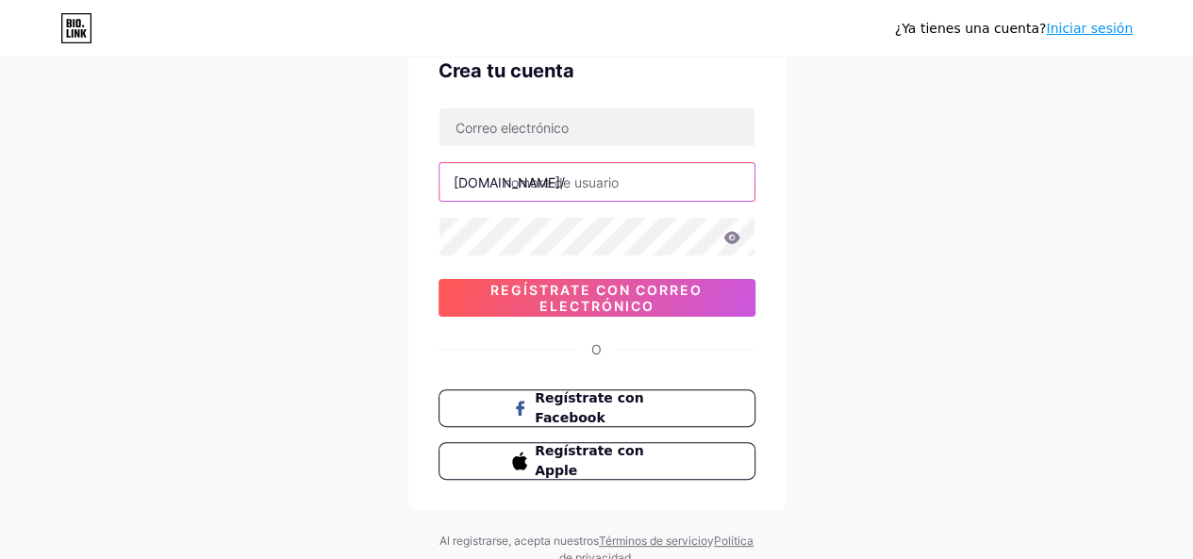
click at [590, 190] on input "text" at bounding box center [597, 182] width 315 height 38
paste input "https//www.adixcorp.com/"
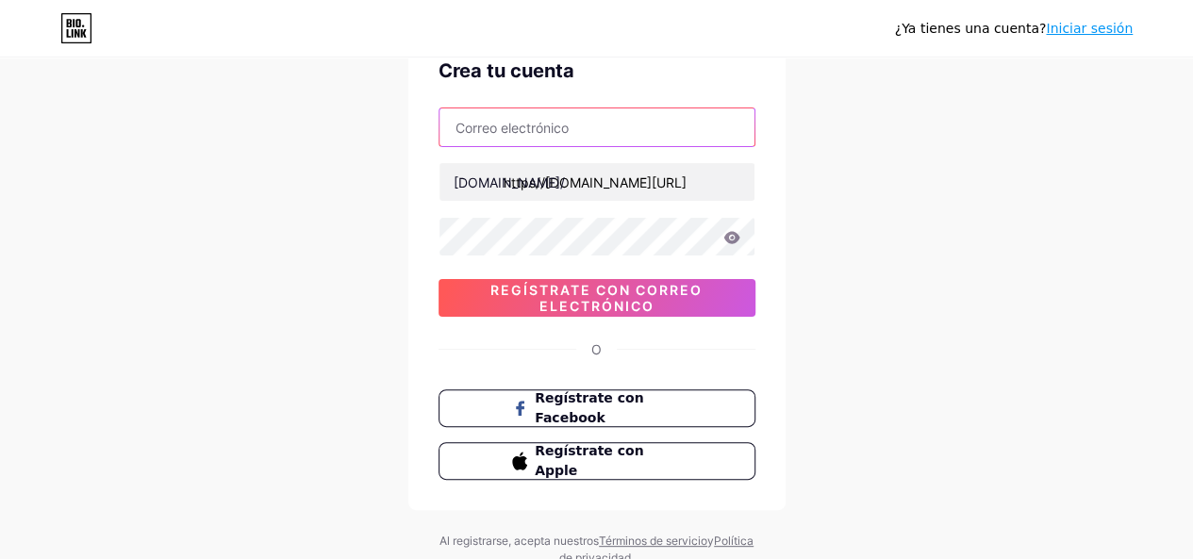
click at [580, 145] on input "text" at bounding box center [597, 127] width 315 height 38
type input "[URL][DOMAIN_NAME]"
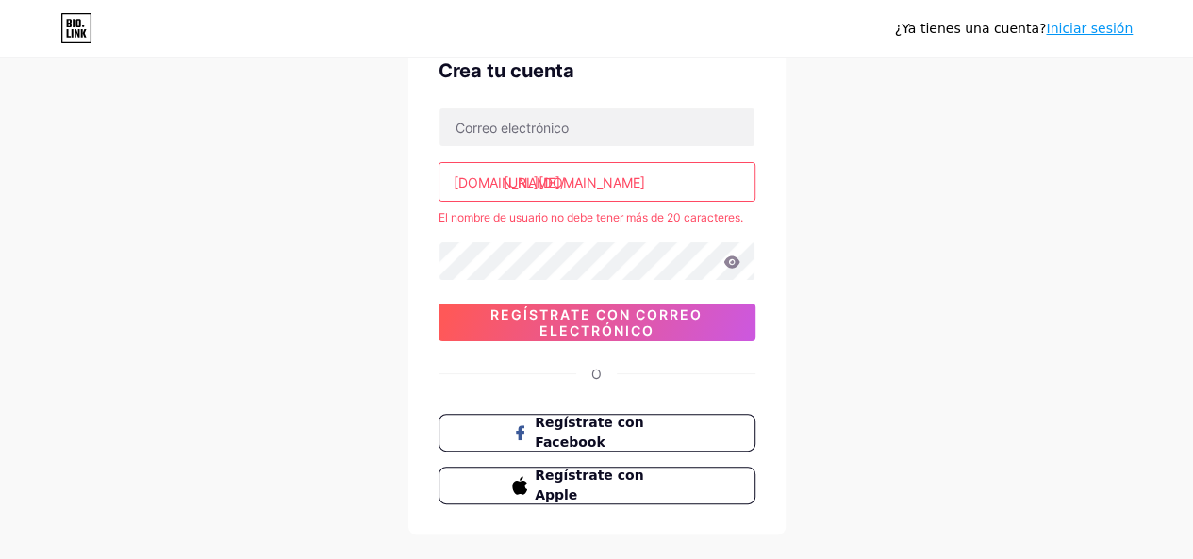
click at [688, 187] on input "[URL][DOMAIN_NAME]" at bounding box center [597, 182] width 315 height 38
click at [687, 186] on input "[URL][DOMAIN_NAME]" at bounding box center [597, 182] width 315 height 38
paste input "adixcorpcom"
click at [860, 201] on div "¿Ya tienes una cuenta? Iniciar sesión Crea tu cuenta bio.link/ adixcorpcom El n…" at bounding box center [596, 279] width 1193 height 746
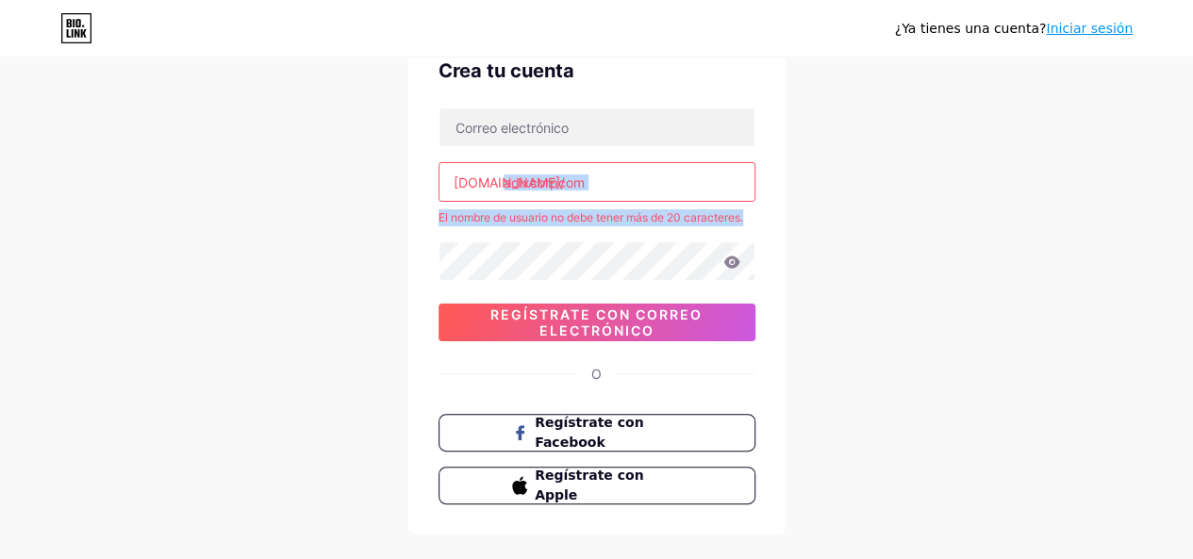
type input "adixcorp.com"
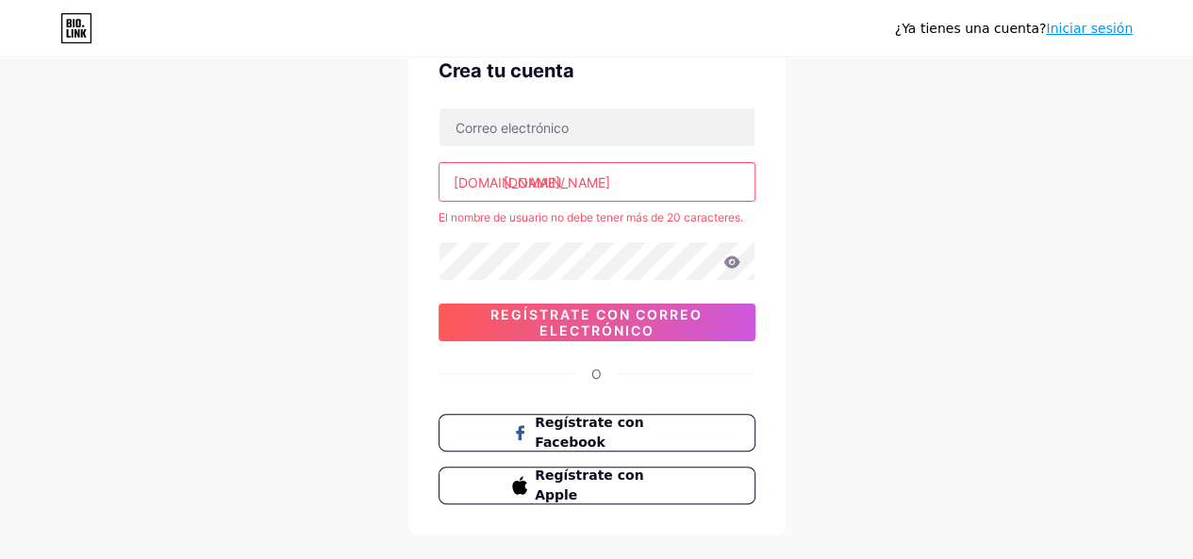
click at [328, 254] on div "¿Ya tienes una cuenta? Iniciar sesión Crea tu cuenta bio.link/ adixcorp.com El …" at bounding box center [596, 279] width 1193 height 746
drag, startPoint x: 575, startPoint y: 168, endPoint x: 591, endPoint y: 153, distance: 22.0
click at [577, 164] on input "adixcorp.com" at bounding box center [597, 182] width 315 height 38
click at [578, 142] on div "bio.link/ adixcorp.com El nombre de usuario no debe tener más de 20 caracteres.…" at bounding box center [597, 225] width 317 height 234
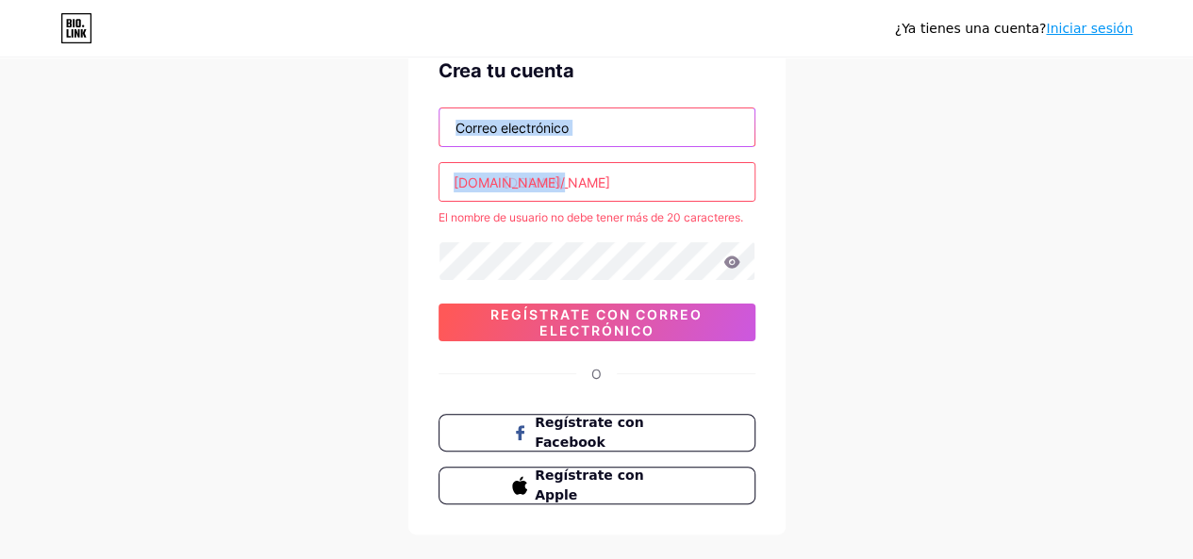
click at [690, 132] on input "text" at bounding box center [597, 127] width 315 height 38
drag, startPoint x: 690, startPoint y: 132, endPoint x: 736, endPoint y: 135, distance: 46.3
click at [690, 132] on input "text" at bounding box center [597, 127] width 315 height 38
drag, startPoint x: 847, startPoint y: 130, endPoint x: 820, endPoint y: 131, distance: 27.4
click at [848, 129] on div "¿Ya tienes una cuenta? Iniciar sesión Crea tu cuenta bio.link/ adixcorp.com El …" at bounding box center [596, 279] width 1193 height 746
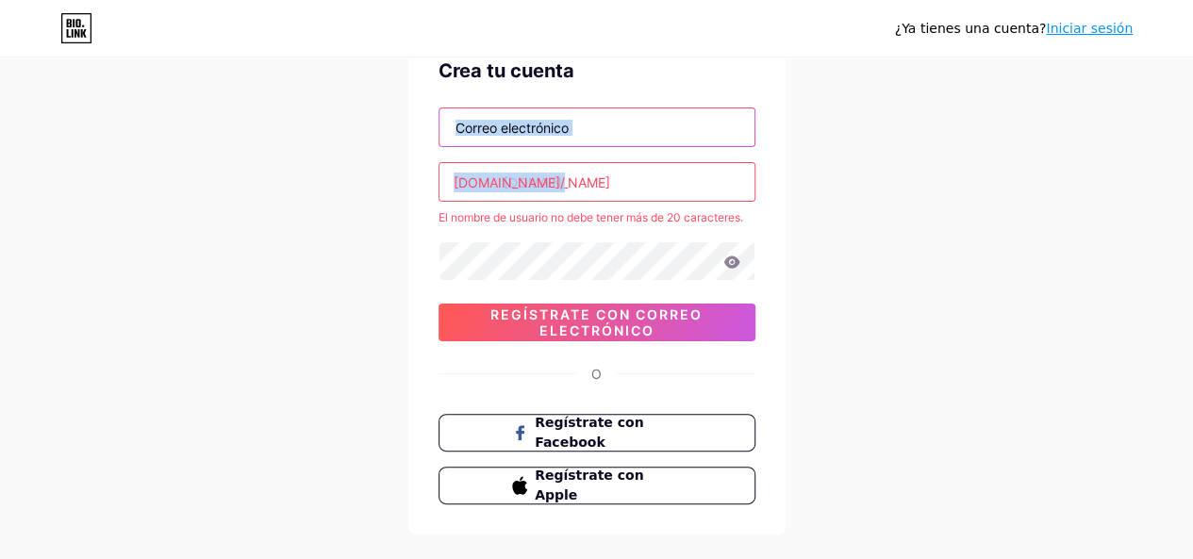
click at [643, 123] on input "text" at bounding box center [597, 127] width 315 height 38
click at [593, 144] on input "text" at bounding box center [597, 127] width 315 height 38
paste input "adixcorporation7@gmail.com"
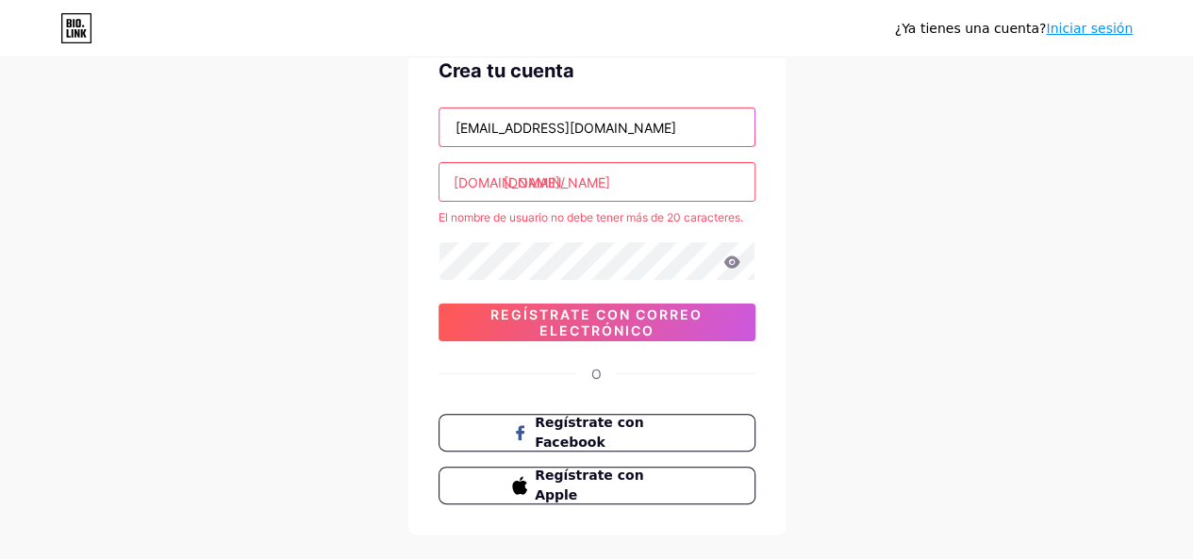
type input "adixcorporation7@gmail.com"
click at [591, 280] on div "adixcorporation7@gmail.com bio.link/ adixcorp.com El nombre de usuario no debe …" at bounding box center [597, 225] width 317 height 234
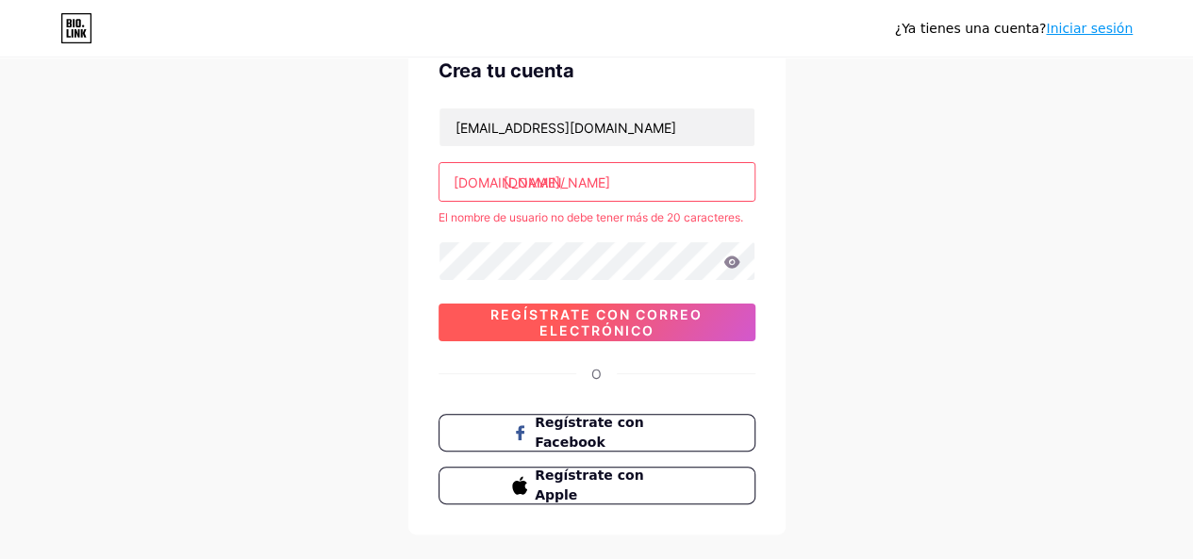
click at [583, 322] on font "Regístrate con correo electrónico" at bounding box center [597, 323] width 212 height 32
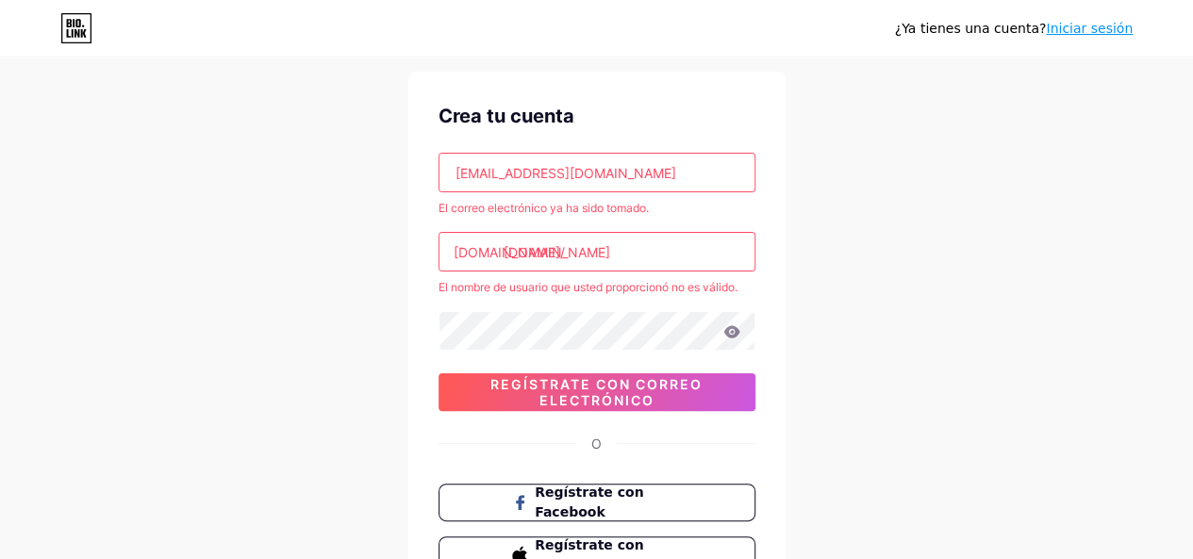
scroll to position [0, 0]
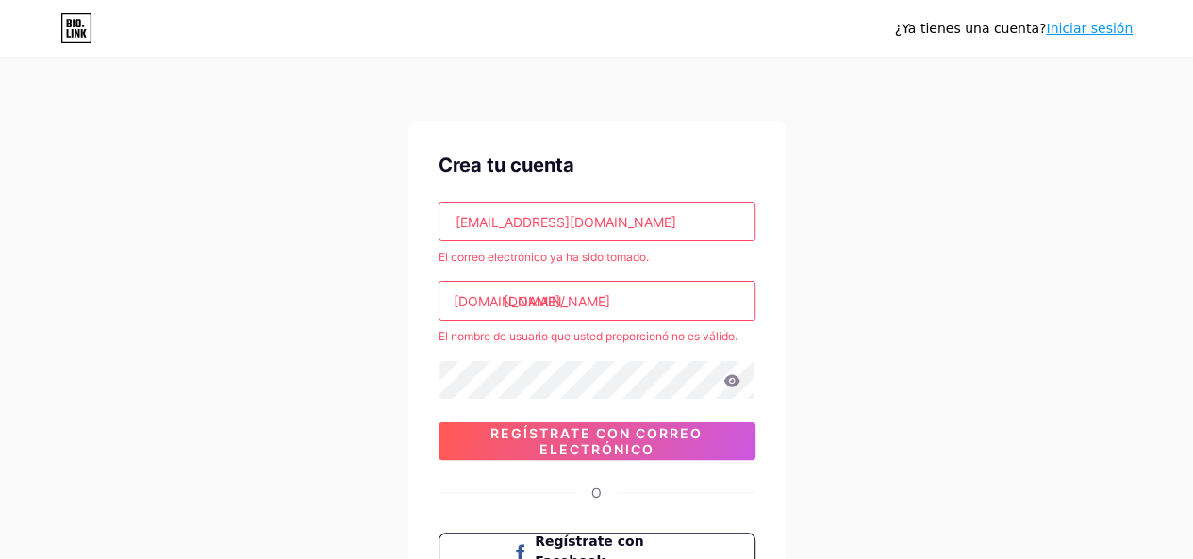
click at [1073, 16] on div "¿Ya tienes una cuenta? Iniciar sesión" at bounding box center [1014, 28] width 238 height 30
click at [1069, 28] on font "Iniciar sesión" at bounding box center [1089, 28] width 87 height 15
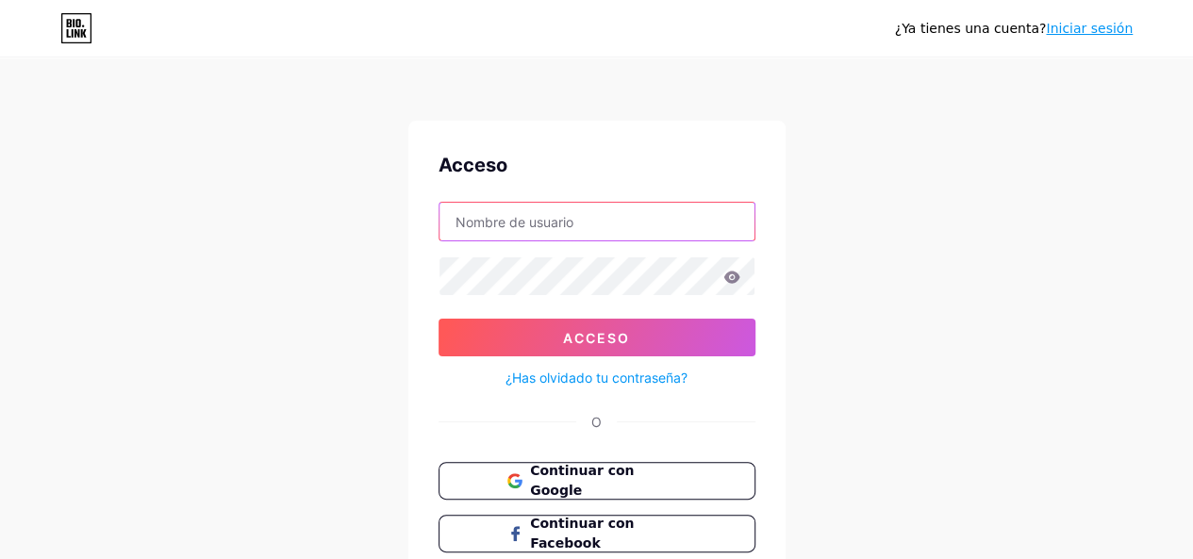
click at [581, 235] on input "text" at bounding box center [597, 222] width 315 height 38
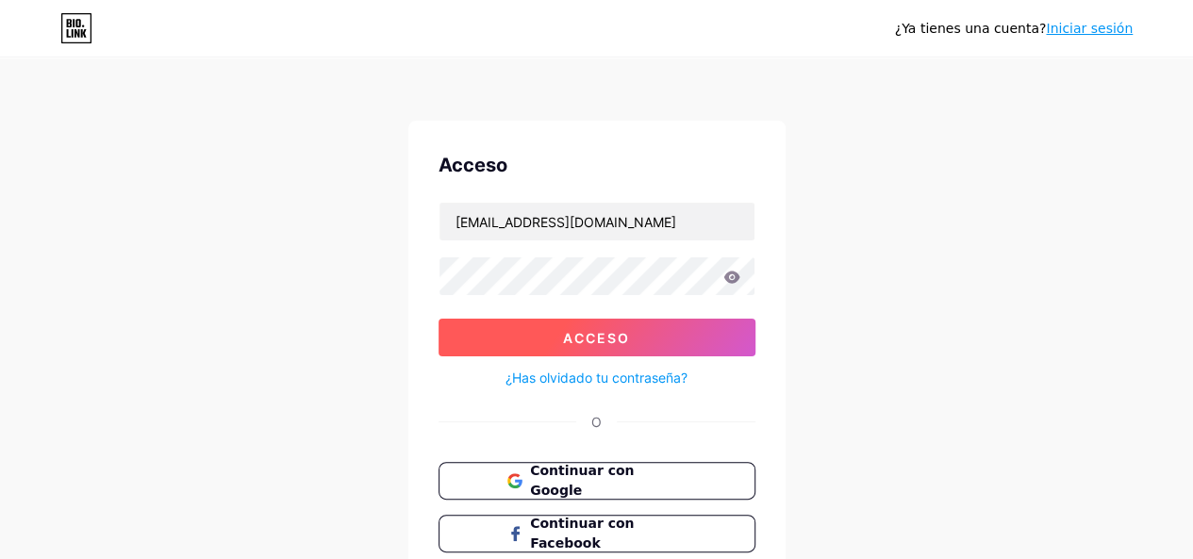
click at [576, 320] on button "Acceso" at bounding box center [597, 338] width 317 height 38
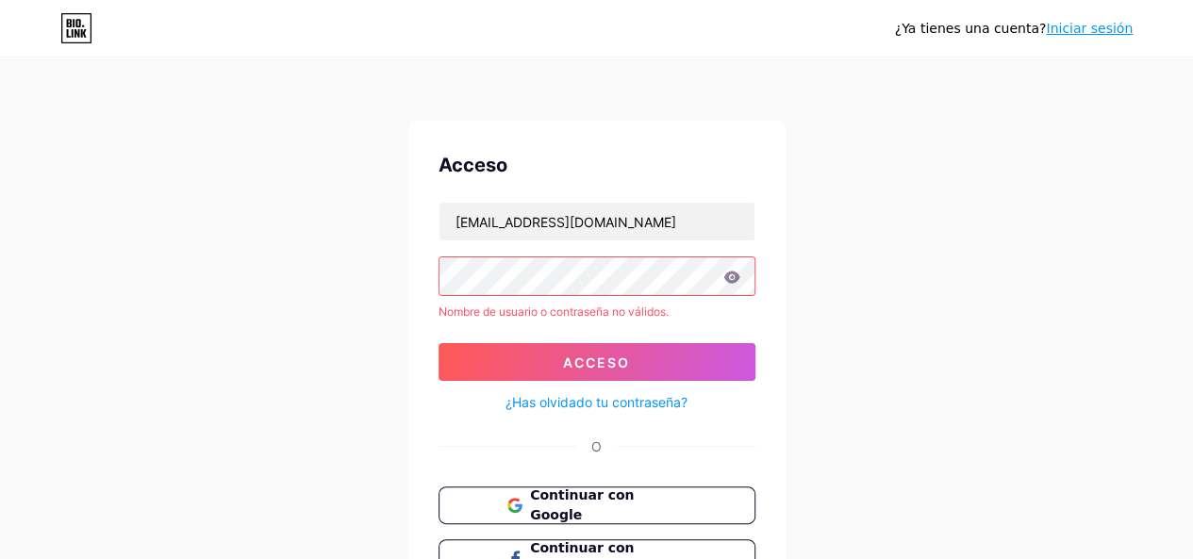
click at [738, 280] on icon at bounding box center [731, 277] width 17 height 13
click at [738, 279] on icon at bounding box center [731, 277] width 16 height 12
click at [727, 278] on icon at bounding box center [731, 277] width 16 height 12
click at [688, 219] on input "adixcorporation7@gmail.com" at bounding box center [597, 222] width 315 height 38
type input "[EMAIL_ADDRESS][DOMAIN_NAME]"
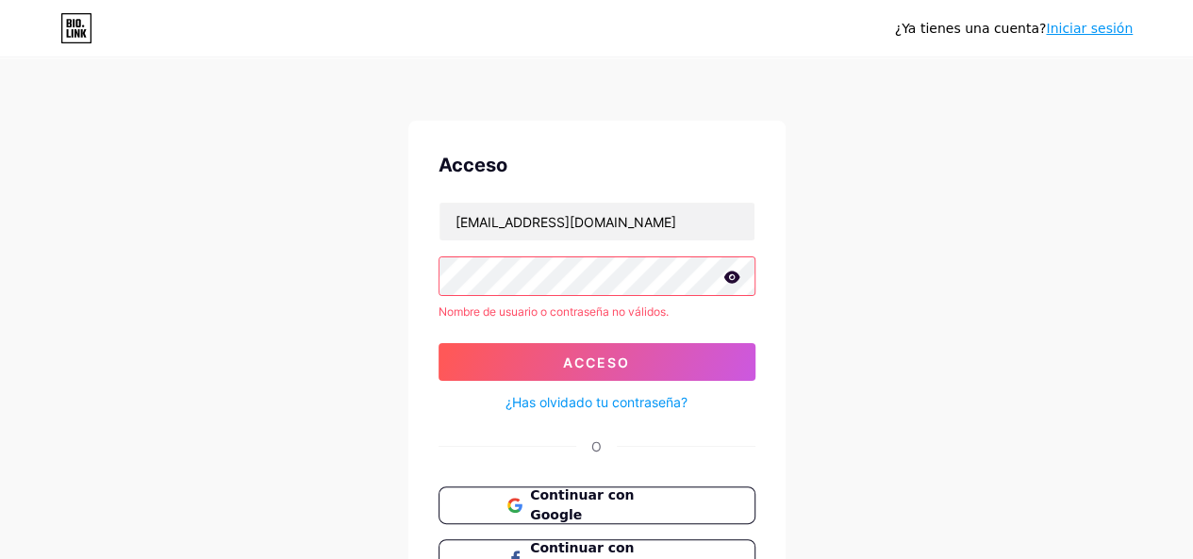
click at [546, 341] on form "adixcorporation7@gmail.com Nombre de usuario o contraseña no válidos. Acceso ¿H…" at bounding box center [597, 308] width 317 height 212
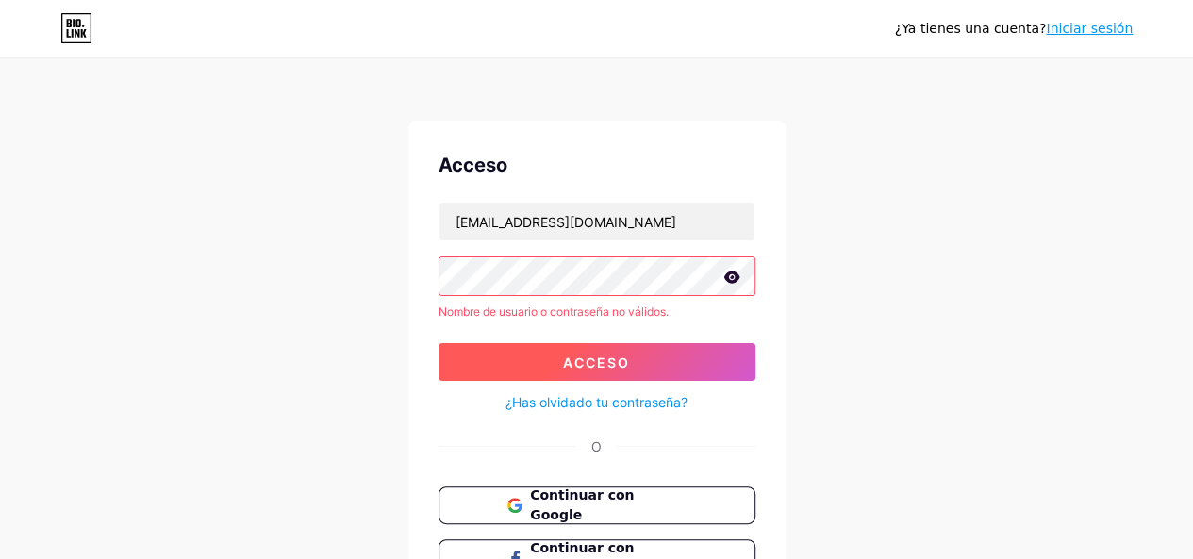
click at [532, 347] on form "adixcorporation7@gmail.com Nombre de usuario o contraseña no válidos. Acceso ¿H…" at bounding box center [597, 308] width 317 height 212
click at [539, 346] on button "Acceso" at bounding box center [597, 362] width 317 height 38
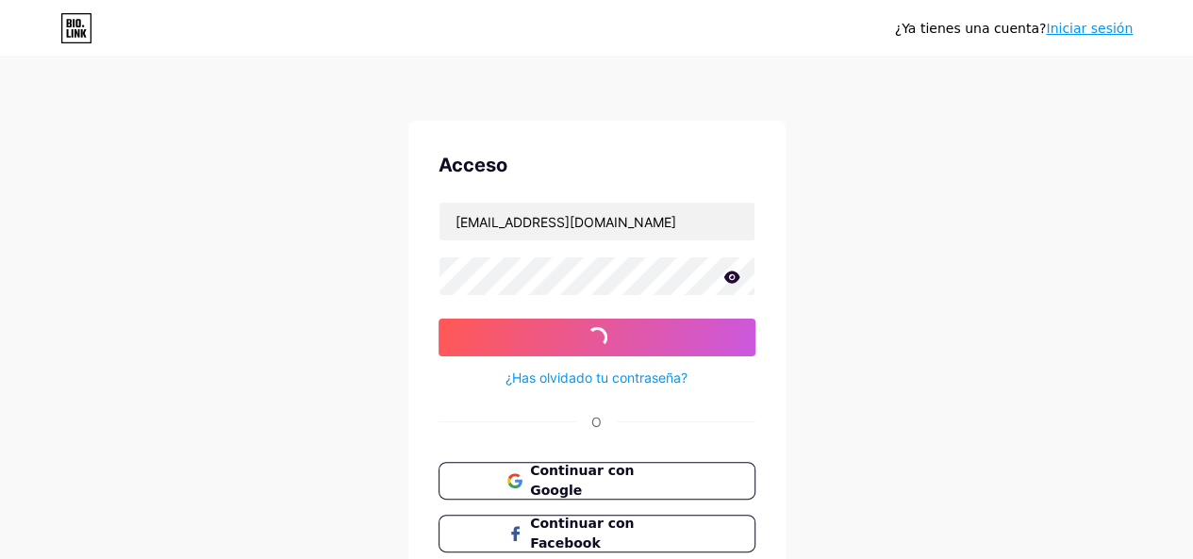
click at [538, 357] on div "¿Has olvidado tu contraseña?" at bounding box center [597, 373] width 317 height 33
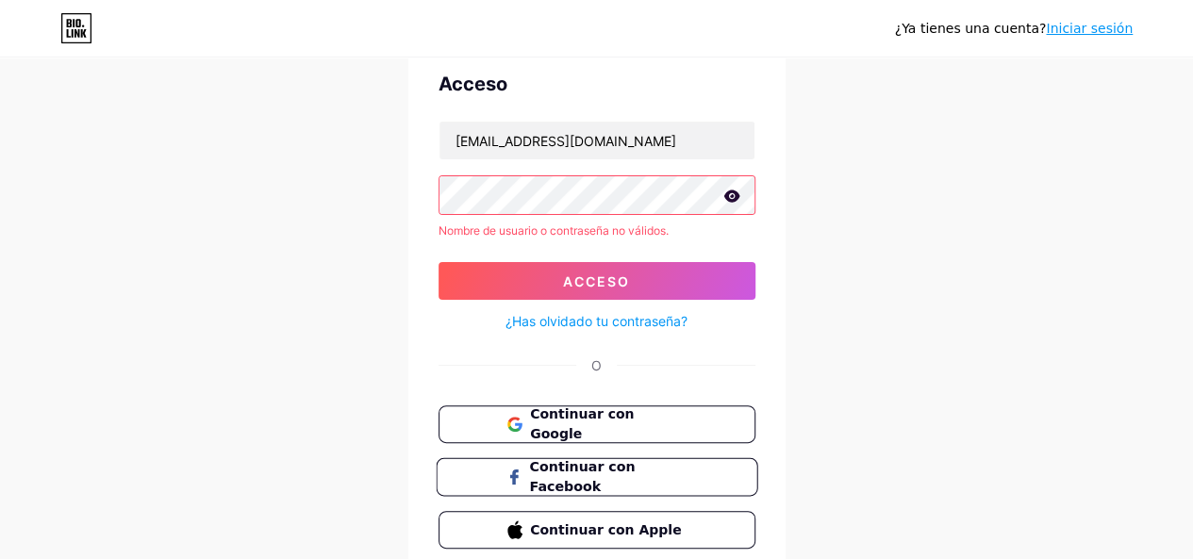
scroll to position [158, 0]
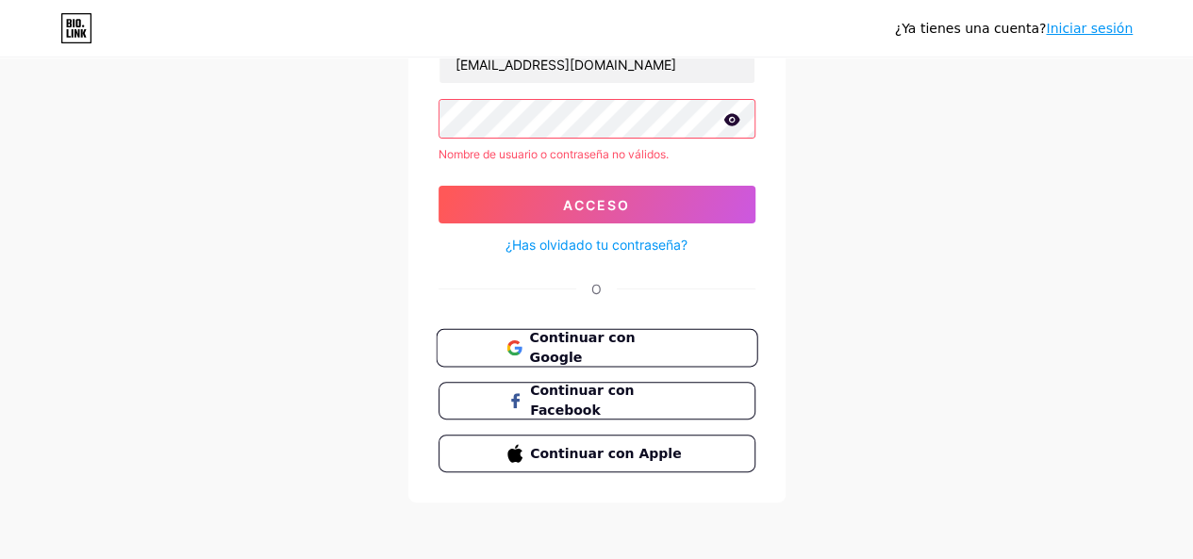
click at [635, 337] on font "Continuar con Google" at bounding box center [582, 348] width 106 height 36
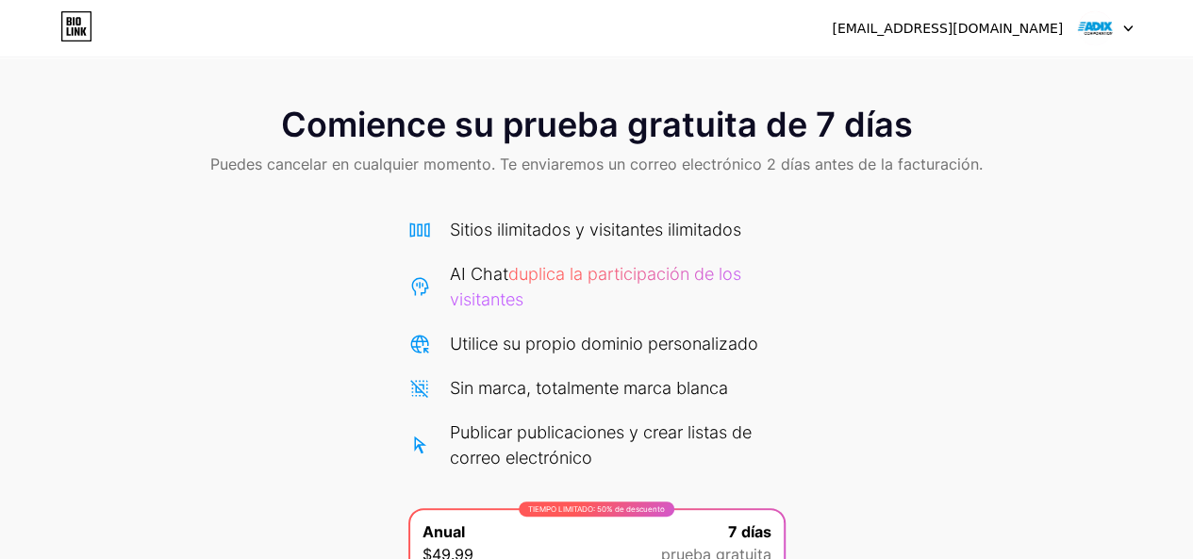
drag, startPoint x: 606, startPoint y: 341, endPoint x: 586, endPoint y: 324, distance: 26.1
click at [605, 340] on font "Utilice su propio dominio personalizado" at bounding box center [604, 344] width 308 height 20
drag, startPoint x: 585, startPoint y: 322, endPoint x: 568, endPoint y: 306, distance: 23.4
click at [575, 312] on div "Sitios ilimitados y visitantes ilimitados AI Chat duplica la participación de l…" at bounding box center [596, 344] width 377 height 254
click at [558, 279] on font "duplica la participación de los visitantes" at bounding box center [595, 286] width 291 height 45
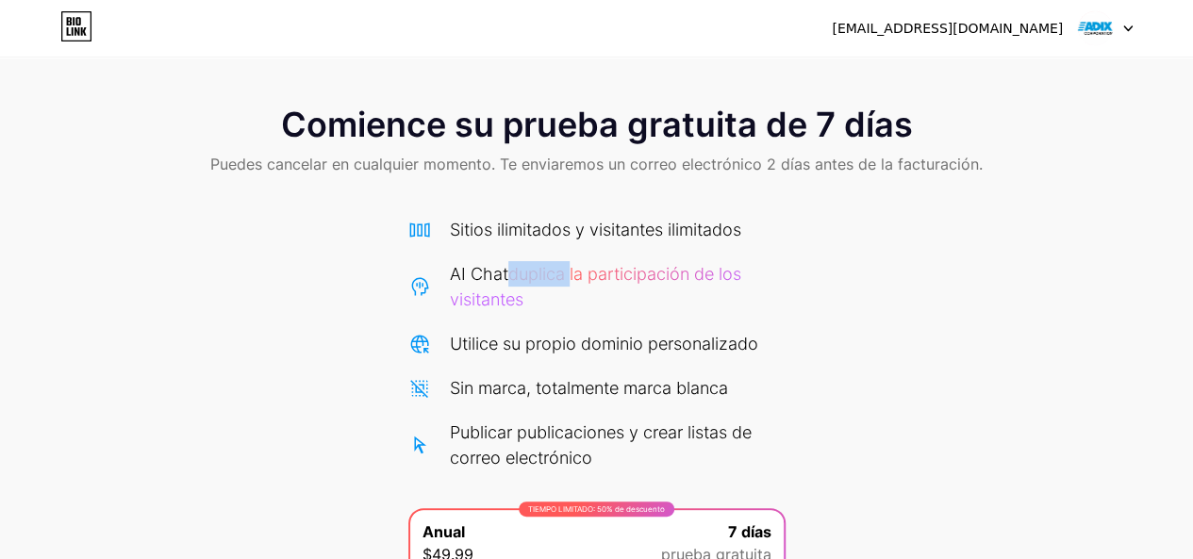
click at [558, 279] on font "duplica la participación de los visitantes" at bounding box center [595, 286] width 291 height 45
click at [507, 295] on font "duplica la participación de los visitantes" at bounding box center [595, 286] width 291 height 45
drag, startPoint x: 493, startPoint y: 304, endPoint x: 594, endPoint y: 306, distance: 100.9
click at [496, 304] on font "duplica la participación de los visitantes" at bounding box center [595, 286] width 291 height 45
drag, startPoint x: 594, startPoint y: 306, endPoint x: 669, endPoint y: 262, distance: 86.2
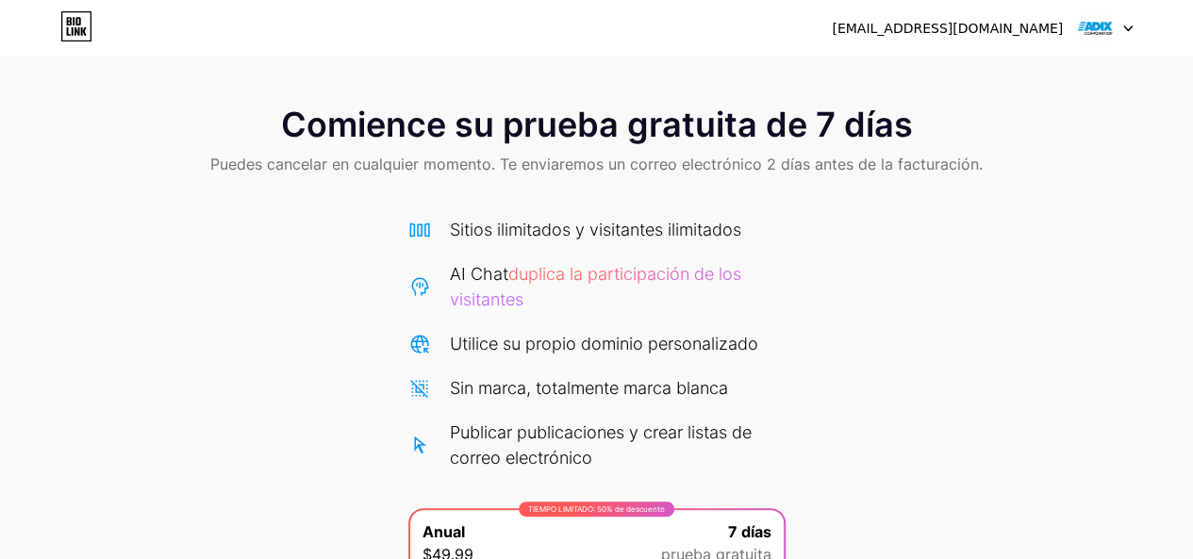
click at [602, 305] on div "AI Chat duplica la participación de los visitantes" at bounding box center [618, 286] width 336 height 51
click at [669, 262] on div "AI Chat duplica la participación de los visitantes" at bounding box center [618, 286] width 336 height 51
click at [647, 280] on font "duplica la participación de los visitantes" at bounding box center [595, 286] width 291 height 45
click at [634, 206] on div "Sitios ilimitados y visitantes ilimitados AI Chat duplica la participación de l…" at bounding box center [596, 432] width 377 height 469
click at [564, 110] on font "Comience su prueba gratuita de 7 días" at bounding box center [597, 125] width 632 height 42
